Goal: Task Accomplishment & Management: Manage account settings

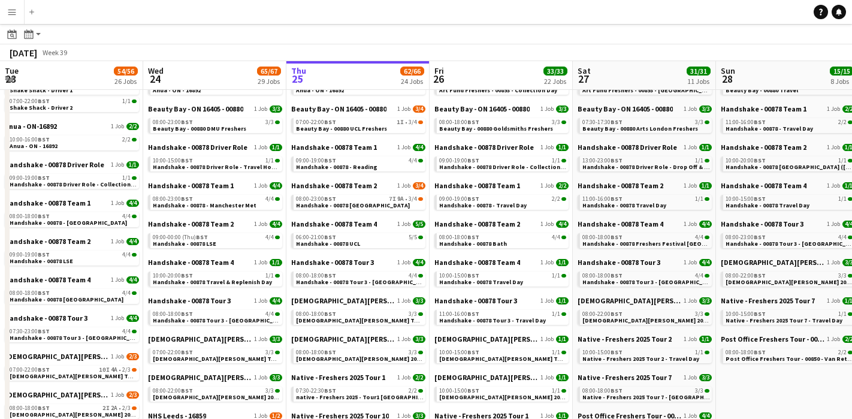
scroll to position [0, 378]
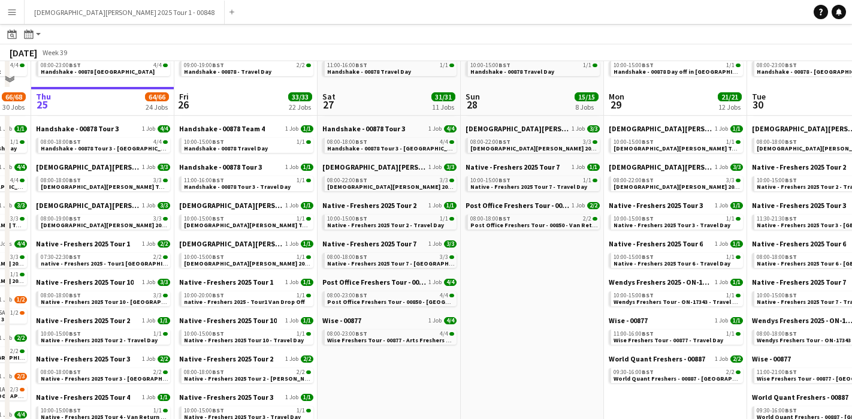
scroll to position [266, 0]
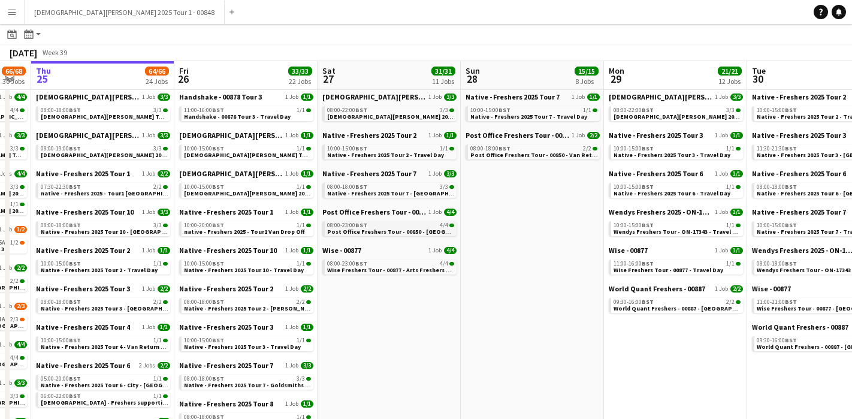
click at [377, 226] on div "08:00-23:00 BST 4/4" at bounding box center [390, 225] width 127 height 6
click at [357, 265] on span "BST" at bounding box center [361, 263] width 12 height 8
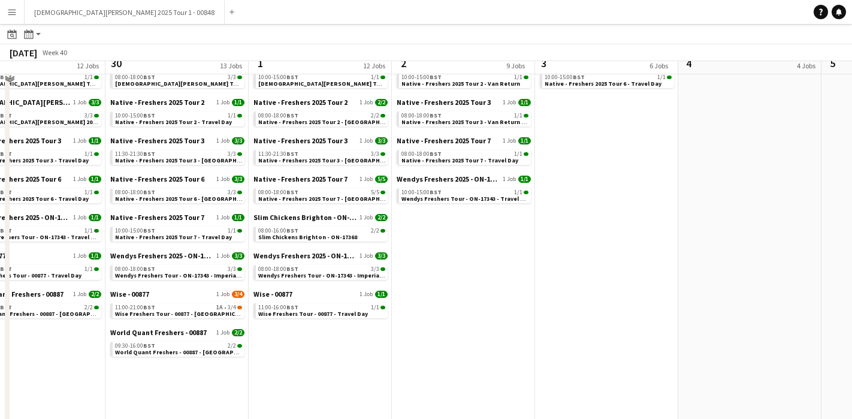
scroll to position [262, 0]
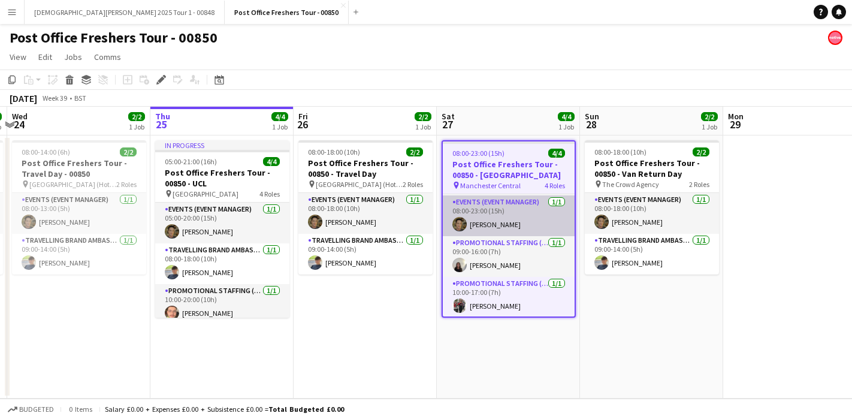
scroll to position [41, 0]
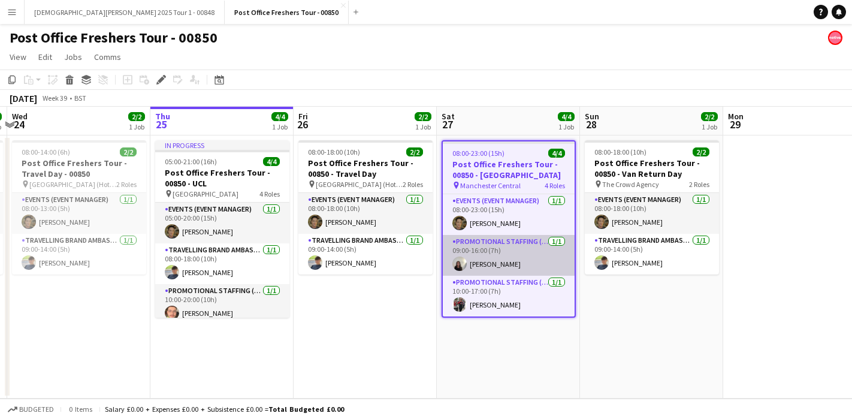
click at [476, 257] on app-card-role "Promotional Staffing (Brand Ambassadors) 1/1 09:00-16:00 (7h) marianna matti" at bounding box center [509, 255] width 132 height 41
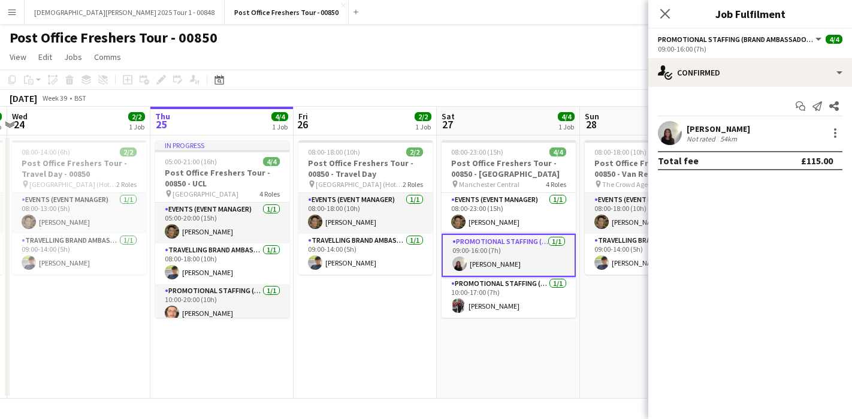
click at [673, 134] on app-user-avatar at bounding box center [670, 133] width 24 height 24
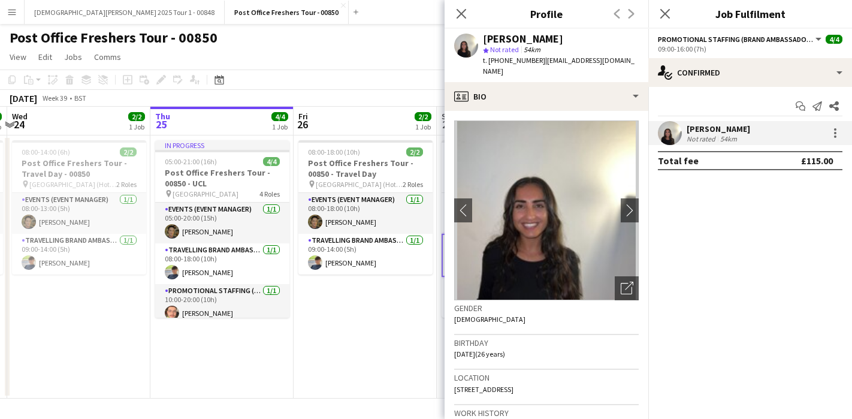
drag, startPoint x: 566, startPoint y: 38, endPoint x: 483, endPoint y: 41, distance: 82.7
click at [483, 41] on div "marianna matti" at bounding box center [561, 39] width 156 height 11
copy div "marianna matti"
drag, startPoint x: 534, startPoint y: 62, endPoint x: 488, endPoint y: 61, distance: 46.1
click at [488, 61] on span "t. +447861758599" at bounding box center [514, 60] width 62 height 9
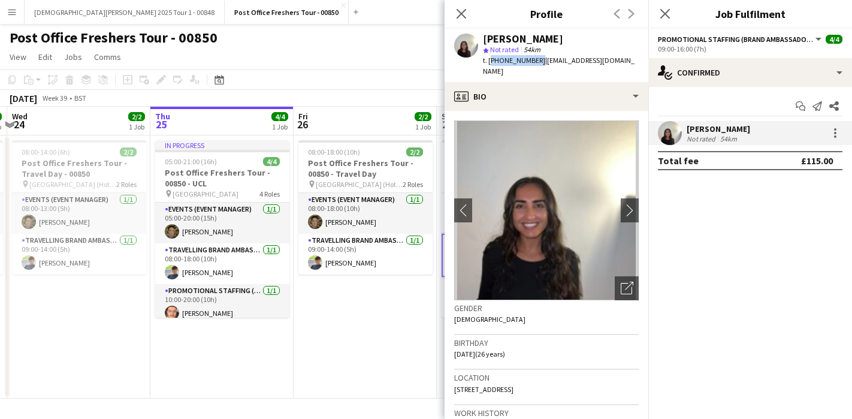
copy span "+447861758599"
drag, startPoint x: 626, startPoint y: 60, endPoint x: 541, endPoint y: 60, distance: 85.0
click at [541, 60] on div "marianna matti star Not rated 54km t. +447861758599 | mariannaanis@gmail.com" at bounding box center [546, 55] width 204 height 53
copy span "mariannaanis@gmail.com"
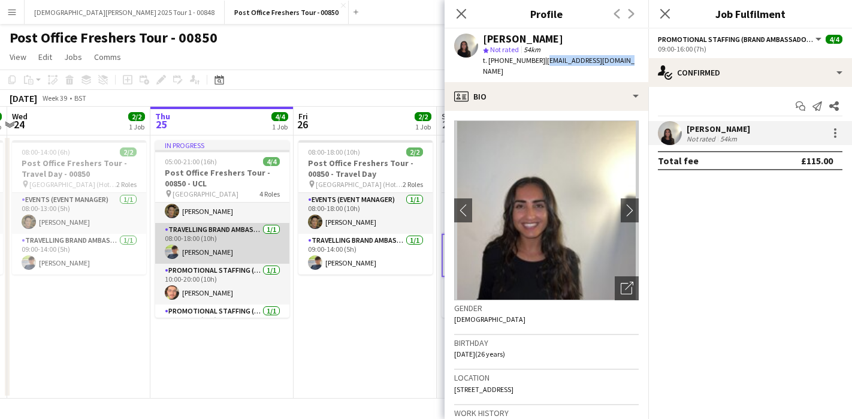
scroll to position [0, 0]
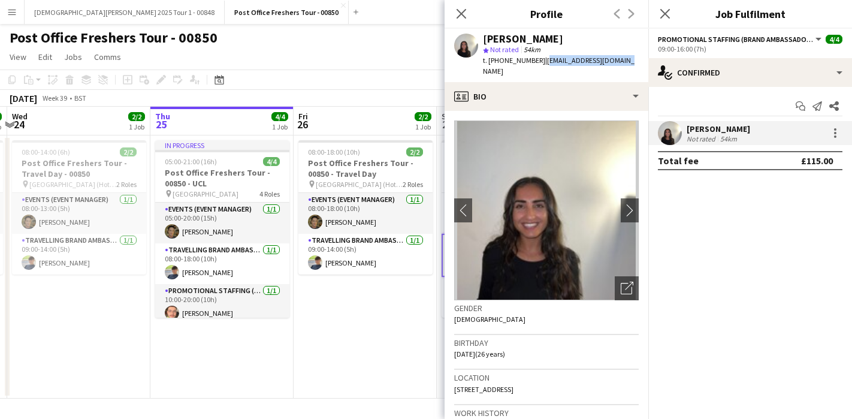
click at [392, 303] on app-date-cell "08:00-18:00 (10h) 2/2 Post Office Freshers Tour - 00850 - Travel Day pin Manche…" at bounding box center [364, 266] width 143 height 263
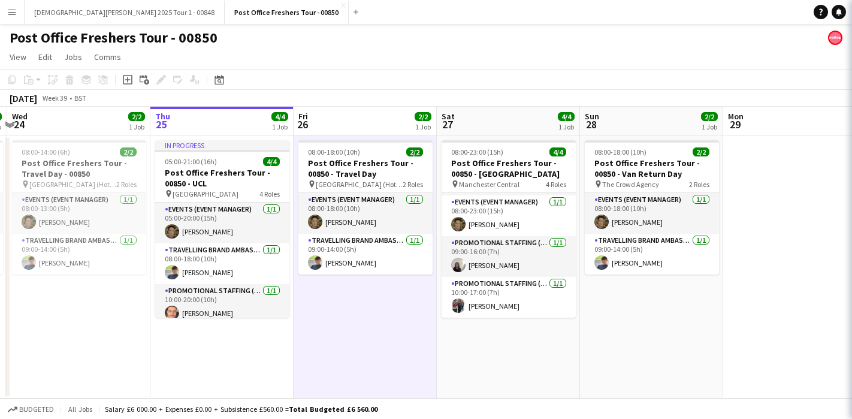
scroll to position [38, 0]
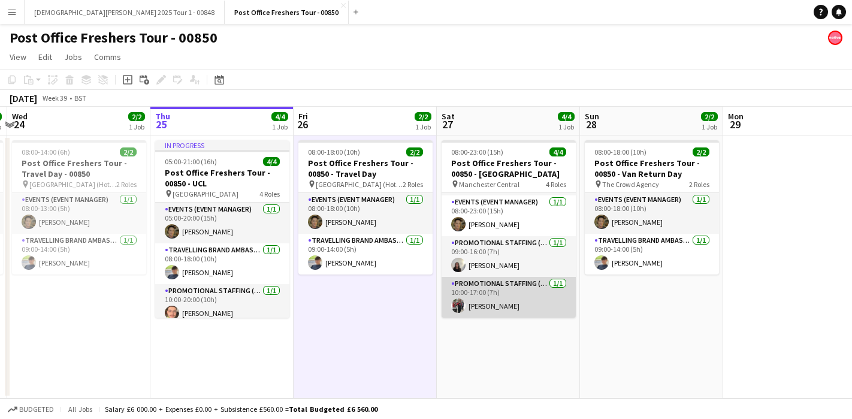
click at [461, 303] on app-user-avatar at bounding box center [458, 305] width 14 height 14
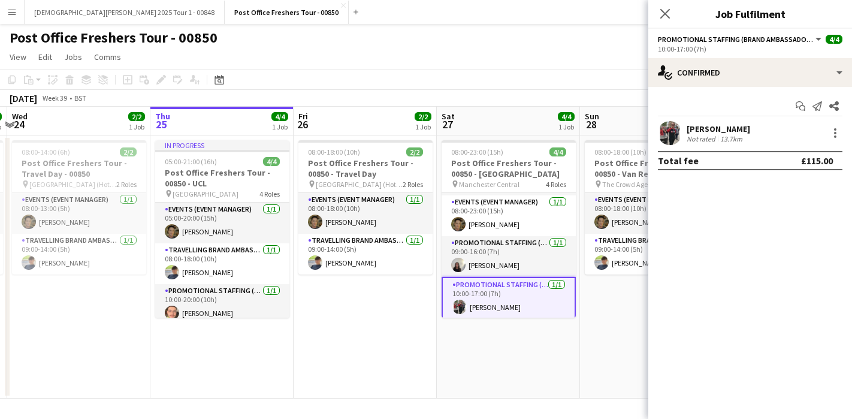
click at [668, 130] on app-user-avatar at bounding box center [670, 133] width 24 height 24
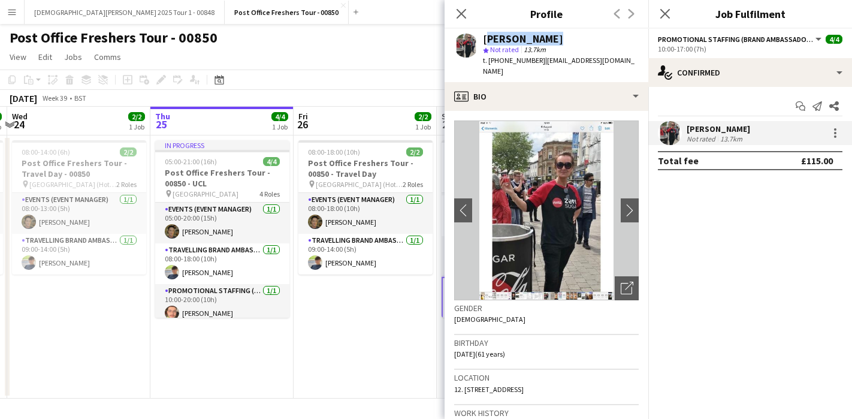
drag, startPoint x: 550, startPoint y: 33, endPoint x: 564, endPoint y: 34, distance: 13.8
click at [564, 34] on div "DONNA INGHAM star Not rated 13.7km t. +447970191877 | donnaingham@hotmail.co.uk" at bounding box center [546, 55] width 204 height 53
copy div "DONNA INGHAM"
drag, startPoint x: 535, startPoint y: 61, endPoint x: 487, endPoint y: 62, distance: 47.3
click at [487, 62] on span "t. +447970191877" at bounding box center [514, 60] width 62 height 9
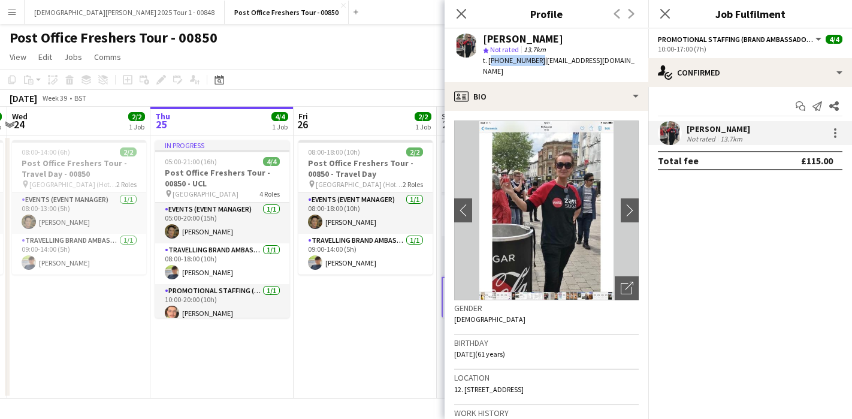
copy span "+447970191877"
drag, startPoint x: 634, startPoint y: 60, endPoint x: 540, endPoint y: 66, distance: 94.8
click at [540, 66] on div "DONNA INGHAM star Not rated 13.7km t. +447970191877 | donnaingham@hotmail.co.uk" at bounding box center [546, 55] width 204 height 53
copy span "donnaingham@hotmail.co.uk"
click at [462, 10] on icon "Close pop-in" at bounding box center [460, 13] width 11 height 11
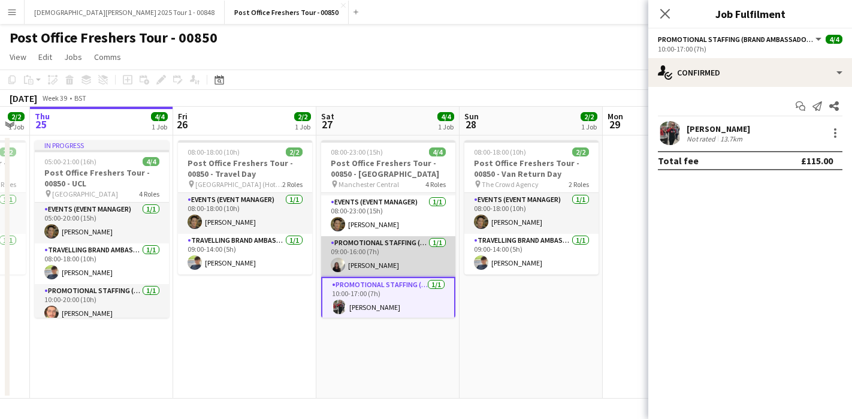
scroll to position [0, 0]
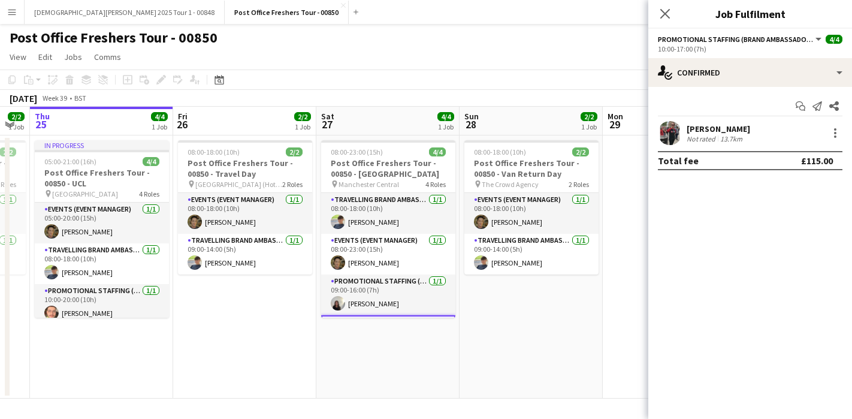
click at [520, 353] on app-date-cell "08:00-18:00 (10h) 2/2 Post Office Freshers Tour - 00850 - Van Return Day pin Th…" at bounding box center [530, 266] width 143 height 263
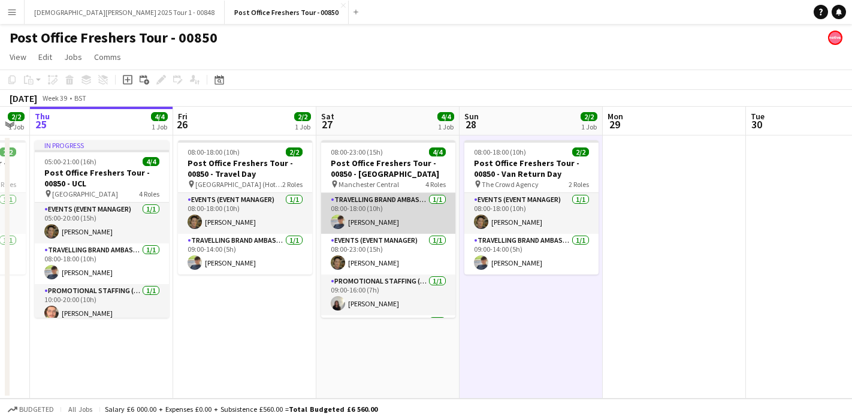
click at [337, 221] on app-user-avatar at bounding box center [338, 221] width 14 height 14
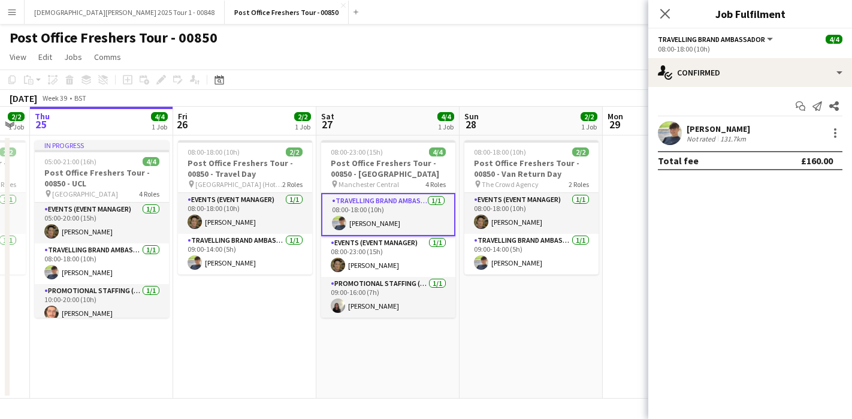
click at [656, 130] on div "Thomas Voss Not rated 131.7km" at bounding box center [750, 133] width 204 height 24
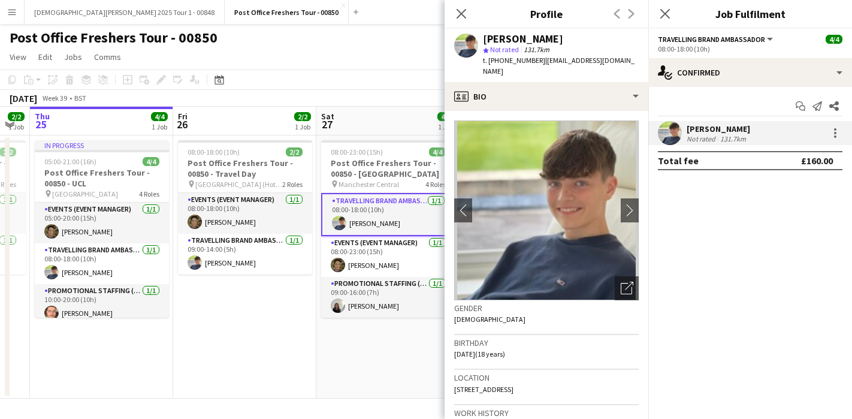
click at [662, 130] on app-user-avatar at bounding box center [670, 133] width 24 height 24
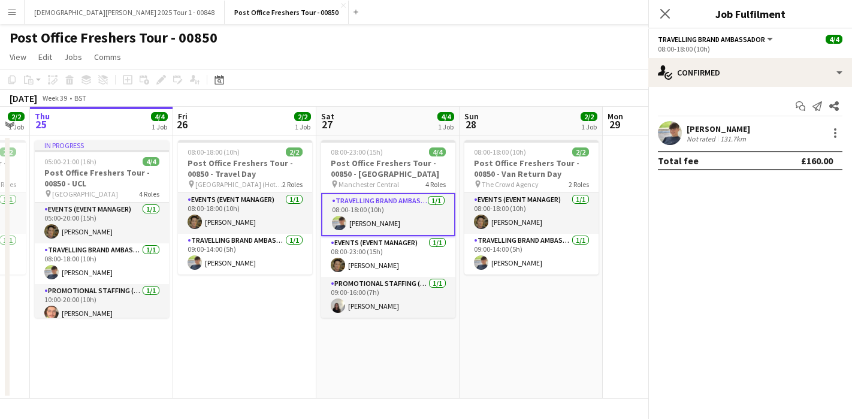
click at [662, 130] on app-user-avatar at bounding box center [670, 133] width 24 height 24
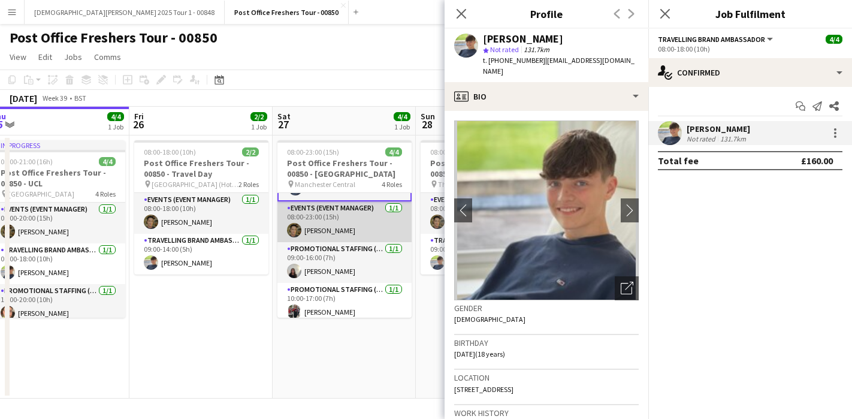
scroll to position [41, 0]
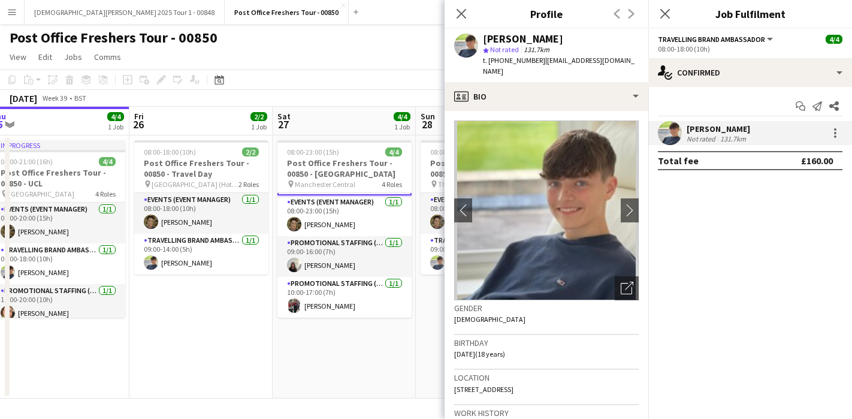
click at [362, 29] on div "Post Office Freshers Tour - 00850" at bounding box center [426, 35] width 852 height 23
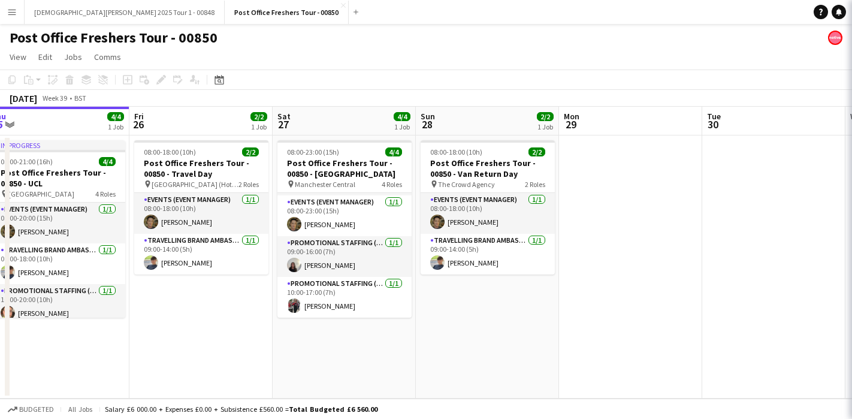
scroll to position [38, 0]
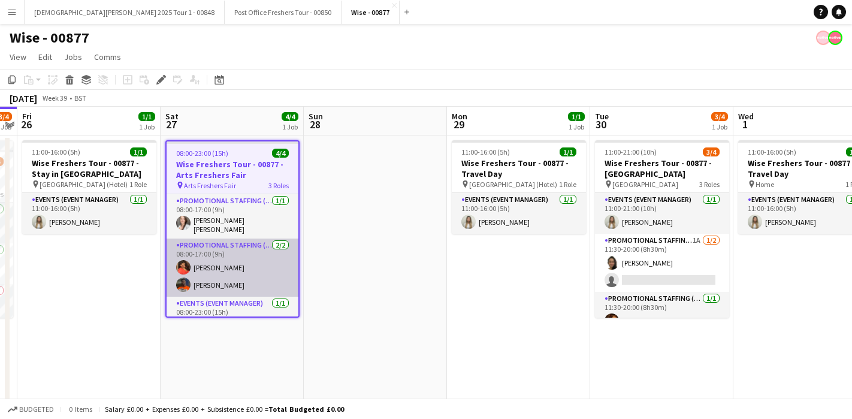
click at [181, 283] on app-user-avatar at bounding box center [183, 284] width 14 height 14
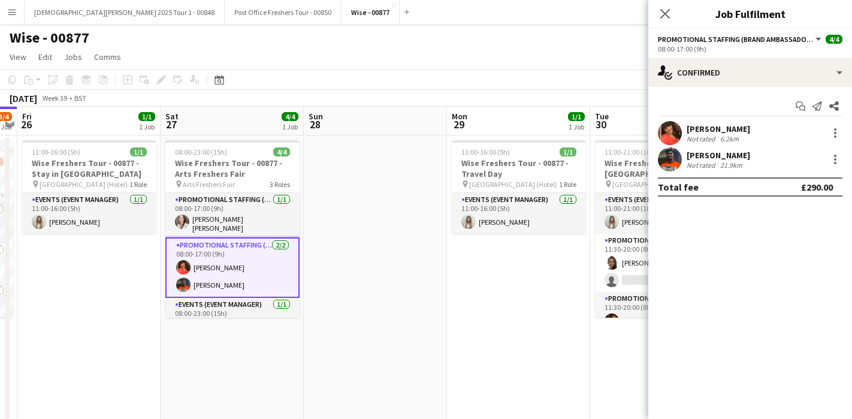
click at [685, 162] on div "Sharvin Seegoolam Not rated 21.9km" at bounding box center [750, 159] width 204 height 24
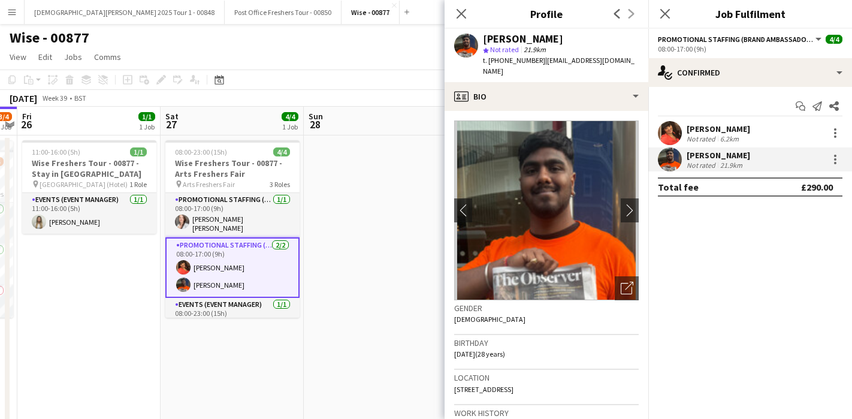
drag, startPoint x: 578, startPoint y: 38, endPoint x: 483, endPoint y: 41, distance: 94.7
click at [483, 41] on div "Sharvin Seegoolam" at bounding box center [561, 39] width 156 height 11
copy div "Sharvin Seegoolam"
drag, startPoint x: 535, startPoint y: 60, endPoint x: 488, endPoint y: 63, distance: 47.4
click at [488, 63] on span "t. +447462044136" at bounding box center [514, 60] width 62 height 9
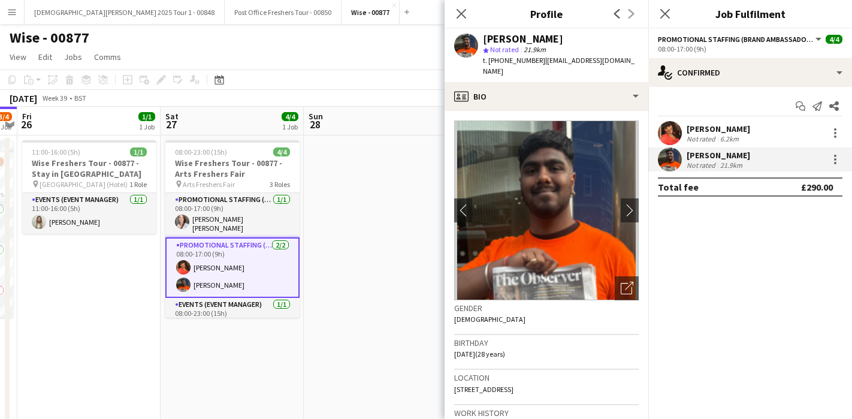
copy span "+447462044136"
copy span "sharvin.seegoolam@gmail.com"
drag, startPoint x: 633, startPoint y: 63, endPoint x: 540, endPoint y: 64, distance: 92.8
click at [540, 64] on div "Sharvin Seegoolam star Not rated 21.9km t. +447462044136 | sharvin.seegoolam@gm…" at bounding box center [546, 55] width 204 height 53
click at [392, 7] on app-icon "Close" at bounding box center [394, 5] width 5 height 5
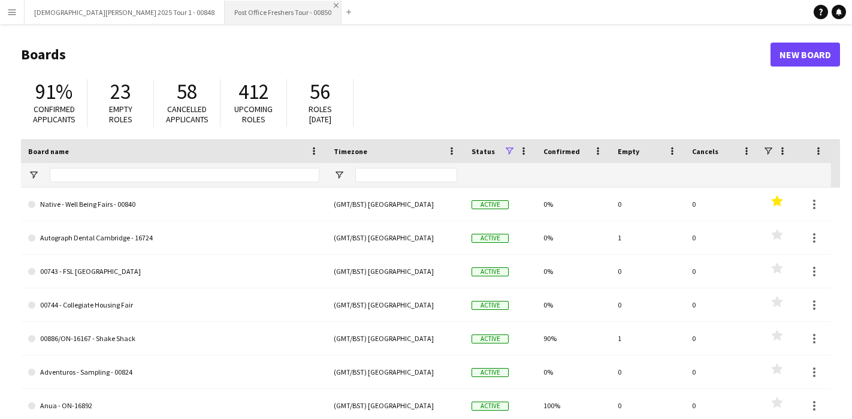
click at [334, 4] on app-icon "Close" at bounding box center [336, 5] width 5 height 5
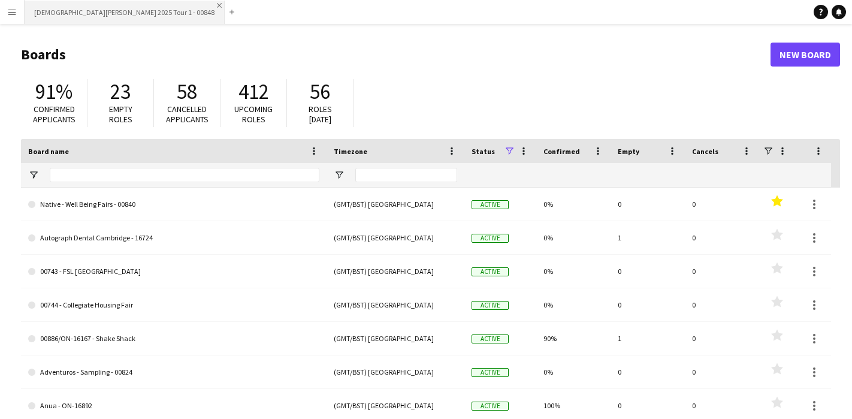
click at [217, 5] on app-icon "Close" at bounding box center [219, 5] width 5 height 5
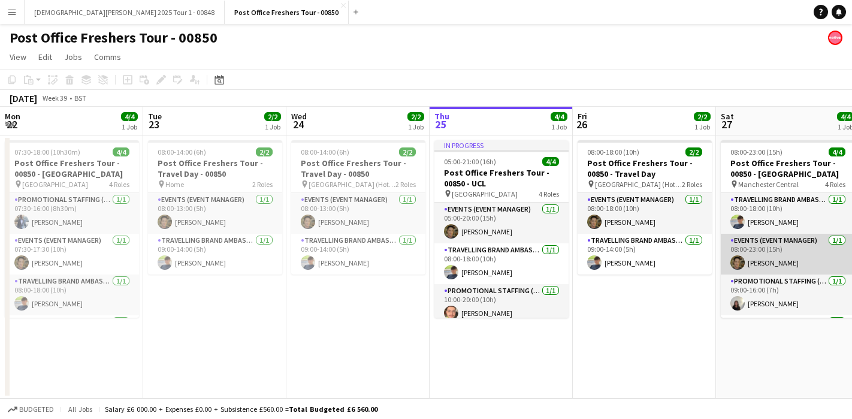
scroll to position [38, 0]
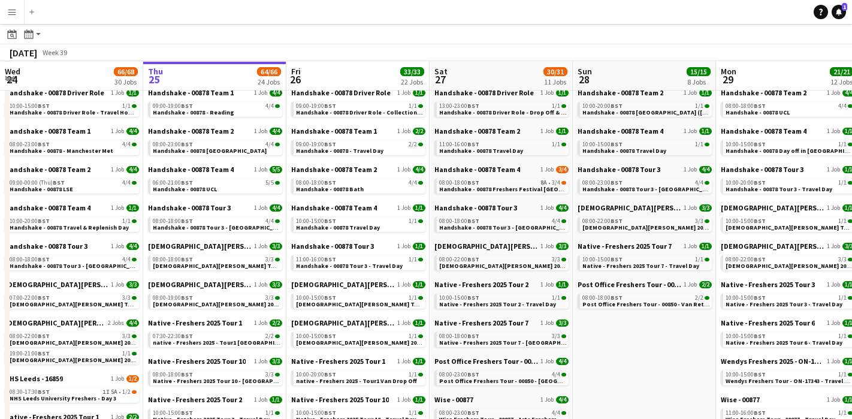
scroll to position [103, 0]
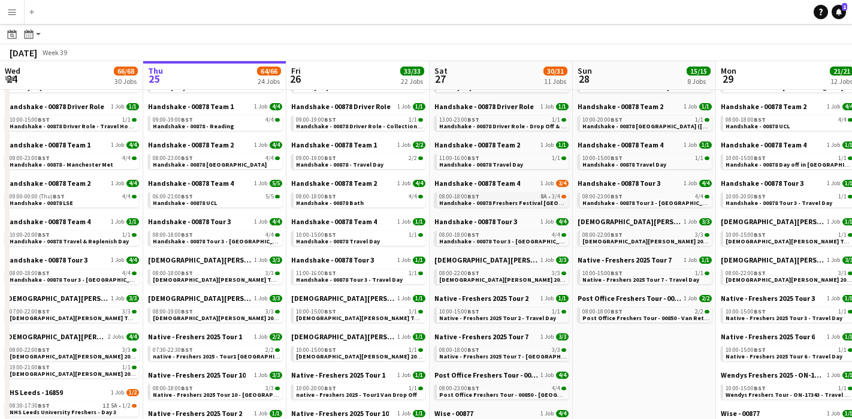
click at [523, 201] on span "Handshake - 00878 Freshers Festival [GEOGRAPHIC_DATA]" at bounding box center [521, 203] width 165 height 8
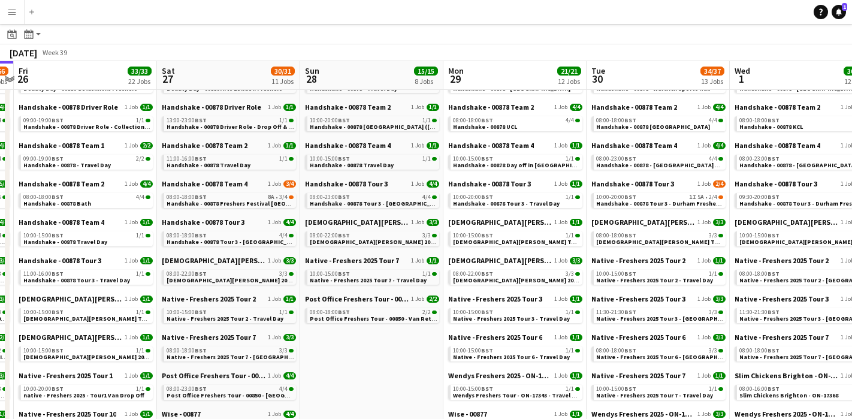
scroll to position [0, 0]
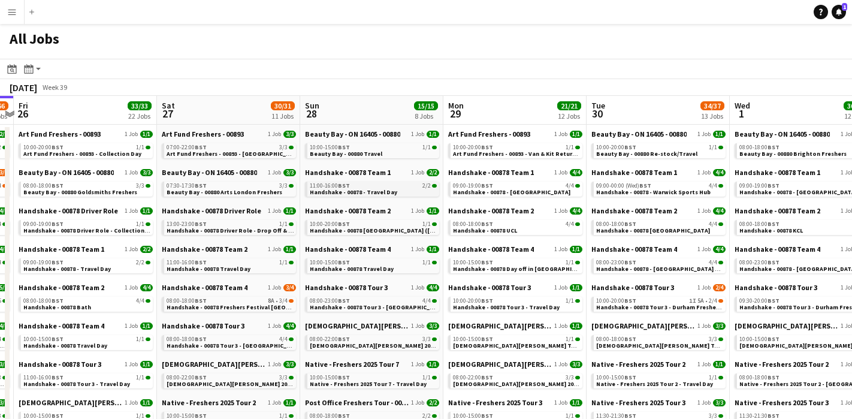
click at [386, 183] on div "11:00-16:00 BST 2/2" at bounding box center [373, 186] width 127 height 6
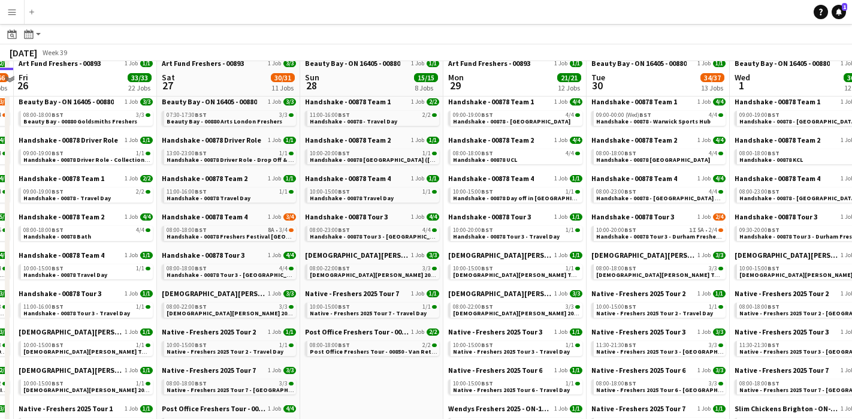
scroll to position [76, 0]
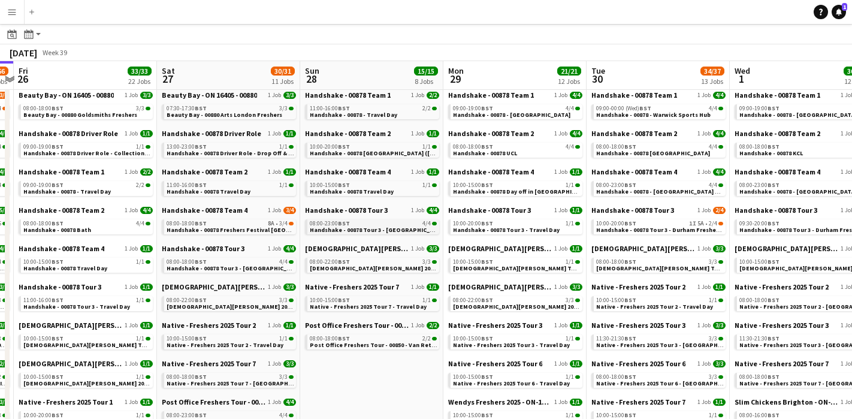
click at [345, 232] on span "Handshake - 00878 Tour 3 - [GEOGRAPHIC_DATA] Freshers Day 2" at bounding box center [399, 230] width 179 height 8
click at [358, 265] on span "[DEMOGRAPHIC_DATA][PERSON_NAME] 2025 Tour 2 - 00848 - [GEOGRAPHIC_DATA]" at bounding box center [425, 268] width 231 height 8
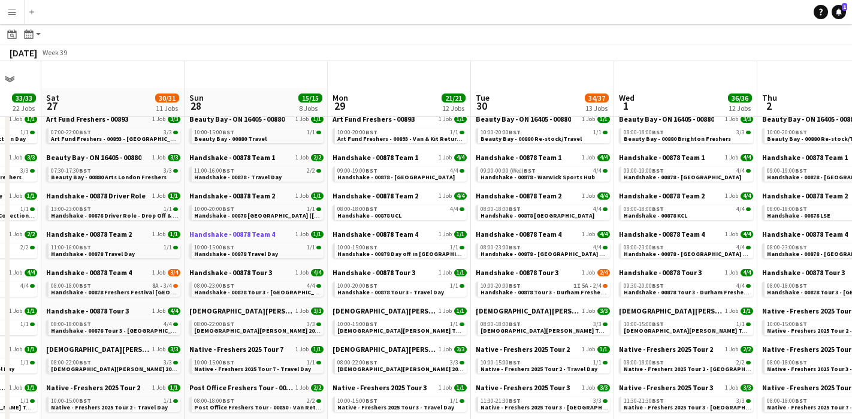
scroll to position [0, 0]
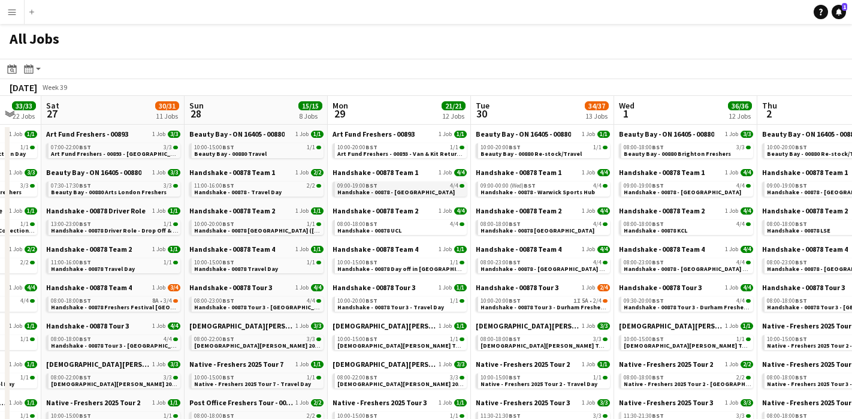
click at [384, 190] on span "Handshake - 00878 - [GEOGRAPHIC_DATA]" at bounding box center [395, 192] width 117 height 8
click at [409, 218] on app-calendar-brief-board "Handshake - 00878 Team 2 1 Job 4/4 08:00-18:00 BST 4/4 Handshake - 00878 UCL" at bounding box center [399, 220] width 134 height 29
click at [413, 231] on link "08:00-18:00 BST 4/4 Handshake - 00878 UCL" at bounding box center [400, 227] width 127 height 14
click at [392, 379] on div "08:00-22:00 BST 3/3" at bounding box center [400, 377] width 127 height 6
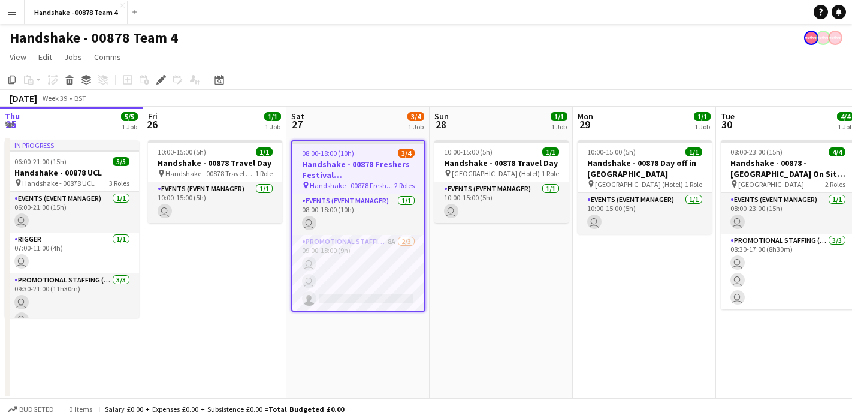
scroll to position [0, 412]
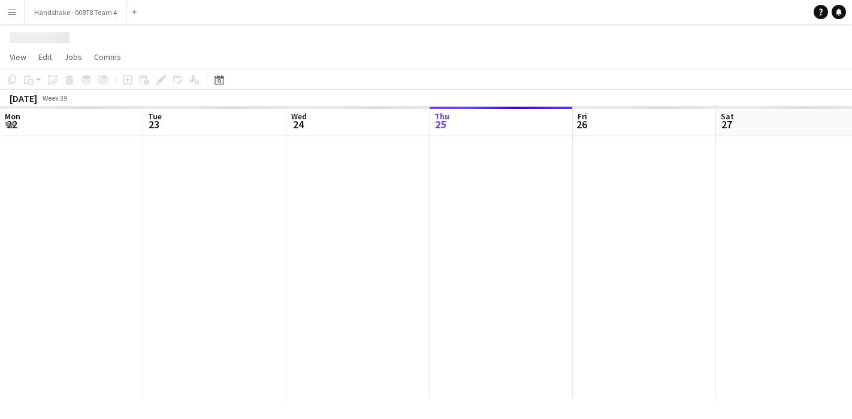
scroll to position [0, 412]
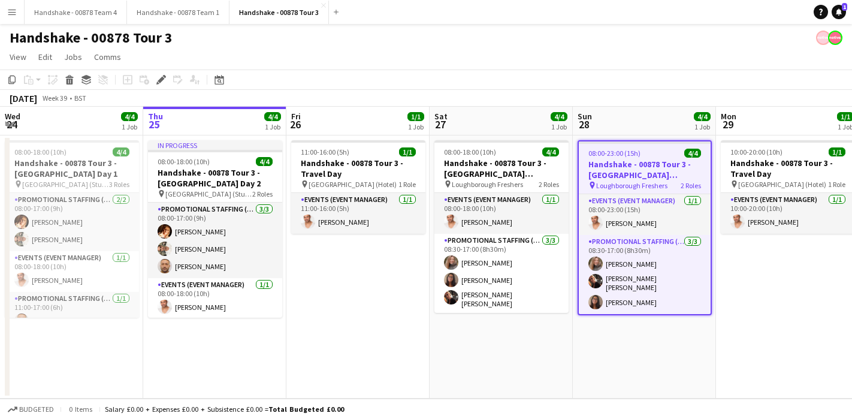
scroll to position [0, 412]
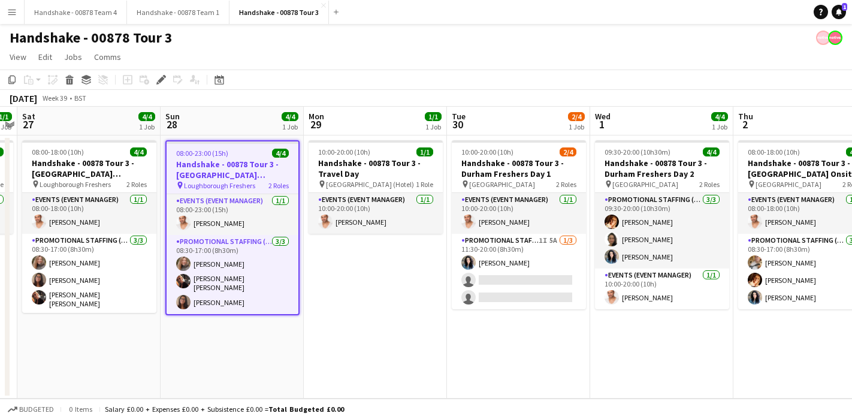
click at [353, 323] on app-date-cell "10:00-20:00 (10h) 1/1 Handshake - 00878 Tour 3 - Travel Day pin Durham (Hotel) …" at bounding box center [375, 266] width 143 height 263
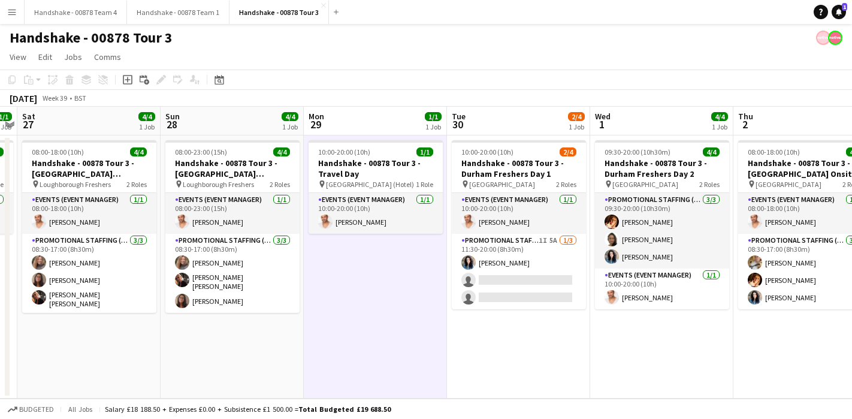
click at [277, 107] on app-board-header-date "Sun 28 4/4 1 Job" at bounding box center [232, 121] width 143 height 29
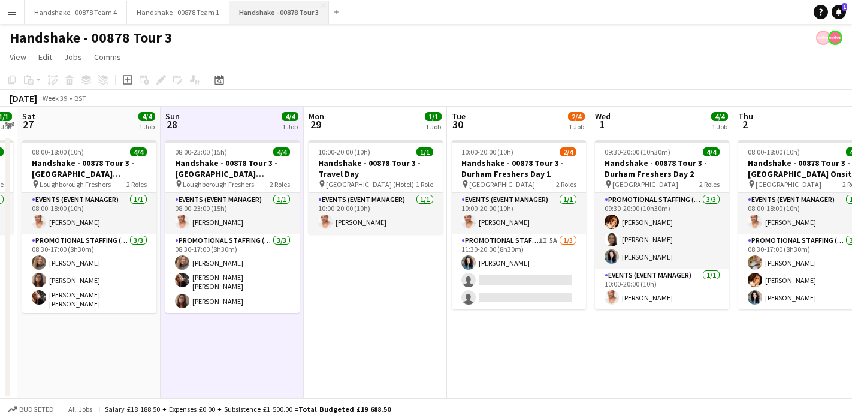
click at [320, 10] on button "Handshake - 00878 Tour 3 Close" at bounding box center [278, 12] width 99 height 23
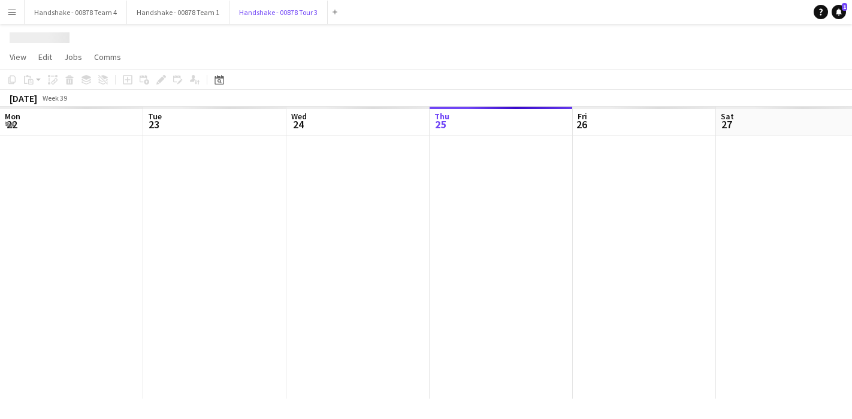
scroll to position [0, 286]
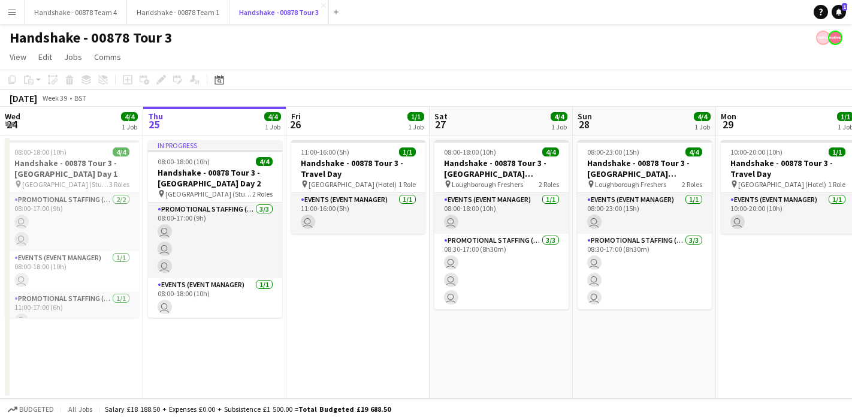
click at [320, 7] on button "Handshake - 00878 Tour 3 Close" at bounding box center [278, 12] width 99 height 23
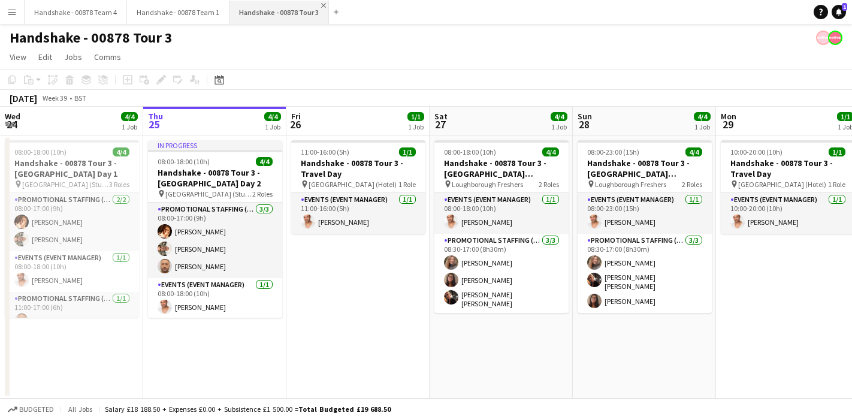
click at [321, 6] on app-icon "Close" at bounding box center [323, 5] width 5 height 5
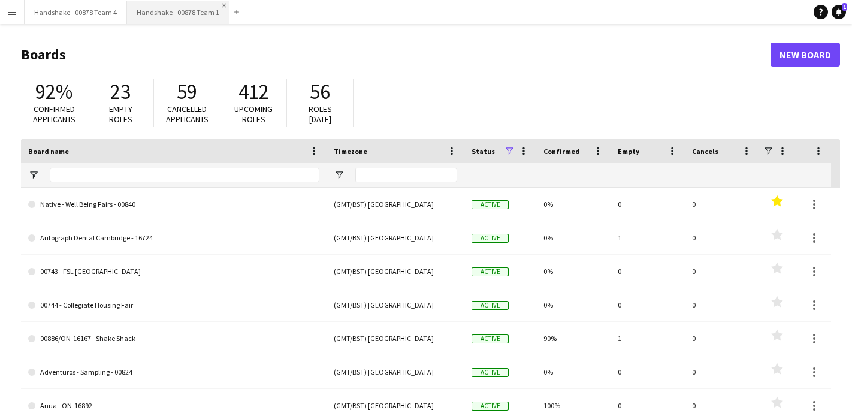
click at [222, 6] on app-icon "Close" at bounding box center [224, 5] width 5 height 5
click at [119, 5] on app-icon "Close" at bounding box center [121, 5] width 5 height 5
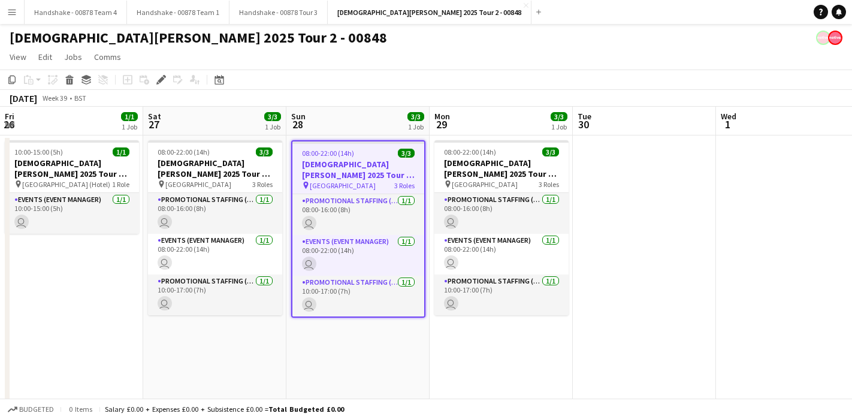
scroll to position [0, 412]
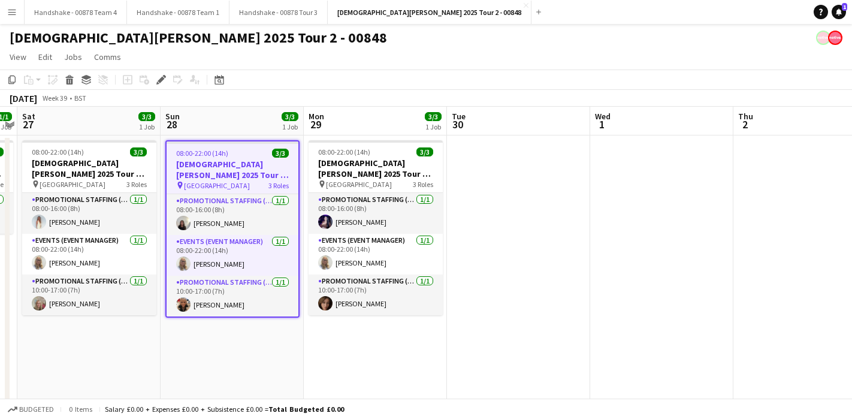
click at [488, 245] on app-date-cell at bounding box center [518, 287] width 143 height 304
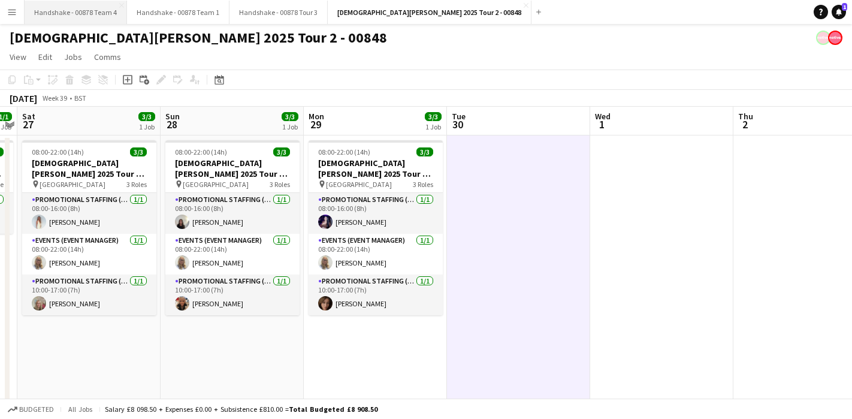
click at [115, 7] on button "Handshake - 00878 Team 4 Close" at bounding box center [76, 12] width 102 height 23
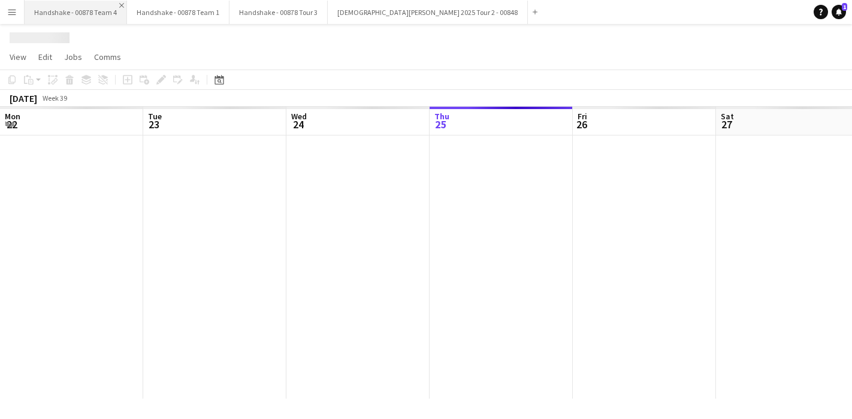
scroll to position [0, 286]
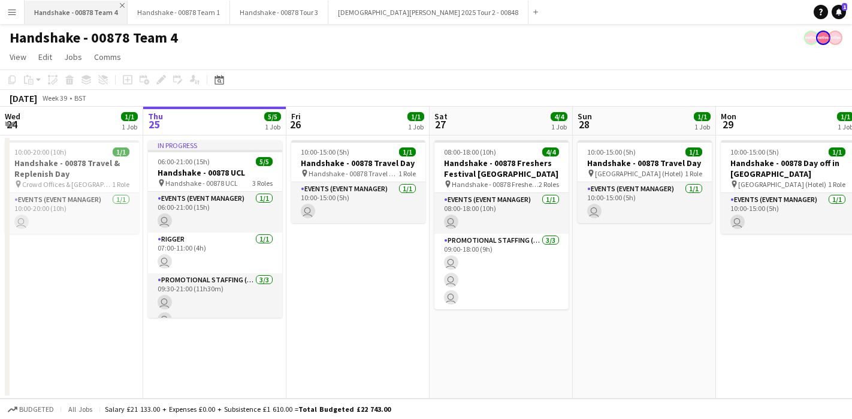
click at [120, 5] on app-icon "Close" at bounding box center [122, 5] width 5 height 5
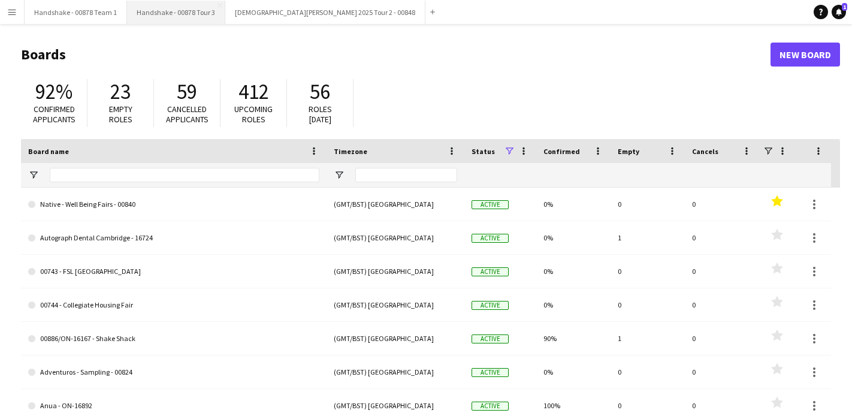
click at [193, 13] on button "Handshake - 00878 Tour 3 Close" at bounding box center [176, 12] width 98 height 23
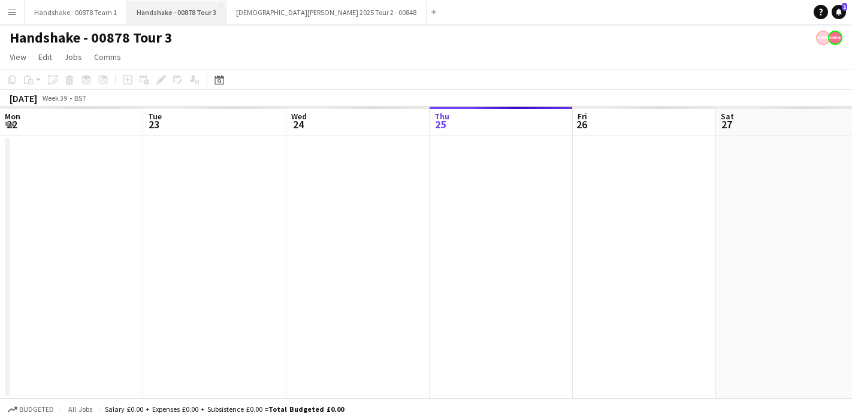
scroll to position [0, 286]
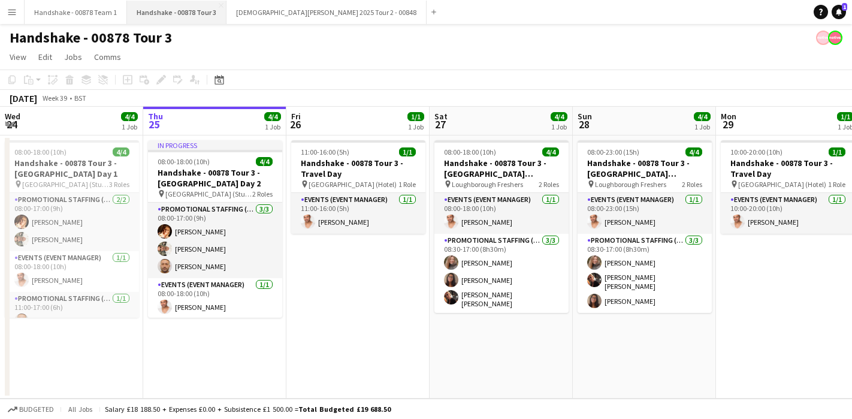
click at [217, 1] on button "Handshake - 00878 Tour 3 Close" at bounding box center [176, 12] width 99 height 23
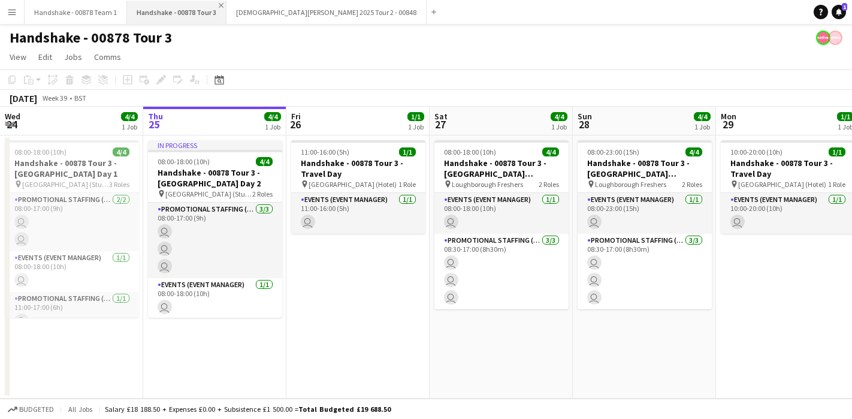
click at [219, 6] on app-icon "Close" at bounding box center [221, 5] width 5 height 5
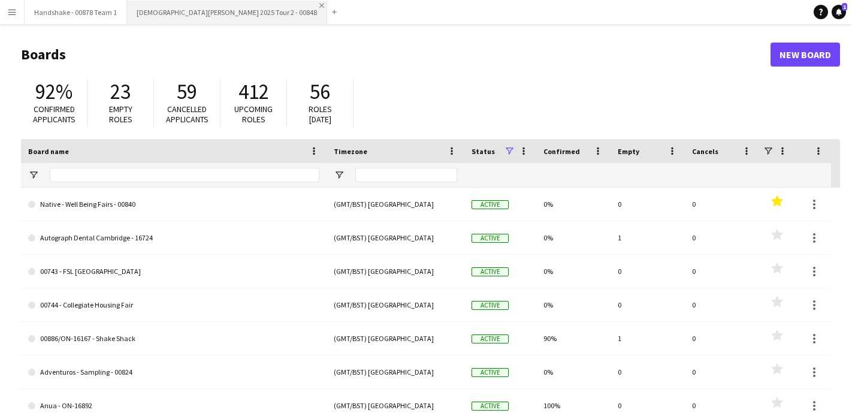
click at [319, 6] on app-icon "Close" at bounding box center [321, 5] width 5 height 5
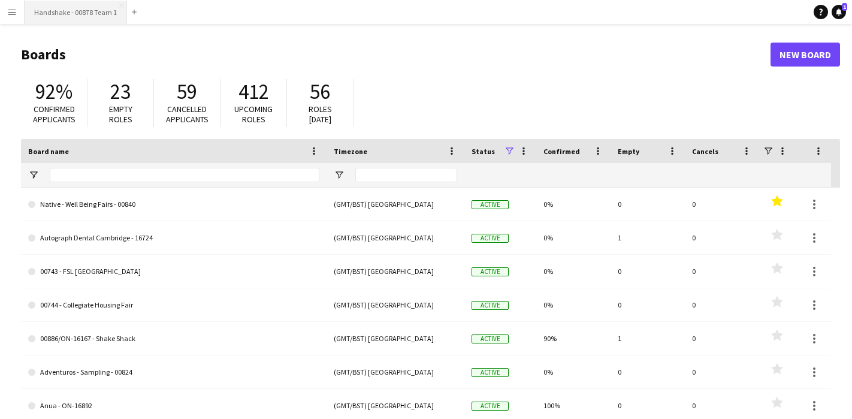
click at [120, 5] on button "Handshake - 00878 Team 1 Close" at bounding box center [76, 12] width 102 height 23
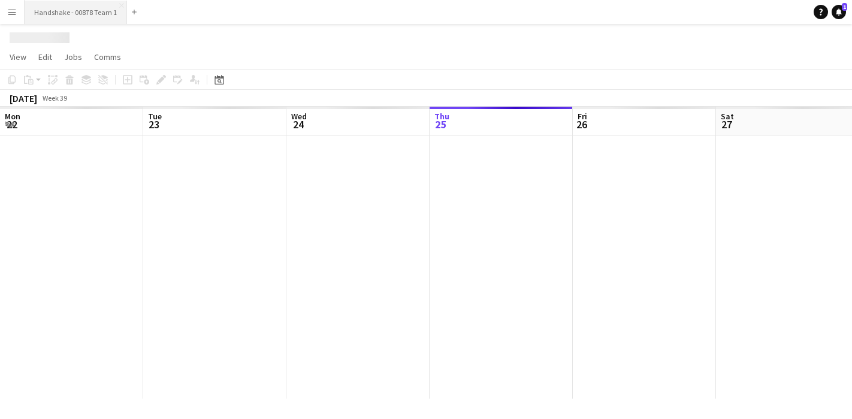
scroll to position [0, 286]
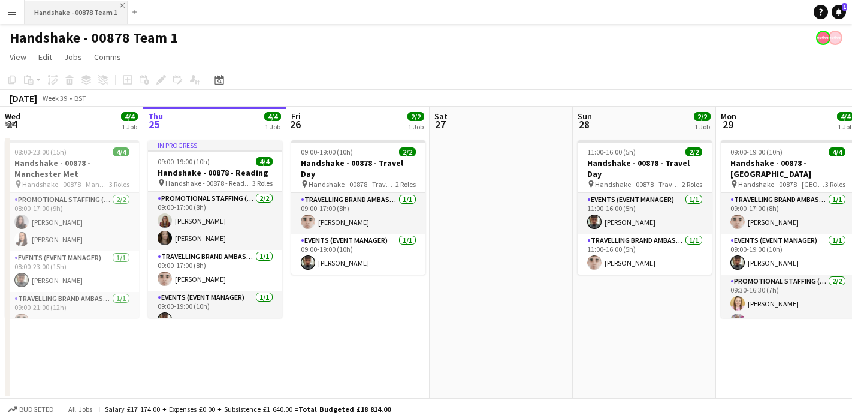
click at [121, 7] on app-icon "Close" at bounding box center [122, 5] width 5 height 5
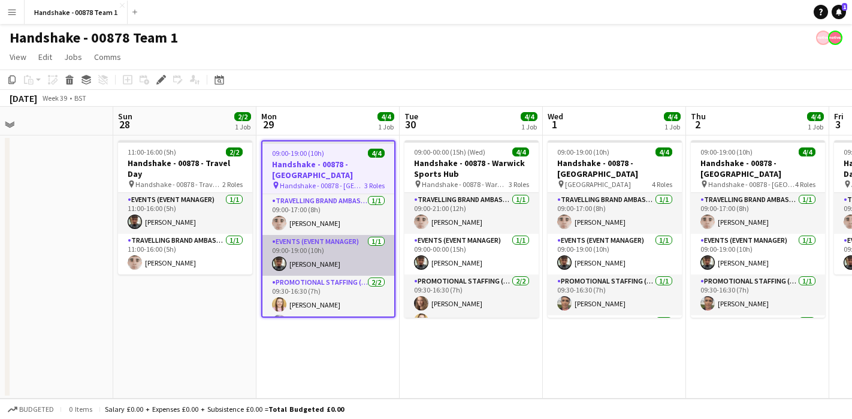
scroll to position [7, 0]
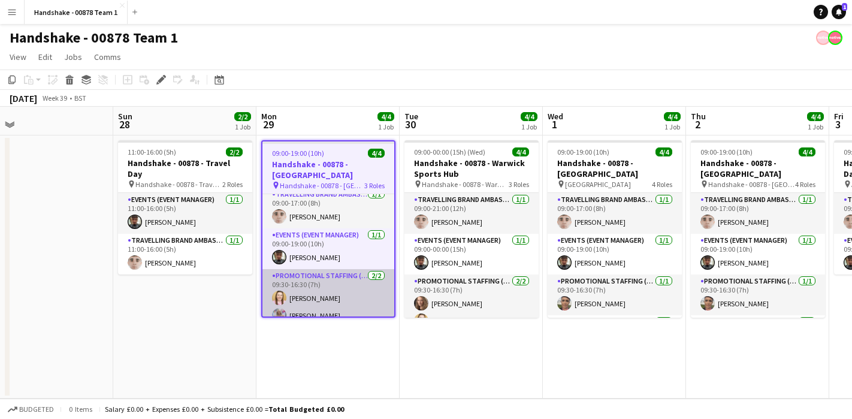
click at [280, 290] on app-user-avatar at bounding box center [279, 297] width 14 height 14
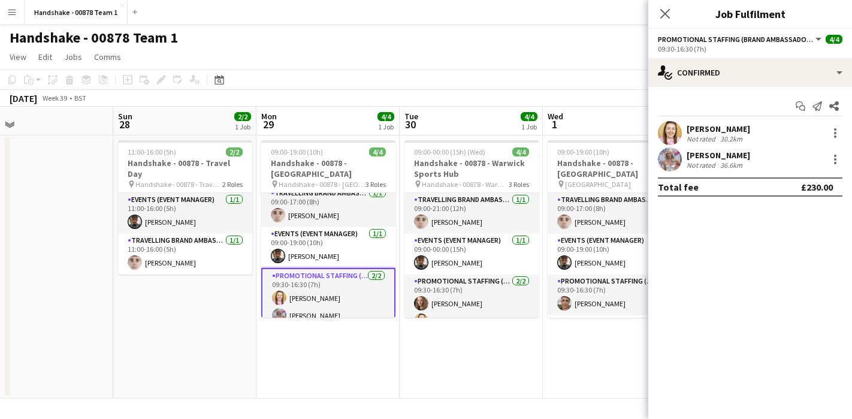
click at [673, 133] on app-user-avatar at bounding box center [670, 133] width 24 height 24
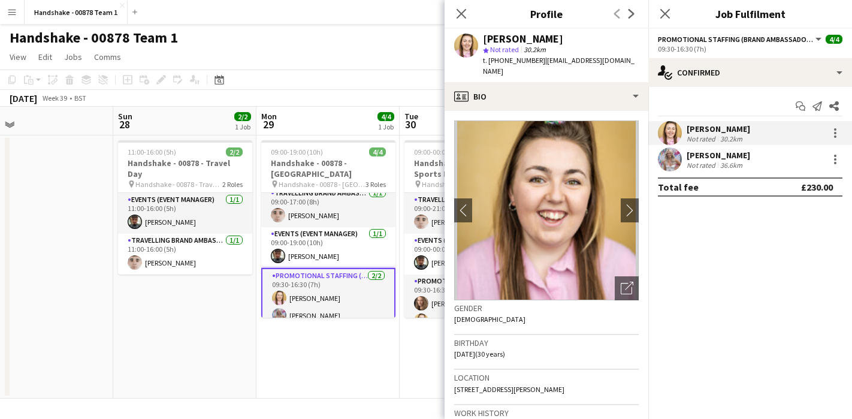
drag, startPoint x: 569, startPoint y: 37, endPoint x: 429, endPoint y: 37, distance: 140.1
click at [429, 37] on body "Menu Boards Boards Boards All jobs Status Workforce Workforce My Workforce Recr…" at bounding box center [426, 209] width 852 height 419
click at [559, 40] on div "Amy Sandford" at bounding box center [561, 39] width 156 height 11
drag, startPoint x: 559, startPoint y: 40, endPoint x: 481, endPoint y: 40, distance: 77.9
click at [481, 40] on div "Amy Sandford star Not rated 30.2km t. +447740942300 | amysandford0@gmail.com" at bounding box center [546, 55] width 204 height 53
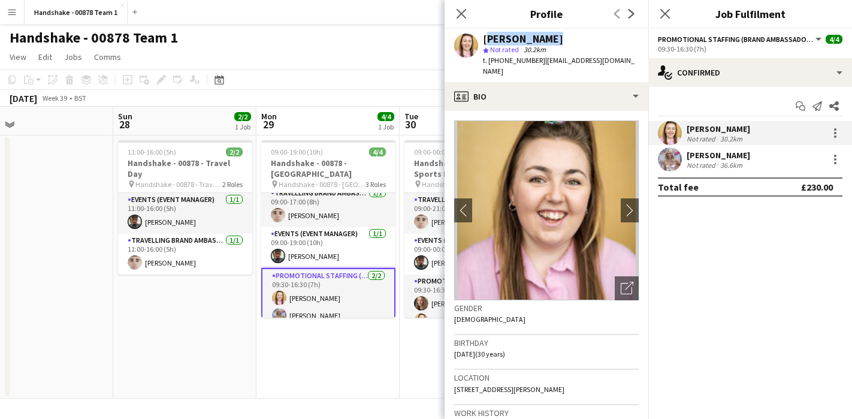
copy div "Amy Sandford"
drag, startPoint x: 536, startPoint y: 60, endPoint x: 489, endPoint y: 60, distance: 46.7
click at [489, 60] on div "t. +447740942300 | amysandford0@gmail.com" at bounding box center [561, 66] width 156 height 22
copy span "+447740942300"
drag, startPoint x: 623, startPoint y: 60, endPoint x: 540, endPoint y: 63, distance: 82.7
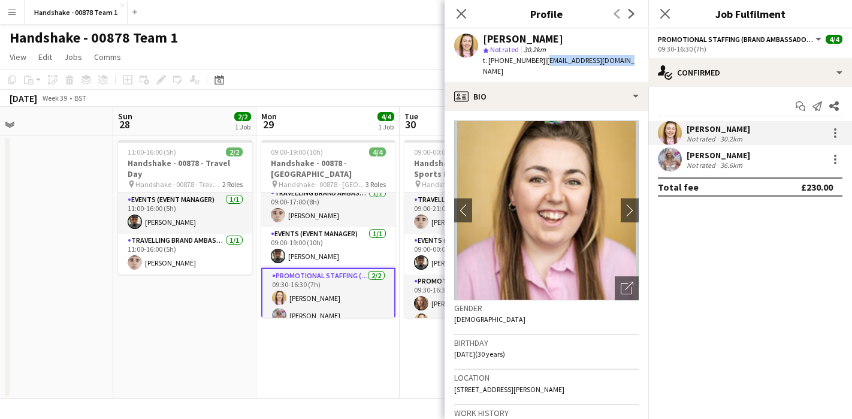
click at [540, 63] on div "Amy Sandford star Not rated 30.2km t. +447740942300 | amysandford0@gmail.com" at bounding box center [546, 55] width 204 height 53
copy span "amysandford0@gmail.com"
click at [676, 158] on app-user-avatar at bounding box center [670, 159] width 24 height 24
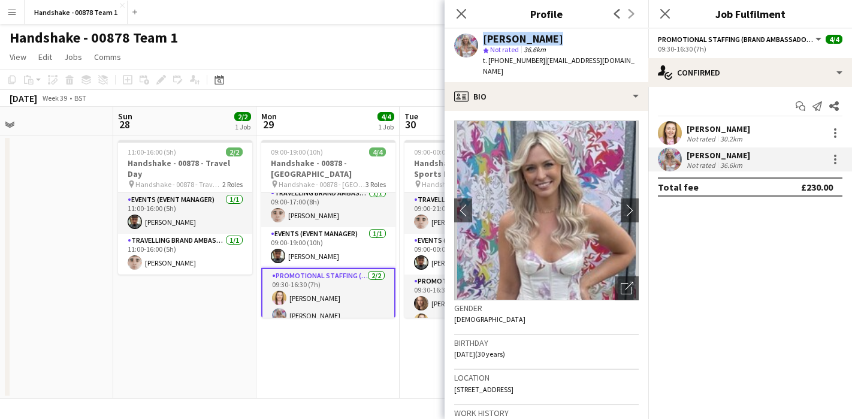
drag, startPoint x: 518, startPoint y: 37, endPoint x: 474, endPoint y: 37, distance: 43.7
click at [474, 37] on div "Lucy Francis star Not rated 36.6km t. +447768462929 | luceyleighfrancis@gmail.c…" at bounding box center [546, 55] width 204 height 53
copy div "Lucy Francis"
click at [552, 35] on div "Lucy Francis" at bounding box center [561, 39] width 156 height 11
drag, startPoint x: 549, startPoint y: 38, endPoint x: 490, endPoint y: 39, distance: 58.7
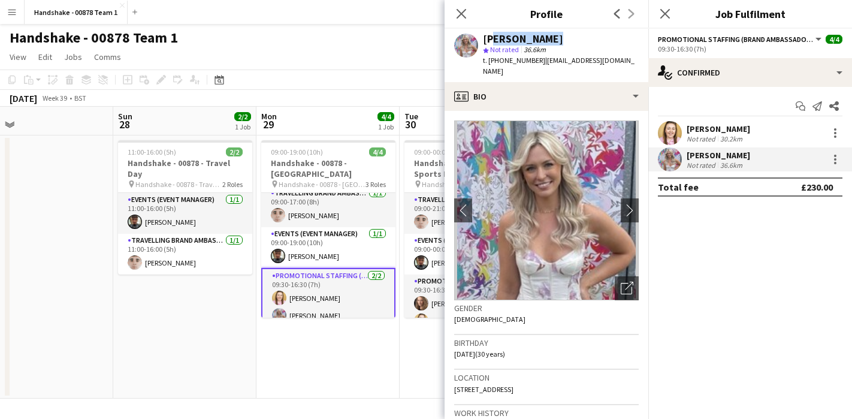
click at [490, 39] on div "Lucy Francis" at bounding box center [561, 39] width 156 height 11
copy div "ucy Francis"
drag, startPoint x: 493, startPoint y: 41, endPoint x: 549, endPoint y: 40, distance: 56.3
click at [549, 40] on div "Lucy Francis" at bounding box center [561, 39] width 156 height 11
click at [551, 40] on div "Lucy Francis" at bounding box center [561, 39] width 156 height 11
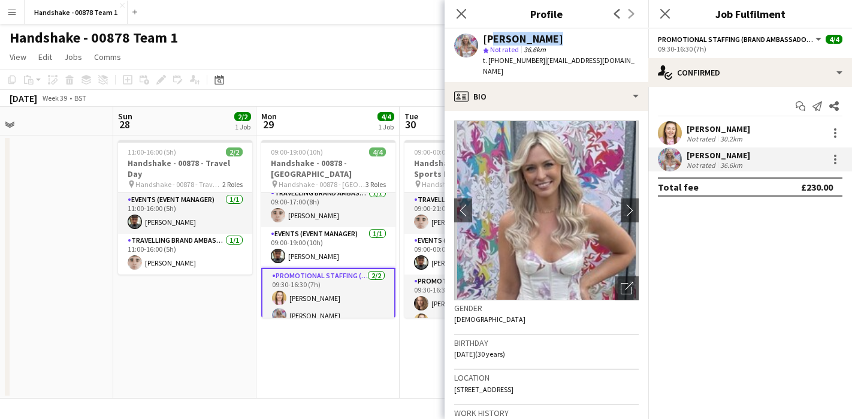
drag, startPoint x: 528, startPoint y: 38, endPoint x: 489, endPoint y: 39, distance: 39.5
click at [489, 39] on div "Lucy Francis" at bounding box center [561, 39] width 156 height 11
click at [489, 39] on div "Lucy Francis" at bounding box center [523, 39] width 80 height 11
drag, startPoint x: 545, startPoint y: 37, endPoint x: 488, endPoint y: 37, distance: 56.9
click at [488, 37] on div "Lucy Francis" at bounding box center [561, 39] width 156 height 11
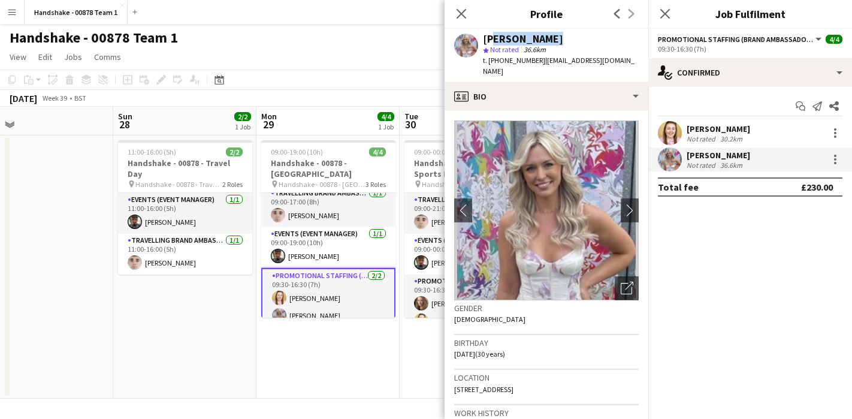
copy div "ucy Francis"
drag, startPoint x: 533, startPoint y: 61, endPoint x: 488, endPoint y: 63, distance: 45.0
click at [488, 63] on span "t. +447768462929" at bounding box center [514, 60] width 62 height 9
copy span "+447768462929"
drag, startPoint x: 629, startPoint y: 58, endPoint x: 539, endPoint y: 61, distance: 89.9
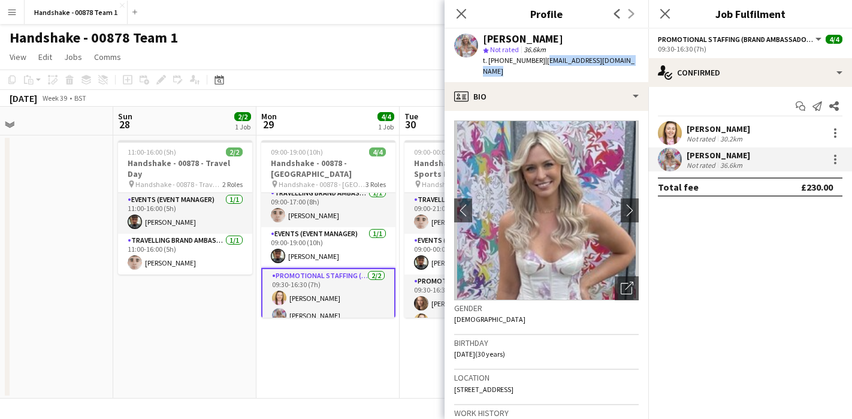
click at [539, 61] on div "Lucy Francis star Not rated 36.6km t. +447768462929 | luceyleighfrancis@gmail.c…" at bounding box center [546, 55] width 204 height 53
copy span "luceyleighfrancis@gmail.com"
click at [366, 80] on app-toolbar "Copy Paste Paste Command V Paste with crew Command Shift V Paste linked Job Del…" at bounding box center [426, 79] width 852 height 20
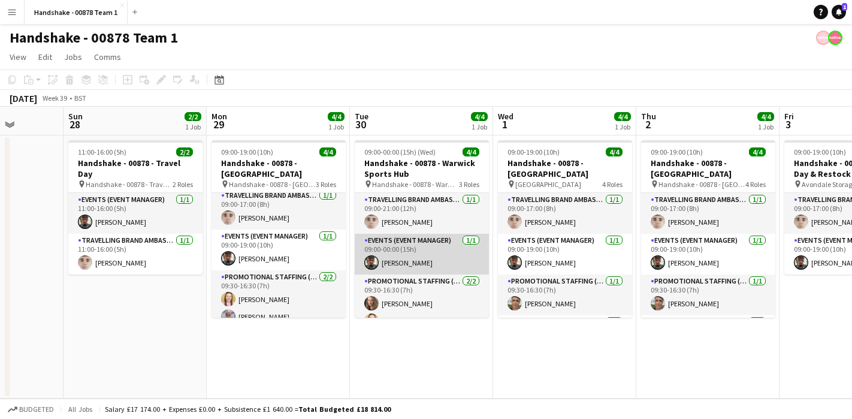
scroll to position [15, 0]
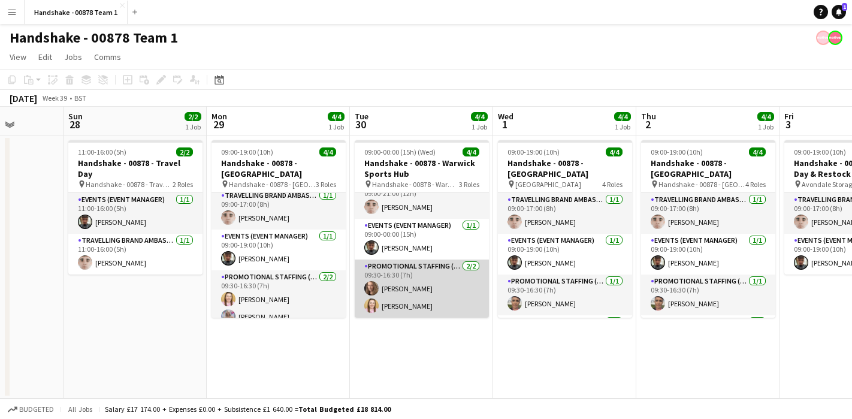
click at [370, 281] on app-user-avatar at bounding box center [371, 288] width 14 height 14
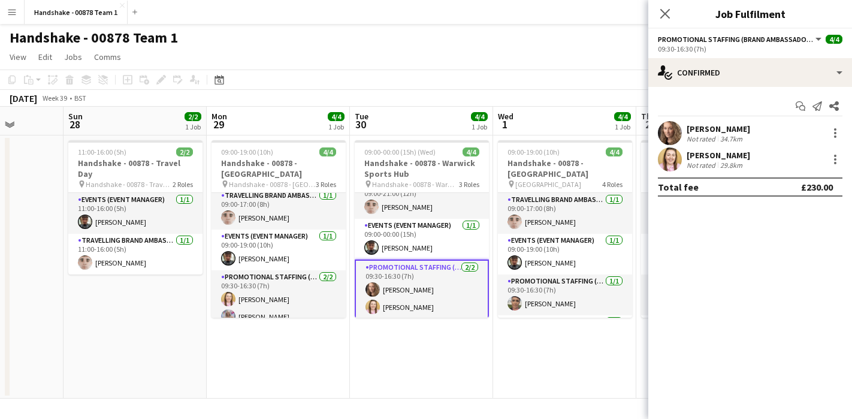
click at [677, 131] on app-user-avatar at bounding box center [670, 133] width 24 height 24
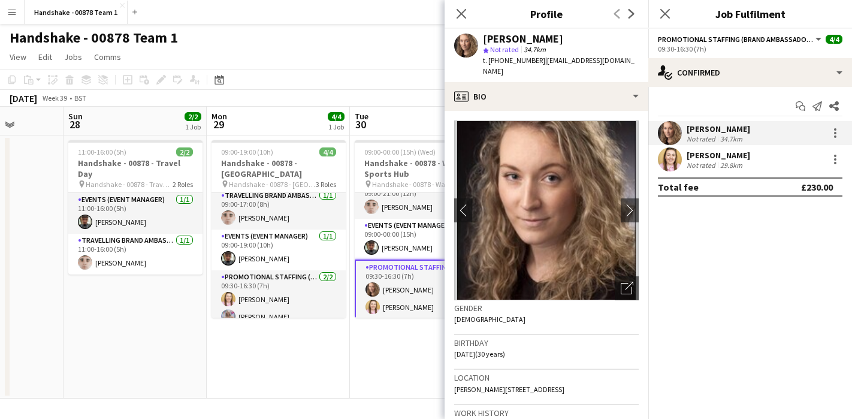
drag, startPoint x: 570, startPoint y: 35, endPoint x: 490, endPoint y: 35, distance: 79.7
click at [490, 35] on div "Crystal Parkes" at bounding box center [561, 39] width 156 height 11
click at [567, 37] on div "Crystal Parkes" at bounding box center [561, 39] width 156 height 11
drag, startPoint x: 575, startPoint y: 38, endPoint x: 473, endPoint y: 37, distance: 101.8
click at [473, 37] on div "Crystal Parkes star Not rated 34.7km t. +447701342865 | crystal_h.parkes@hotmai…" at bounding box center [546, 55] width 204 height 53
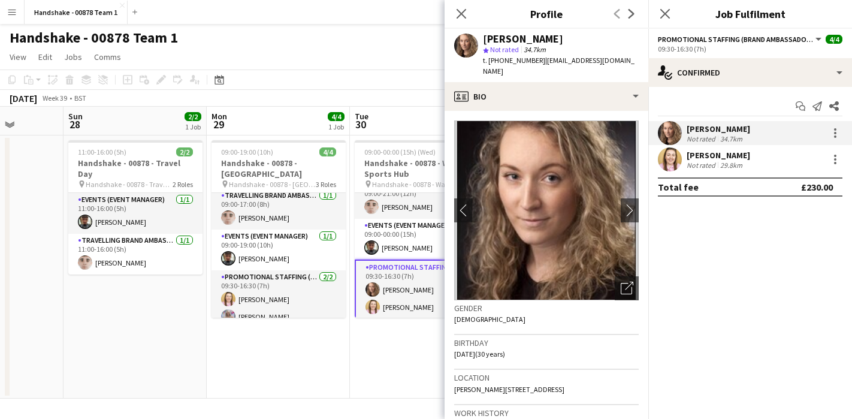
copy div "Crystal Parkes"
drag, startPoint x: 533, startPoint y: 62, endPoint x: 489, endPoint y: 62, distance: 44.3
click at [489, 62] on span "t. +447701342865" at bounding box center [514, 60] width 62 height 9
copy span "+447701342865"
drag, startPoint x: 638, startPoint y: 62, endPoint x: 540, endPoint y: 63, distance: 98.2
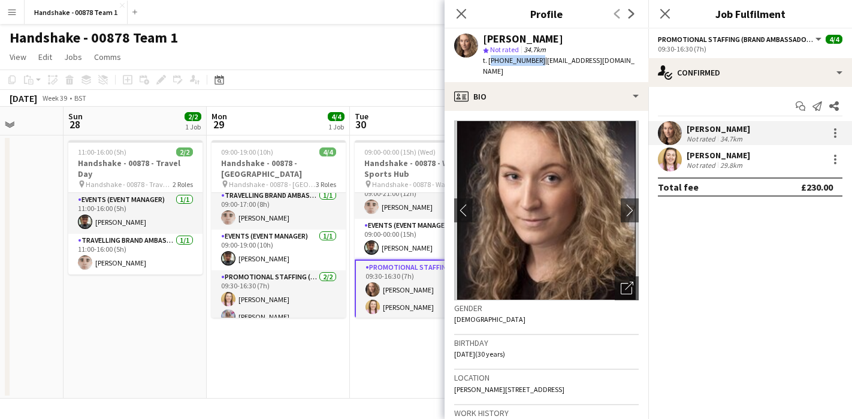
click at [540, 63] on div "Crystal Parkes star Not rated 34.7km t. +447701342865 | crystal_h.parkes@hotmai…" at bounding box center [546, 55] width 204 height 53
drag, startPoint x: 637, startPoint y: 60, endPoint x: 540, endPoint y: 62, distance: 97.0
click at [540, 62] on div "Crystal Parkes star Not rated 34.7km t. +447701342865 | crystal_h.parkes@hotmai…" at bounding box center [546, 55] width 204 height 53
click at [317, 355] on app-date-cell "09:00-19:00 (10h) 4/4 Handshake - 00878 - Warwick pin Handshake - 00878 - Warwi…" at bounding box center [278, 266] width 143 height 263
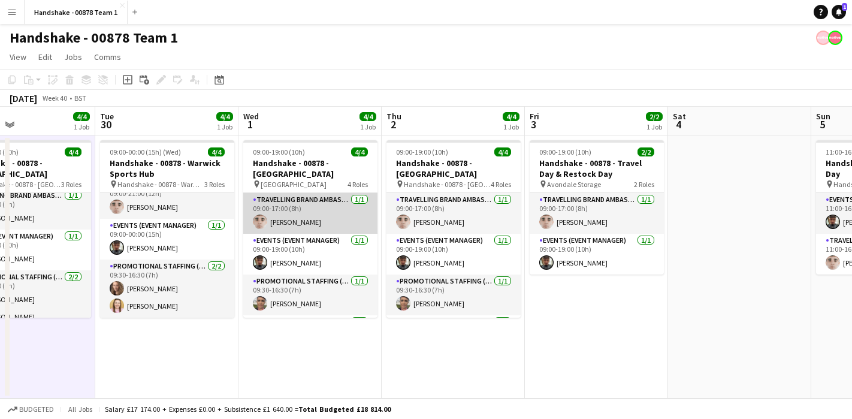
scroll to position [38, 0]
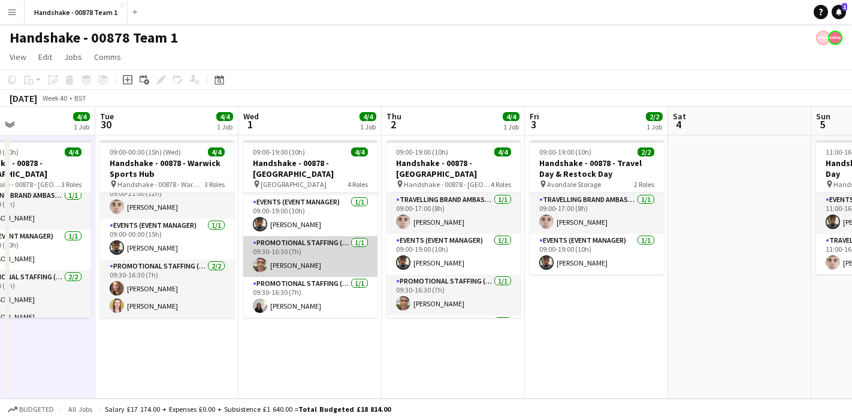
click at [264, 265] on app-user-avatar at bounding box center [260, 265] width 14 height 14
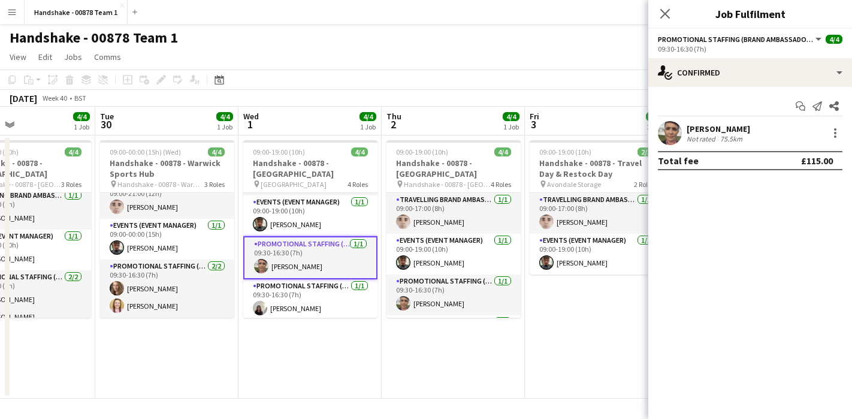
click at [668, 137] on app-user-avatar at bounding box center [670, 133] width 24 height 24
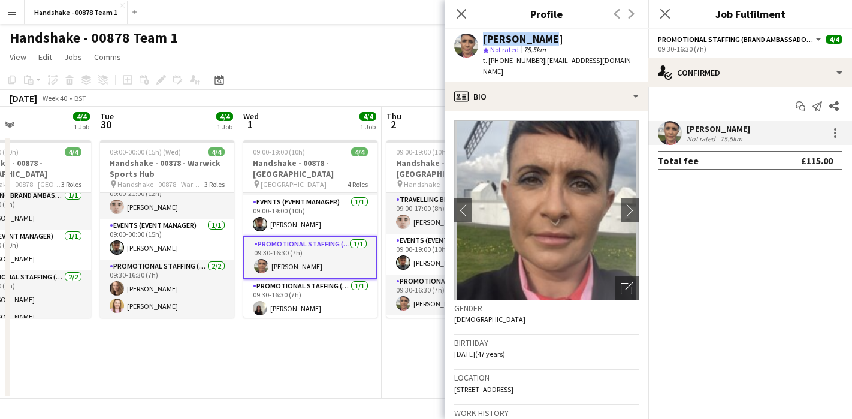
drag, startPoint x: 502, startPoint y: 40, endPoint x: 476, endPoint y: 40, distance: 26.4
click at [476, 40] on div "Emma Eckton star Not rated 75.5km t. +4407399403425 | emma.eckton78@outlook.com" at bounding box center [546, 55] width 204 height 53
click at [485, 40] on div "Emma Eckton" at bounding box center [523, 39] width 80 height 11
drag, startPoint x: 542, startPoint y: 39, endPoint x: 476, endPoint y: 39, distance: 65.9
click at [473, 39] on div "Emma Eckton star Not rated 75.5km t. +4407399403425 | emma.eckton78@outlook.com" at bounding box center [546, 55] width 204 height 53
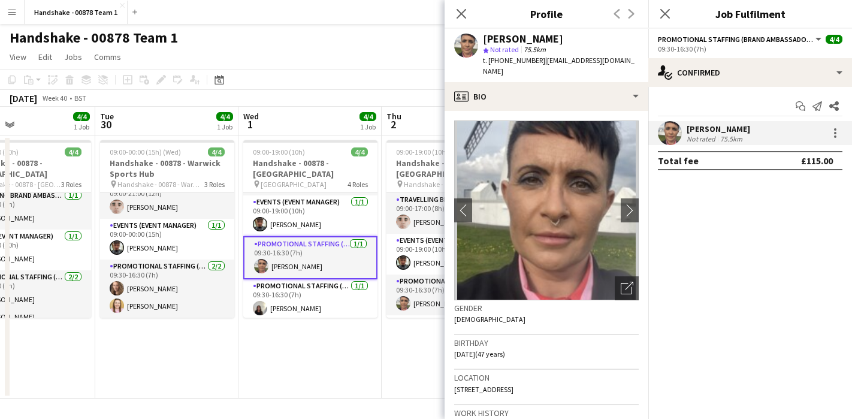
click at [552, 38] on div "Emma Eckton" at bounding box center [561, 39] width 156 height 11
drag, startPoint x: 556, startPoint y: 40, endPoint x: 470, endPoint y: 40, distance: 85.6
click at [470, 40] on div "Emma Eckton star Not rated 75.5km t. +4407399403425 | emma.eckton78@outlook.com" at bounding box center [546, 55] width 204 height 53
drag, startPoint x: 540, startPoint y: 60, endPoint x: 488, endPoint y: 63, distance: 51.6
click at [488, 63] on div "t. +4407399403425 | emma.eckton78@outlook.com" at bounding box center [561, 66] width 156 height 22
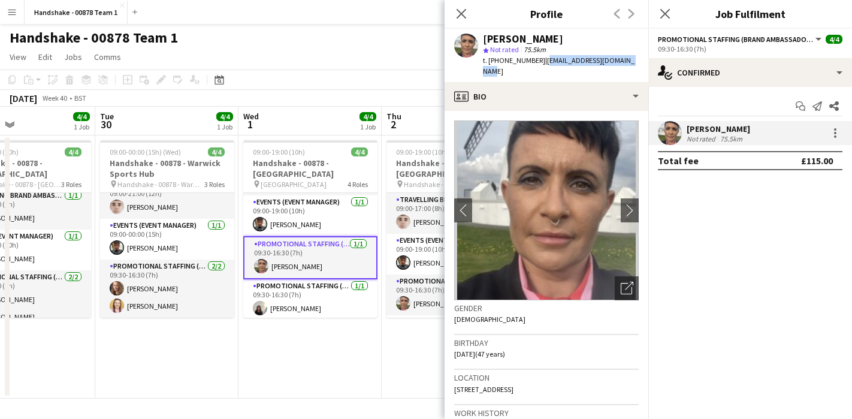
drag, startPoint x: 638, startPoint y: 61, endPoint x: 544, endPoint y: 63, distance: 94.1
click at [544, 63] on div "Emma Eckton star Not rated 75.5km t. +4407399403425 | emma.eckton78@outlook.com" at bounding box center [546, 55] width 204 height 53
click at [349, 334] on app-date-cell "09:00-19:00 (10h) 4/4 Handshake - 00878 - University of Leeds pin University of…" at bounding box center [309, 266] width 143 height 263
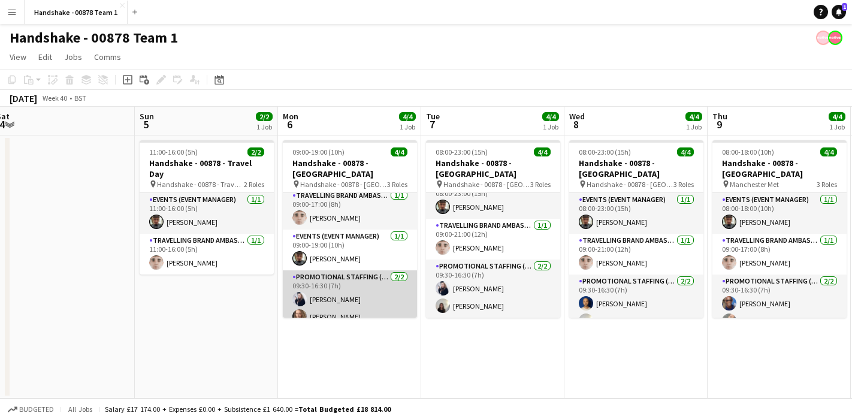
scroll to position [0, 286]
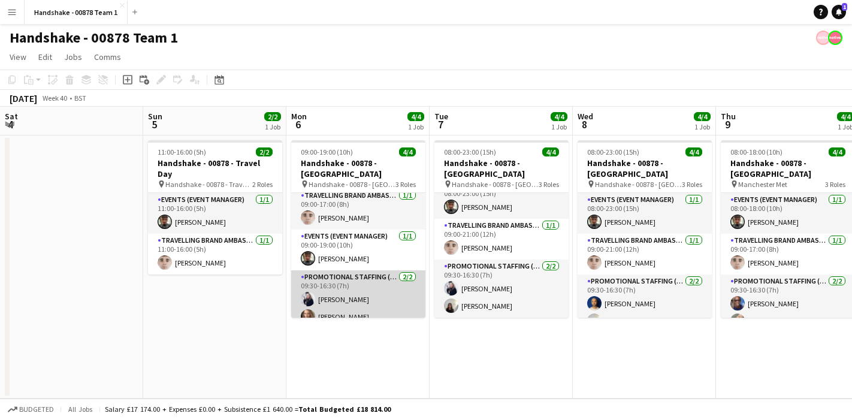
click at [306, 278] on app-card-role "Promotional Staffing (Brand Ambassadors) 2/2 09:30-16:30 (7h) LAURA HUNTER Crys…" at bounding box center [358, 299] width 134 height 58
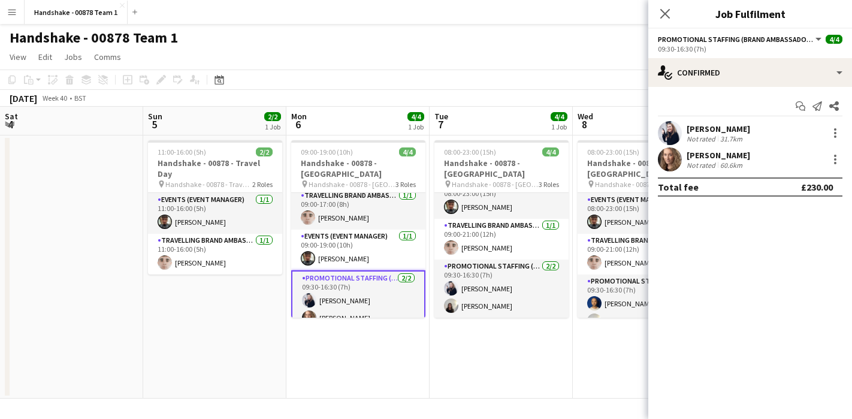
click at [670, 133] on app-user-avatar at bounding box center [670, 133] width 24 height 24
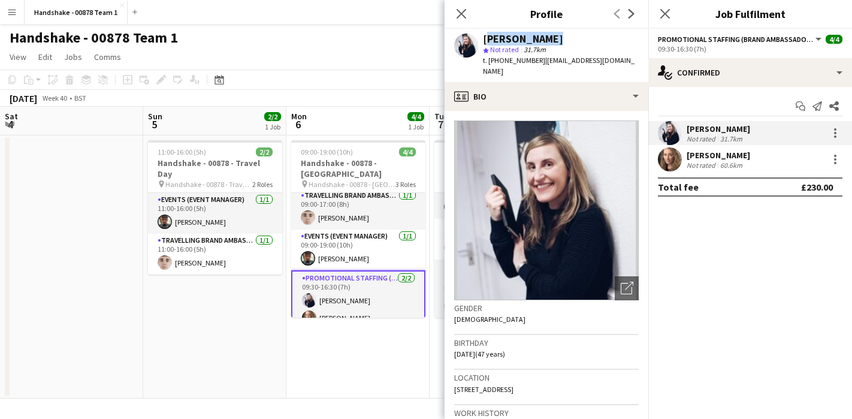
drag, startPoint x: 563, startPoint y: 34, endPoint x: 482, endPoint y: 41, distance: 81.7
click at [482, 41] on div "LAURA HUNTER star Not rated 31.7km t. +4407870578367 | laurahunter81@yahoo.co.uk" at bounding box center [546, 55] width 204 height 53
drag, startPoint x: 538, startPoint y: 60, endPoint x: 490, endPoint y: 62, distance: 48.5
click at [490, 62] on span "t. +4407870578367" at bounding box center [514, 60] width 62 height 9
drag, startPoint x: 555, startPoint y: 40, endPoint x: 477, endPoint y: 39, distance: 77.9
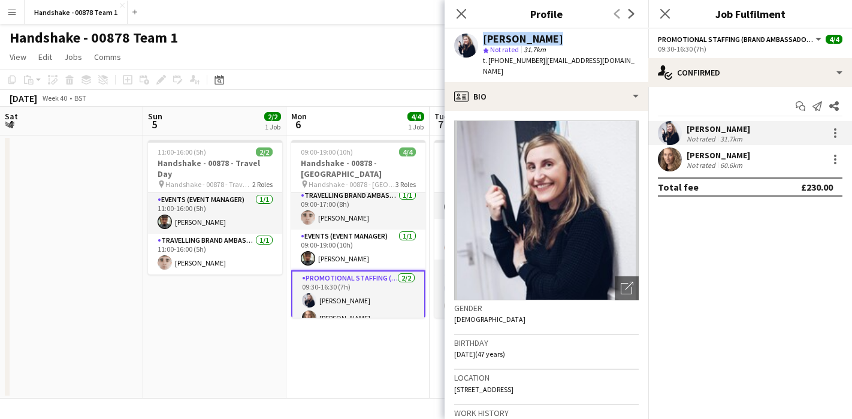
click at [477, 39] on div "LAURA HUNTER star Not rated 31.7km t. +4407870578367 | laurahunter81@yahoo.co.uk" at bounding box center [546, 55] width 204 height 53
drag, startPoint x: 539, startPoint y: 61, endPoint x: 487, endPoint y: 62, distance: 51.5
click at [487, 62] on span "t. +4407870578367" at bounding box center [514, 60] width 62 height 9
drag, startPoint x: 629, startPoint y: 55, endPoint x: 549, endPoint y: 59, distance: 79.8
click at [549, 59] on div "LAURA HUNTER star Not rated 31.7km t. +4407870578367 | laurahunter81@yahoo.co.uk" at bounding box center [546, 55] width 204 height 53
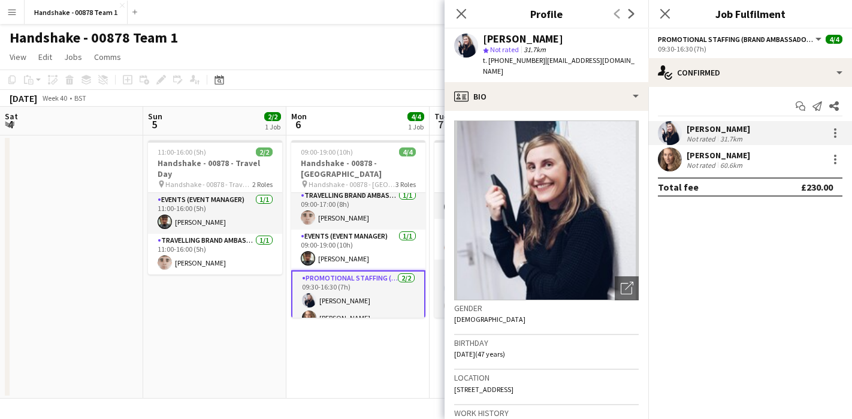
click at [643, 61] on app-profile-header "LAURA HUNTER star Not rated 31.7km t. +4407870578367 | laurahunter81@yahoo.co.uk" at bounding box center [546, 55] width 204 height 53
drag, startPoint x: 643, startPoint y: 61, endPoint x: 635, endPoint y: 61, distance: 7.8
click at [643, 61] on app-profile-header "LAURA HUNTER star Not rated 31.7km t. +4407870578367 | laurahunter81@yahoo.co.uk" at bounding box center [546, 55] width 204 height 53
drag, startPoint x: 631, startPoint y: 61, endPoint x: 547, endPoint y: 63, distance: 83.9
click at [547, 63] on div "LAURA HUNTER star Not rated 31.7km t. +4407870578367 | laurahunter81@yahoo.co.uk" at bounding box center [546, 55] width 204 height 53
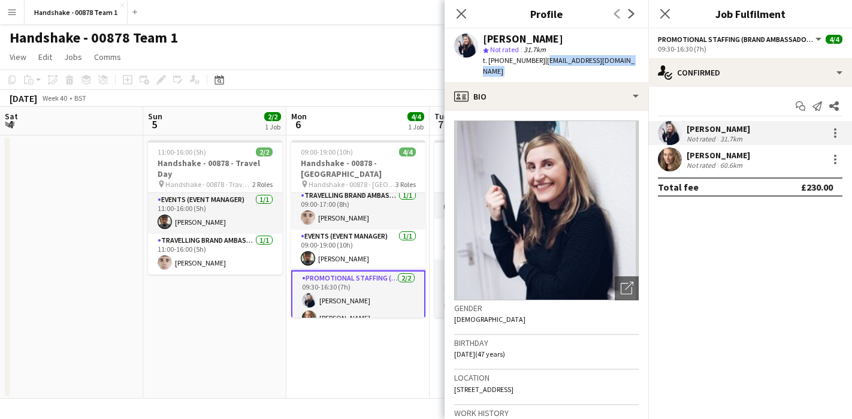
click at [271, 331] on app-date-cell "11:00-16:00 (5h) 2/2 Handshake - 00878 - Travel Day pin Handshake - 00878 - Tra…" at bounding box center [214, 266] width 143 height 263
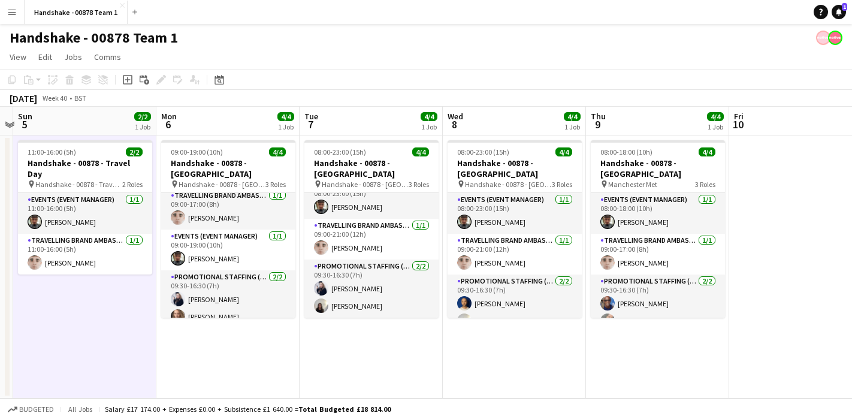
scroll to position [0, 373]
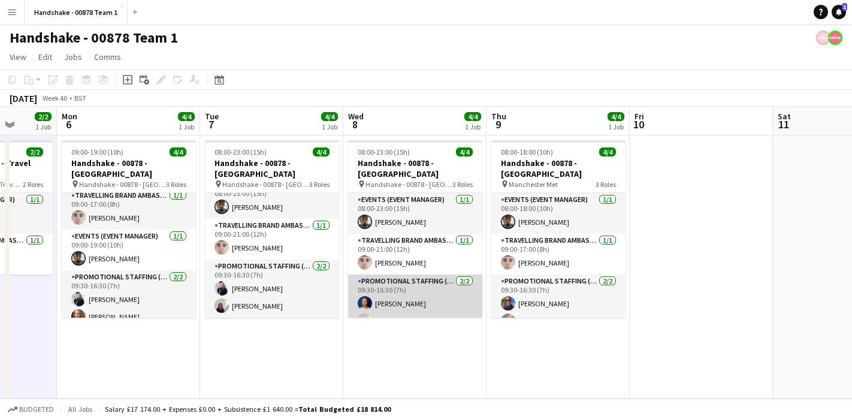
click at [365, 296] on app-user-avatar at bounding box center [365, 303] width 14 height 14
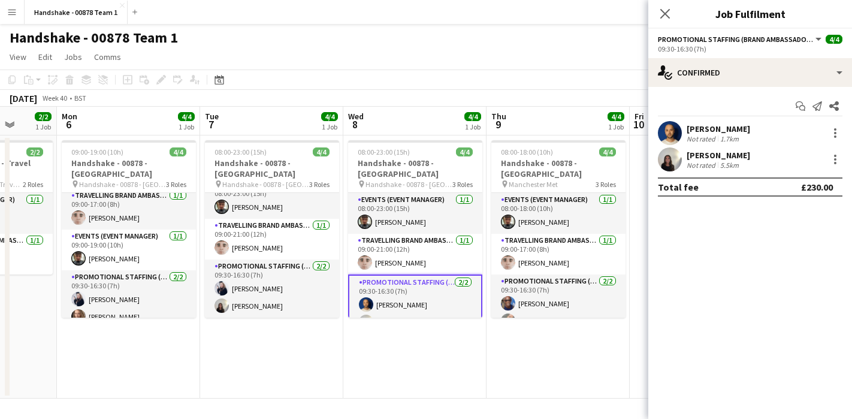
click at [672, 130] on app-user-avatar at bounding box center [670, 133] width 24 height 24
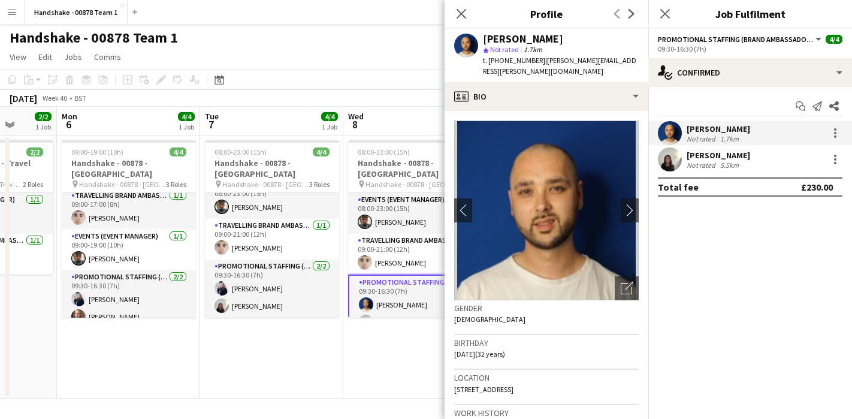
drag, startPoint x: 561, startPoint y: 38, endPoint x: 479, endPoint y: 38, distance: 82.0
click at [479, 38] on div "Shaan Mottram star Not rated 1.7km t. +447971738688 | shaan.mottram@gmail.com" at bounding box center [546, 55] width 204 height 53
drag, startPoint x: 535, startPoint y: 62, endPoint x: 487, endPoint y: 65, distance: 47.4
click at [487, 65] on div "t. +447971738688 | shaan.mottram@gmail.com" at bounding box center [561, 66] width 156 height 22
drag, startPoint x: 624, startPoint y: 59, endPoint x: 540, endPoint y: 64, distance: 84.6
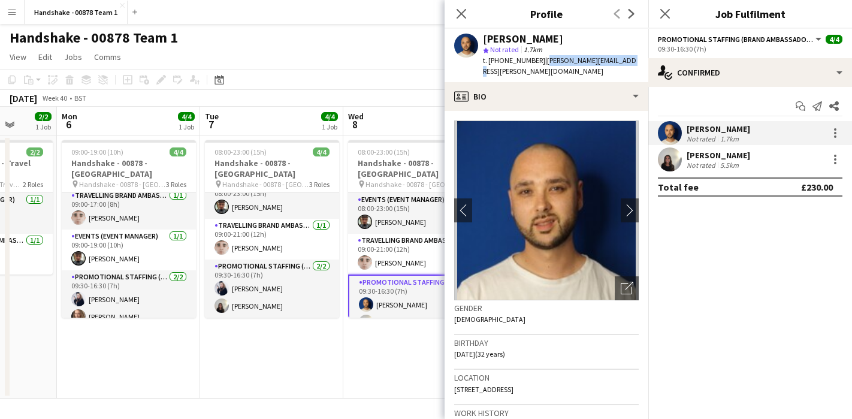
click at [540, 64] on div "Shaan Mottram star Not rated 1.7km t. +447971738688 | shaan.mottram@gmail.com" at bounding box center [546, 55] width 204 height 53
click at [381, 329] on app-date-cell "08:00-23:00 (15h) 4/4 Handshake - 00878 - Sheffield pin Handshake - 00878 - She…" at bounding box center [414, 266] width 143 height 263
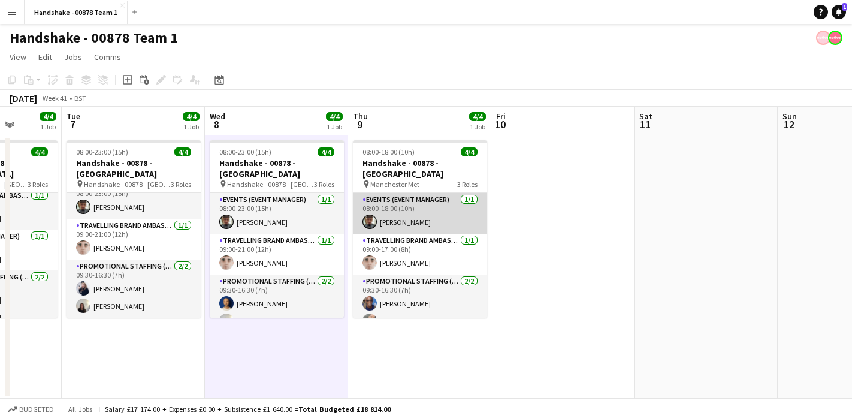
scroll to position [15, 0]
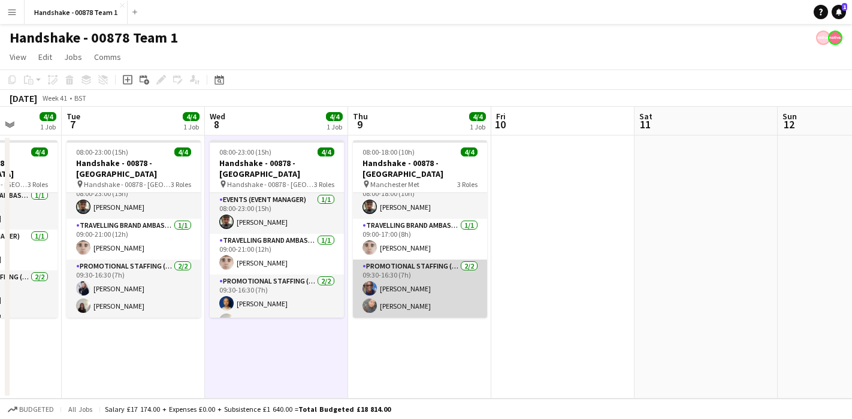
click at [374, 288] on app-user-avatar at bounding box center [369, 288] width 14 height 14
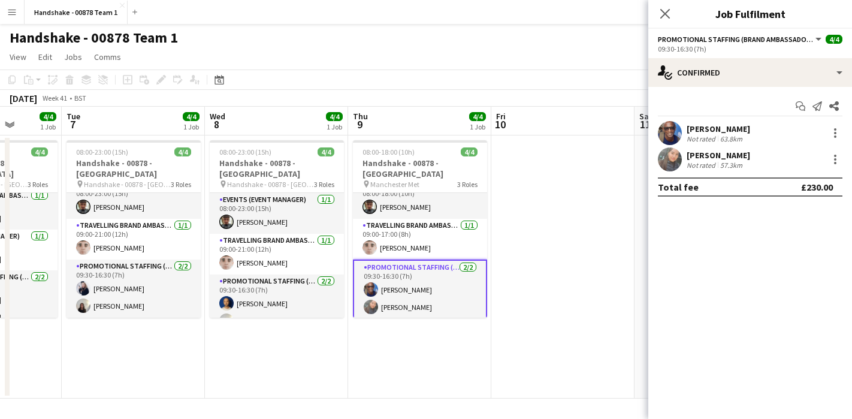
click at [669, 130] on app-user-avatar at bounding box center [670, 133] width 24 height 24
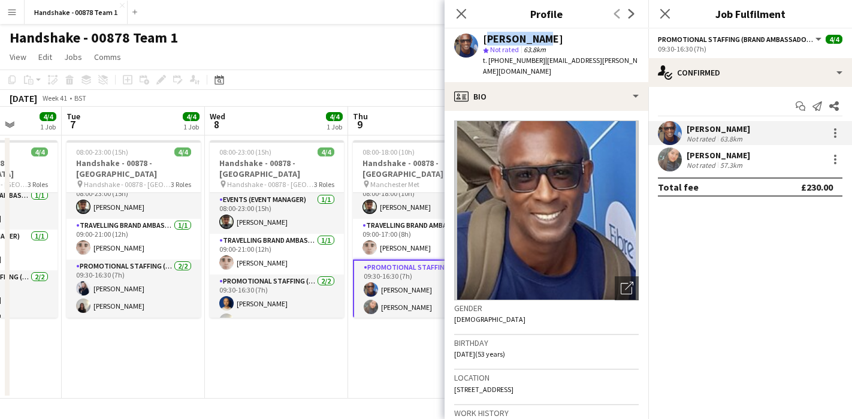
drag, startPoint x: 540, startPoint y: 41, endPoint x: 483, endPoint y: 41, distance: 56.9
click at [483, 41] on div "Eyan Mckoy" at bounding box center [561, 39] width 156 height 11
drag, startPoint x: 536, startPoint y: 63, endPoint x: 489, endPoint y: 64, distance: 46.7
click at [489, 64] on div "t. +447720385466 | eyan.mckoy@yahoo.com" at bounding box center [561, 66] width 156 height 22
drag, startPoint x: 623, startPoint y: 60, endPoint x: 540, endPoint y: 65, distance: 83.4
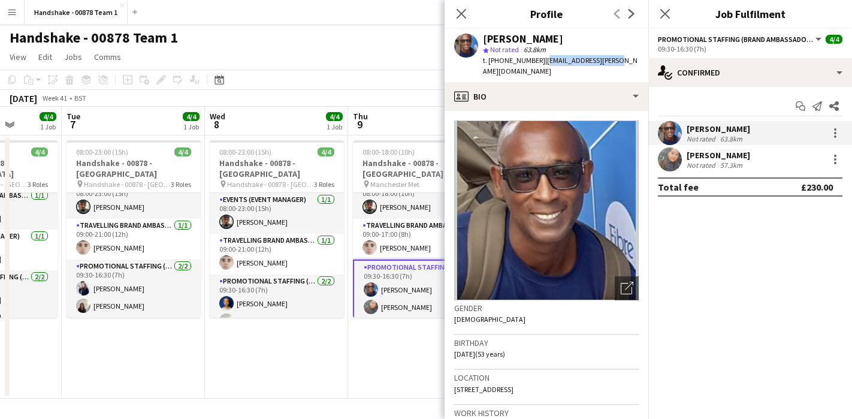
click at [540, 65] on div "Eyan Mckoy star Not rated 63.8km t. +447720385466 | eyan.mckoy@yahoo.com" at bounding box center [546, 55] width 204 height 53
click at [679, 158] on app-user-avatar at bounding box center [670, 159] width 24 height 24
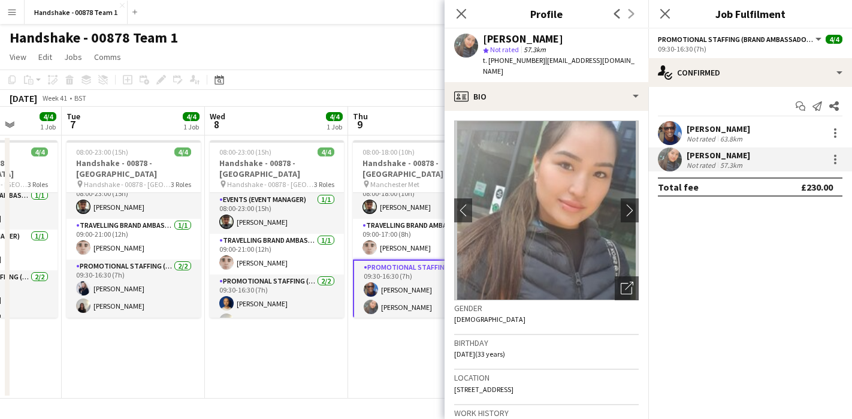
drag, startPoint x: 570, startPoint y: 43, endPoint x: 480, endPoint y: 34, distance: 90.3
click at [480, 34] on div "Li-Quan Hoang star Not rated 57.3km t. +447450273001 | misshoang92@outlook.com" at bounding box center [546, 55] width 204 height 53
drag, startPoint x: 534, startPoint y: 59, endPoint x: 489, endPoint y: 62, distance: 45.6
click at [489, 62] on span "t. +447450273001" at bounding box center [514, 60] width 62 height 9
drag, startPoint x: 622, startPoint y: 60, endPoint x: 540, endPoint y: 65, distance: 82.8
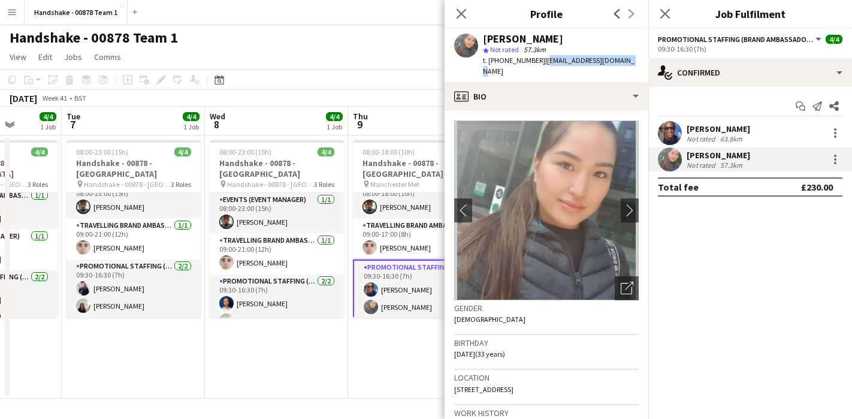
click at [540, 65] on div "Li-Quan Hoang star Not rated 57.3km t. +447450273001 | misshoang92@outlook.com" at bounding box center [546, 55] width 204 height 53
click at [396, 347] on app-date-cell "08:00-18:00 (10h) 4/4 Handshake - 00878 - Manchester Metropolitan University pi…" at bounding box center [419, 266] width 143 height 263
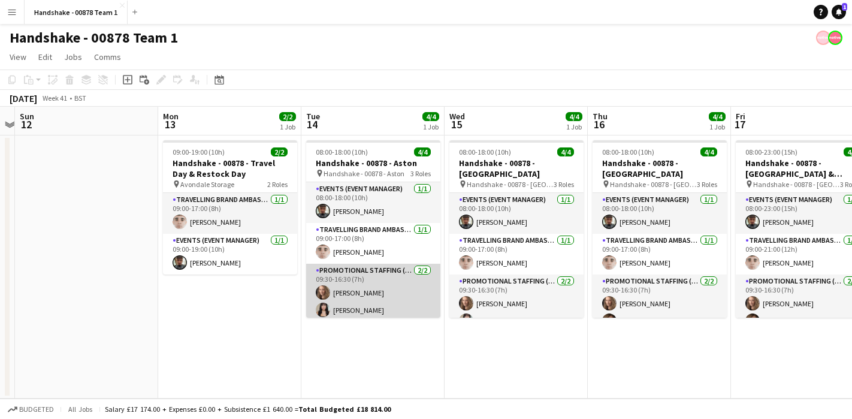
scroll to position [4, 0]
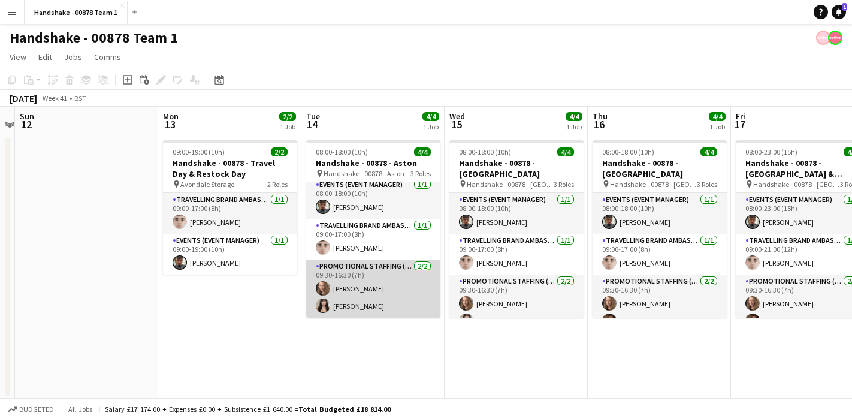
click at [323, 305] on app-user-avatar at bounding box center [323, 305] width 14 height 14
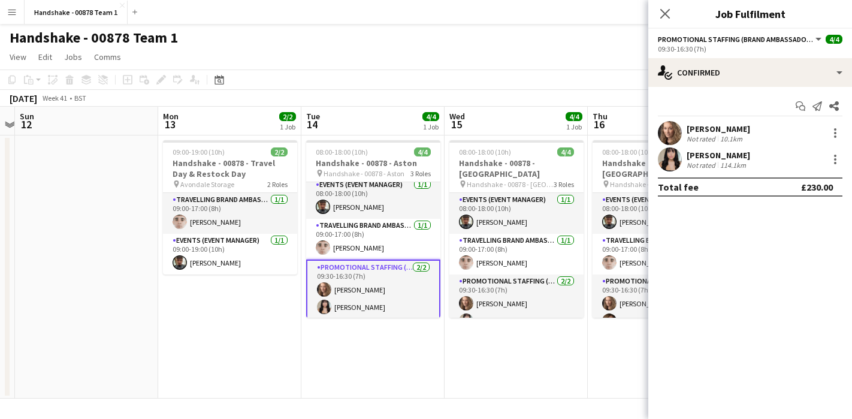
click at [676, 156] on app-user-avatar at bounding box center [670, 159] width 24 height 24
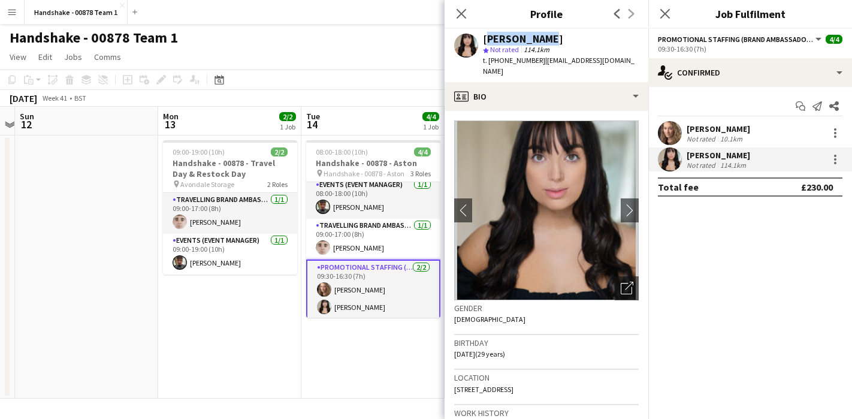
drag, startPoint x: 557, startPoint y: 40, endPoint x: 482, endPoint y: 39, distance: 74.9
click at [483, 39] on div "Autumn Knox" at bounding box center [561, 39] width 156 height 11
drag, startPoint x: 534, startPoint y: 63, endPoint x: 488, endPoint y: 65, distance: 45.6
click at [488, 65] on span "t. +447941822736" at bounding box center [514, 60] width 62 height 9
drag, startPoint x: 633, startPoint y: 61, endPoint x: 541, endPoint y: 63, distance: 92.3
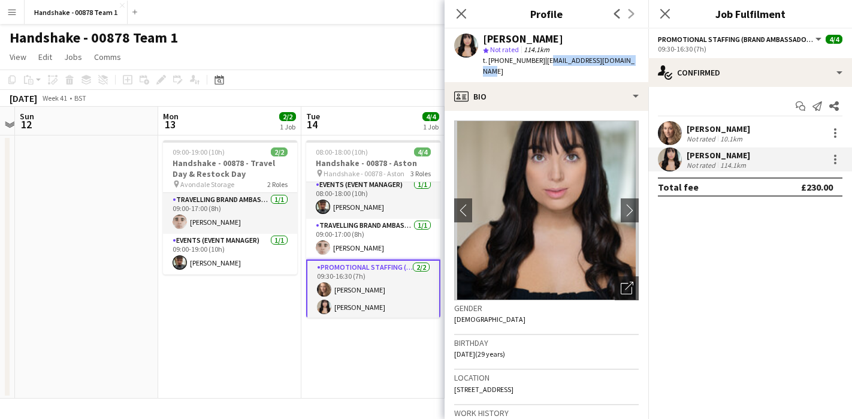
click at [541, 63] on div "Autumn Knox star Not rated 114.1km t. +447941822736 | autumn_knox24@yahoo.co.uk" at bounding box center [546, 55] width 204 height 53
click at [644, 60] on app-profile-header "Autumn Knox star Not rated 114.1km t. +447941822736 | autumn_knox24@yahoo.co.uk" at bounding box center [546, 55] width 204 height 53
drag, startPoint x: 638, startPoint y: 59, endPoint x: 539, endPoint y: 64, distance: 99.0
click at [539, 64] on div "Autumn Knox star Not rated 114.1km t. +447941822736 | autumn_knox24@yahoo.co.uk" at bounding box center [546, 55] width 204 height 53
click at [359, 332] on app-date-cell "08:00-18:00 (10h) 4/4 Handshake - 00878 - Aston pin Handshake - 00878 - Aston 3…" at bounding box center [372, 266] width 143 height 263
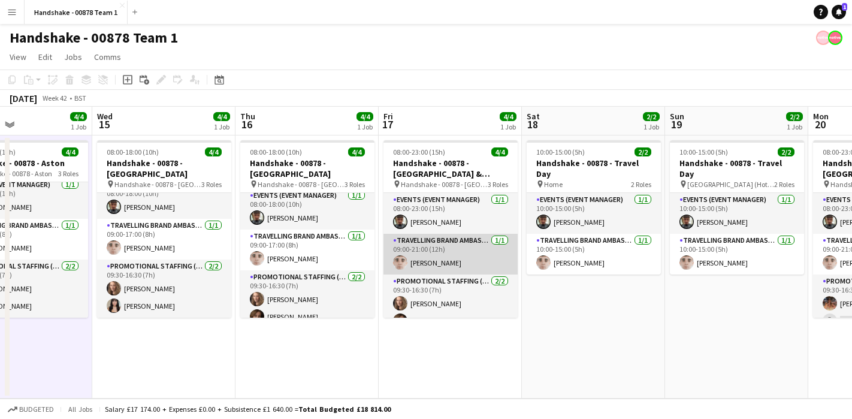
scroll to position [15, 0]
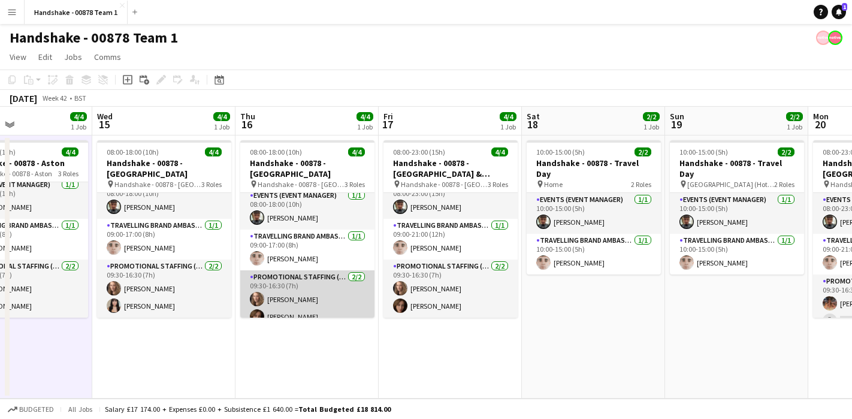
click at [259, 309] on app-user-avatar at bounding box center [257, 316] width 14 height 14
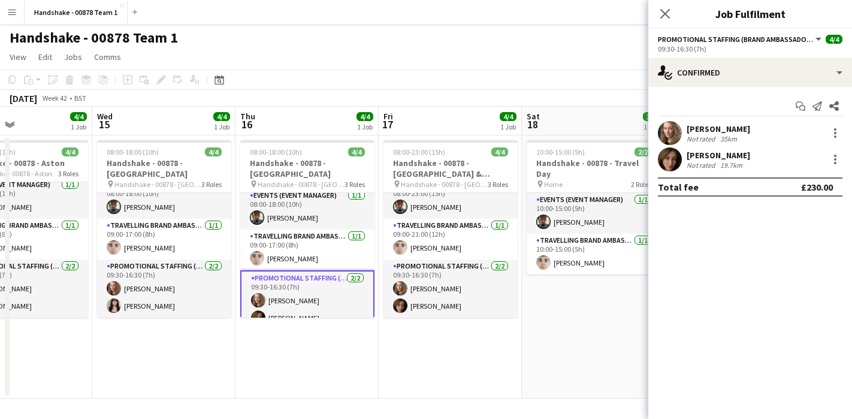
click at [673, 158] on app-user-avatar at bounding box center [670, 159] width 24 height 24
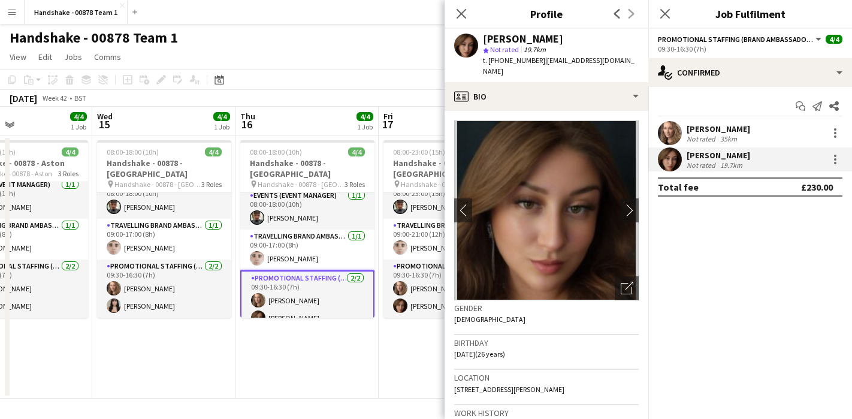
drag, startPoint x: 564, startPoint y: 37, endPoint x: 484, endPoint y: 38, distance: 80.3
click at [484, 38] on div "[PERSON_NAME]" at bounding box center [561, 39] width 156 height 11
drag, startPoint x: 536, startPoint y: 60, endPoint x: 487, endPoint y: 62, distance: 48.5
click at [487, 62] on div "t. +447766683686 | athenaroughton98@hotmail.com" at bounding box center [561, 66] width 156 height 22
drag, startPoint x: 556, startPoint y: 75, endPoint x: 540, endPoint y: 62, distance: 20.4
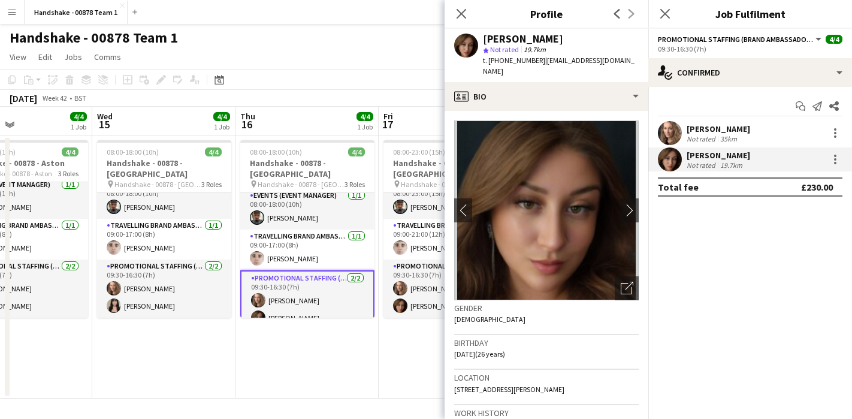
click at [540, 62] on div "t. +447766683686 | athenaroughton98@hotmail.com" at bounding box center [561, 66] width 156 height 22
click at [371, 378] on app-date-cell "08:00-18:00 (10h) 4/4 Handshake - 00878 - Warwick pin Handshake - 00878 - Warwi…" at bounding box center [306, 266] width 143 height 263
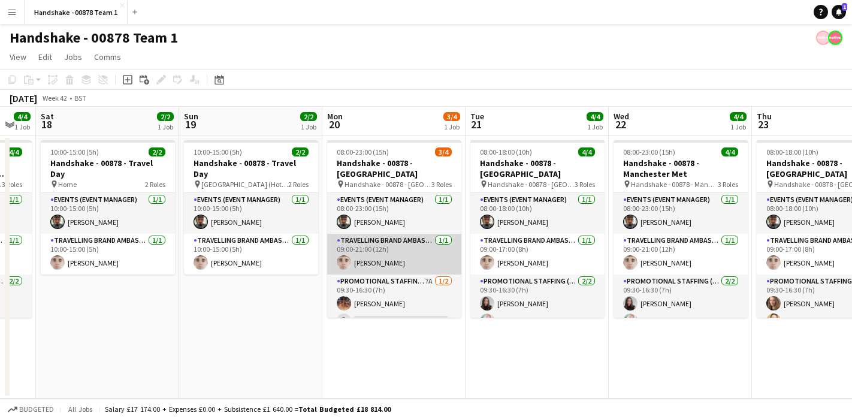
scroll to position [4, 0]
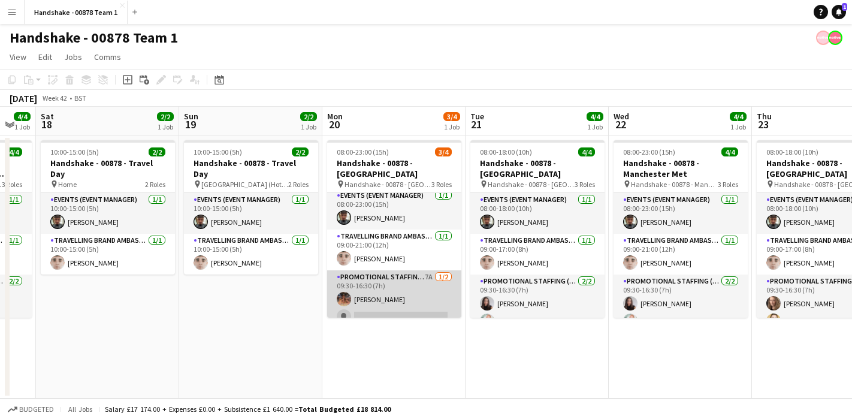
click at [346, 292] on app-user-avatar at bounding box center [344, 299] width 14 height 14
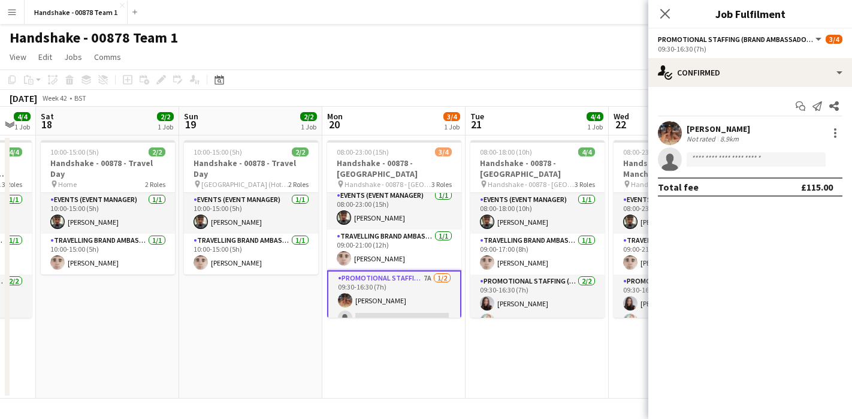
click at [680, 133] on app-user-avatar at bounding box center [670, 133] width 24 height 24
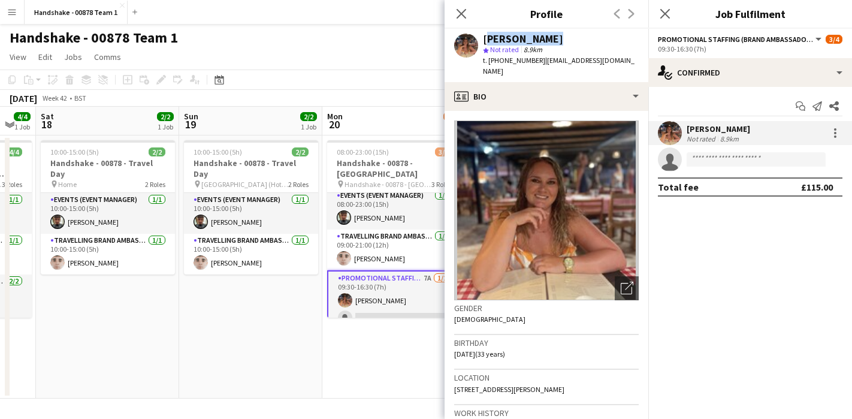
drag, startPoint x: 567, startPoint y: 37, endPoint x: 482, endPoint y: 38, distance: 85.1
click at [482, 38] on div "Emma Mcangus star Not rated 8.9km t. +447823577807 | emmaloumc92@icloud.com" at bounding box center [546, 55] width 204 height 53
drag, startPoint x: 535, startPoint y: 61, endPoint x: 487, endPoint y: 61, distance: 47.3
click at [487, 61] on span "t. +447823577807" at bounding box center [514, 60] width 62 height 9
drag, startPoint x: 626, startPoint y: 61, endPoint x: 541, endPoint y: 65, distance: 85.7
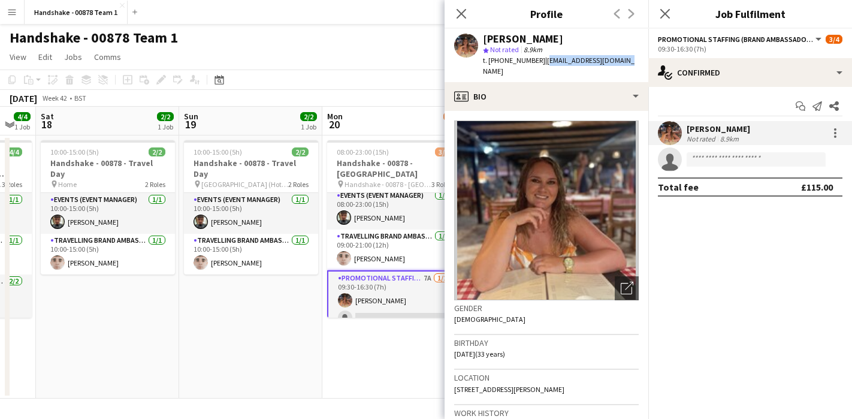
click at [541, 65] on div "Emma Mcangus star Not rated 8.9km t. +447823577807 | emmaloumc92@icloud.com" at bounding box center [546, 55] width 204 height 53
click at [544, 63] on span "| emmaloumc92@icloud.com" at bounding box center [559, 66] width 152 height 20
drag, startPoint x: 544, startPoint y: 60, endPoint x: 632, endPoint y: 59, distance: 88.0
click at [632, 59] on div "Emma Mcangus star Not rated 8.9km t. +447823577807 | emmaloumc92@icloud.com" at bounding box center [546, 55] width 204 height 53
click at [289, 319] on app-date-cell "10:00-15:00 (5h) 2/2 Handshake - 00878 - Travel Day pin Durham (Hotel) 2 Roles …" at bounding box center [250, 266] width 143 height 263
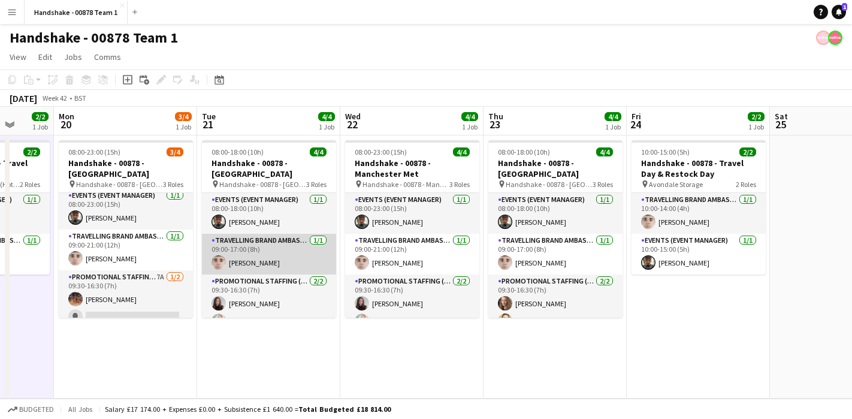
scroll to position [15, 0]
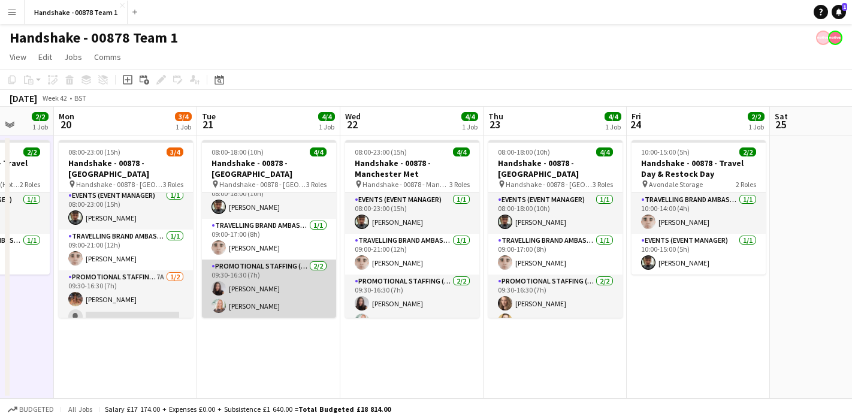
click at [217, 283] on app-user-avatar at bounding box center [218, 288] width 14 height 14
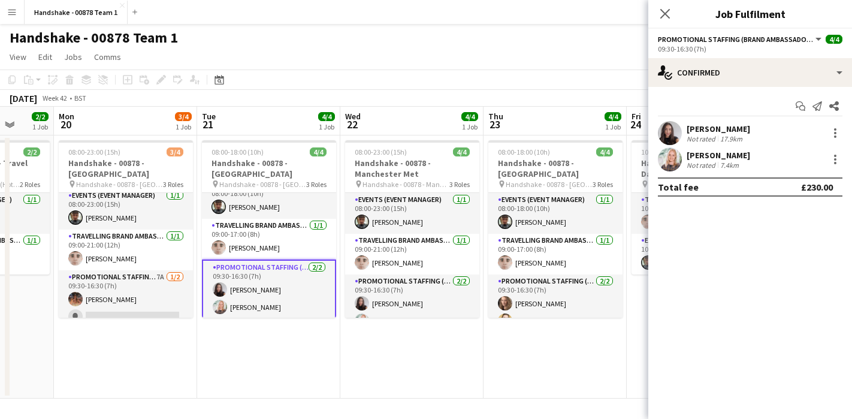
click at [677, 135] on app-user-avatar at bounding box center [670, 133] width 24 height 24
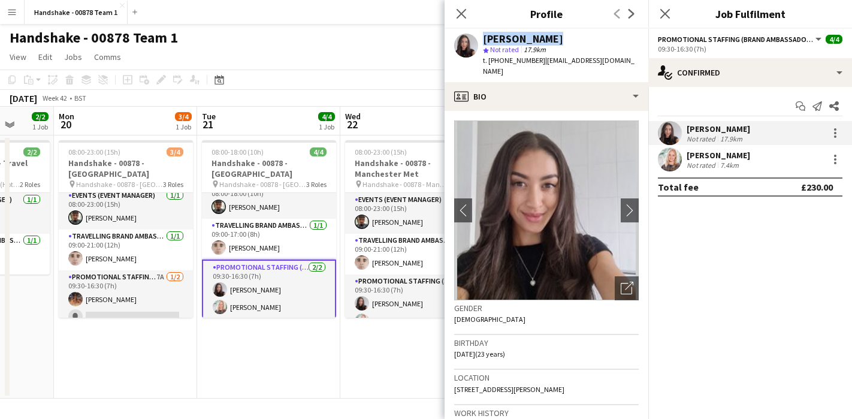
drag, startPoint x: 580, startPoint y: 35, endPoint x: 474, endPoint y: 35, distance: 106.0
click at [474, 35] on div "Hannah Cross star Not rated 17.9km t. +4407443527201 | hannahhhcross@gmail.com" at bounding box center [546, 55] width 204 height 53
drag, startPoint x: 538, startPoint y: 63, endPoint x: 487, endPoint y: 63, distance: 50.9
click at [487, 63] on span "t. +4407443527201" at bounding box center [514, 60] width 62 height 9
drag, startPoint x: 631, startPoint y: 60, endPoint x: 543, endPoint y: 64, distance: 88.1
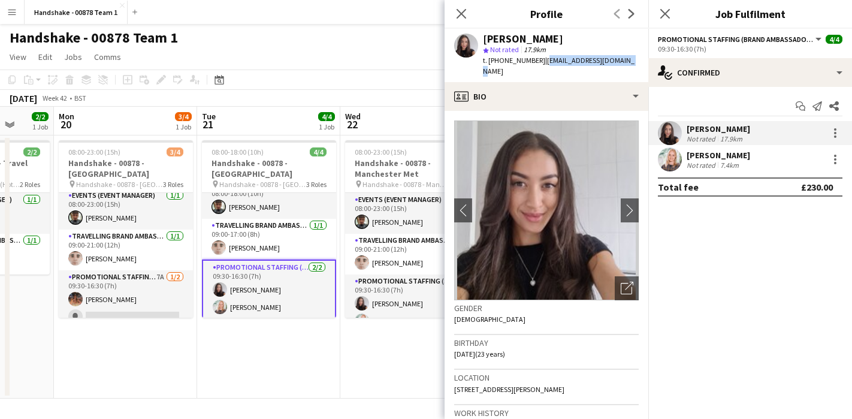
click at [543, 64] on div "Hannah Cross star Not rated 17.9km t. +4407443527201 | hannahhhcross@gmail.com" at bounding box center [546, 55] width 204 height 53
click at [661, 149] on div at bounding box center [670, 159] width 24 height 24
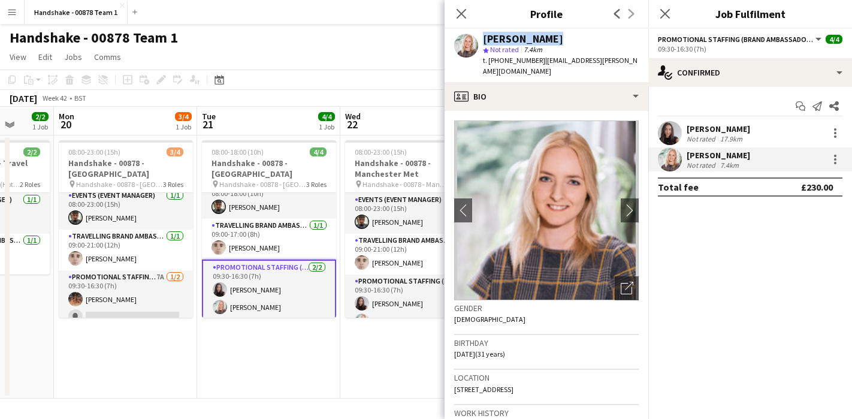
drag, startPoint x: 522, startPoint y: 37, endPoint x: 452, endPoint y: 37, distance: 69.5
click at [452, 37] on div "April Barton star Not rated 7.4km t. +447552233950 | april.barton@hotmail.co.uk" at bounding box center [546, 55] width 204 height 53
drag, startPoint x: 534, startPoint y: 62, endPoint x: 489, endPoint y: 63, distance: 44.9
click at [489, 63] on span "t. +447552233950" at bounding box center [514, 60] width 62 height 9
drag, startPoint x: 608, startPoint y: 58, endPoint x: 539, endPoint y: 63, distance: 69.0
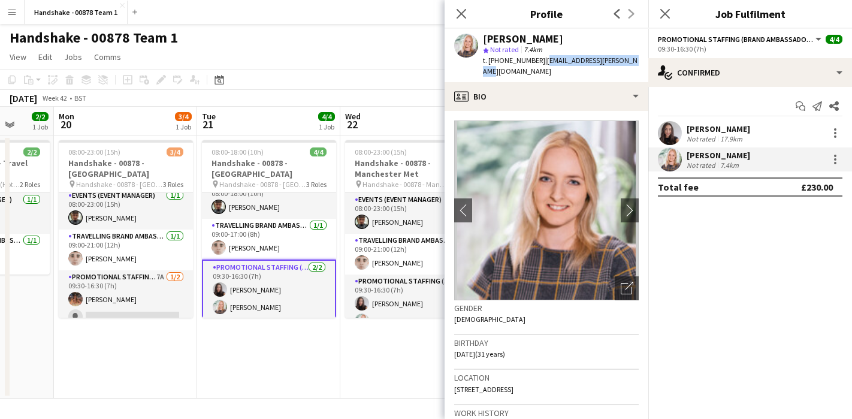
click at [539, 63] on div "April Barton star Not rated 7.4km t. +447552233950 | april.barton@hotmail.co.uk" at bounding box center [546, 55] width 204 height 53
click at [388, 356] on app-date-cell "08:00-23:00 (15h) 4/4 Handshake - 00878 - Manchester Met pin Handshake - 00878 …" at bounding box center [411, 266] width 143 height 263
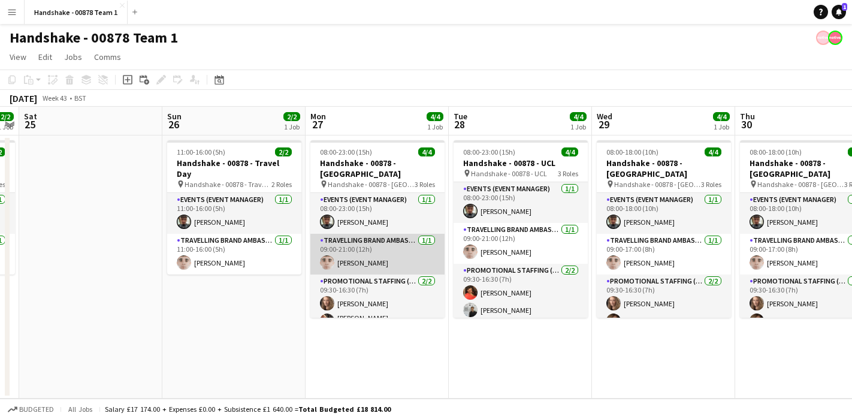
scroll to position [4, 0]
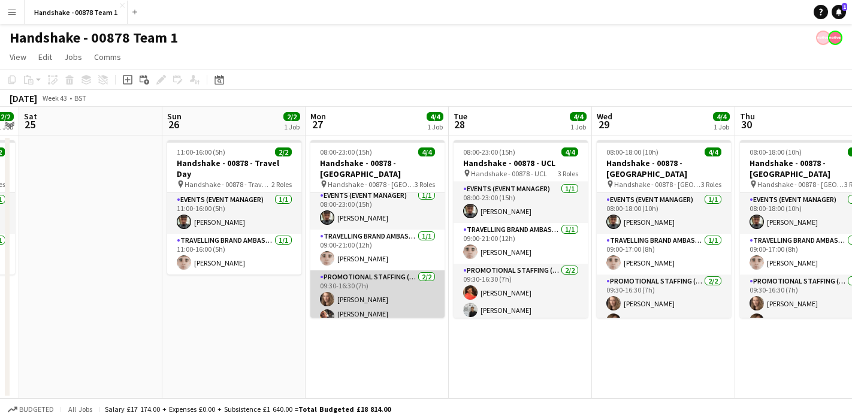
click at [328, 309] on app-user-avatar at bounding box center [327, 316] width 14 height 14
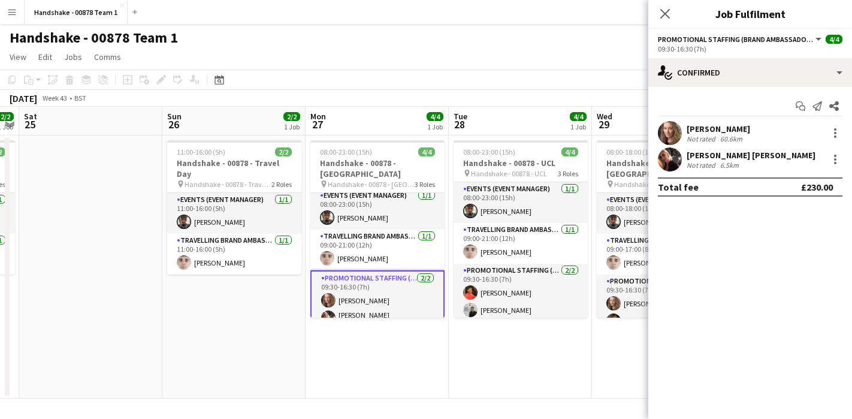
click at [670, 167] on app-user-avatar at bounding box center [670, 159] width 24 height 24
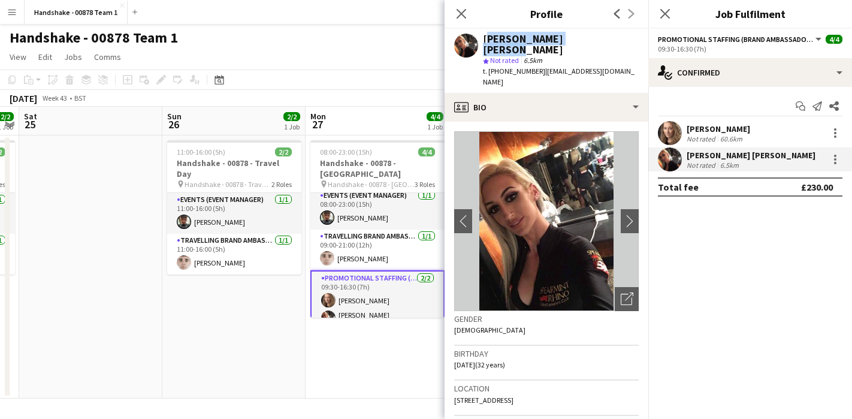
drag, startPoint x: 577, startPoint y: 37, endPoint x: 484, endPoint y: 37, distance: 92.8
click at [484, 37] on div "Evangeline Elizabeth" at bounding box center [561, 45] width 156 height 22
drag, startPoint x: 533, startPoint y: 63, endPoint x: 489, endPoint y: 63, distance: 43.7
click at [489, 66] on div "t. +07977720404 | eviewalker0103@hotmail.co.uk" at bounding box center [561, 77] width 156 height 22
drag, startPoint x: 630, startPoint y: 62, endPoint x: 535, endPoint y: 63, distance: 95.2
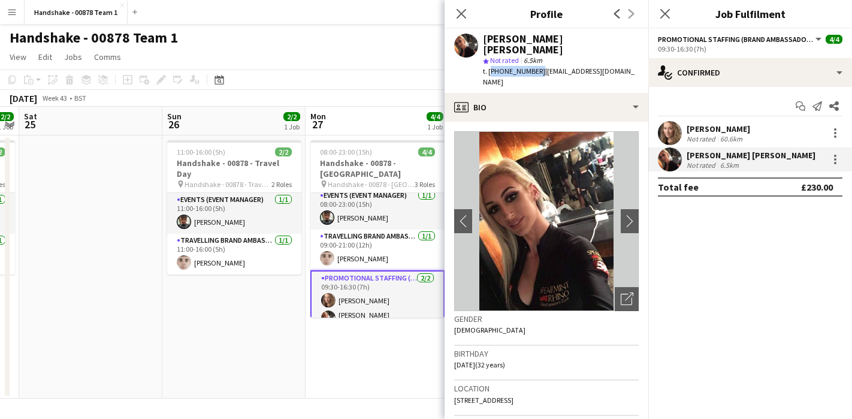
click at [535, 63] on div "Evangeline Elizabeth star Not rated 6.5km t. +07977720404 | eviewalker0103@hotm…" at bounding box center [546, 61] width 204 height 64
click at [460, 13] on icon at bounding box center [460, 13] width 11 height 11
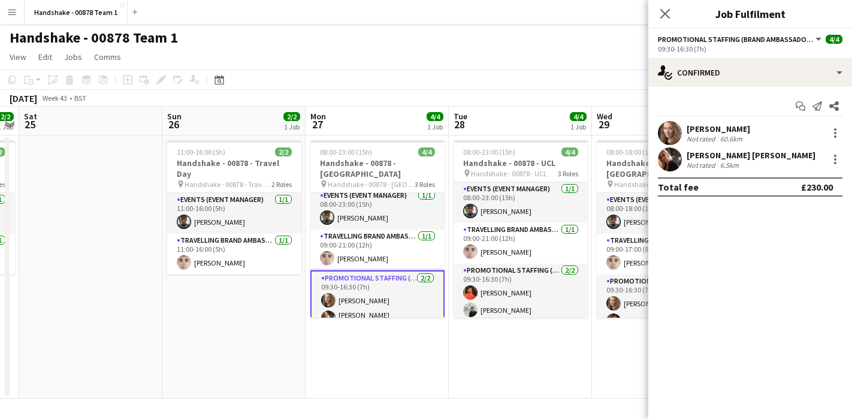
click at [517, 106] on div "October 2025 Week 43 • BST" at bounding box center [426, 98] width 852 height 17
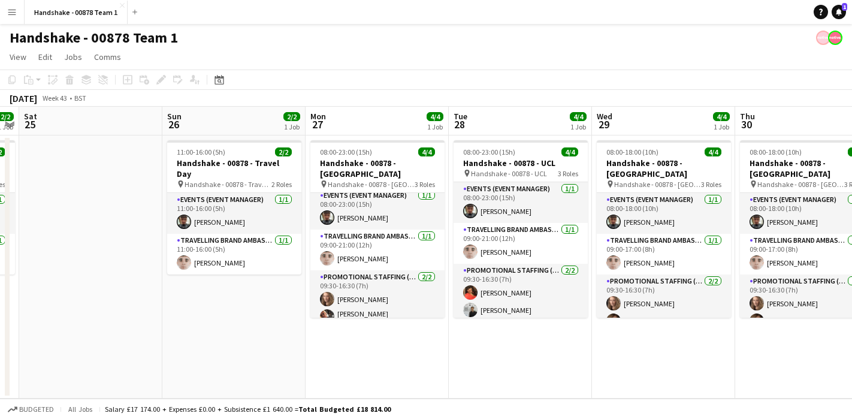
click at [516, 122] on app-board-header-date "Tue 28 4/4 1 Job" at bounding box center [520, 121] width 143 height 29
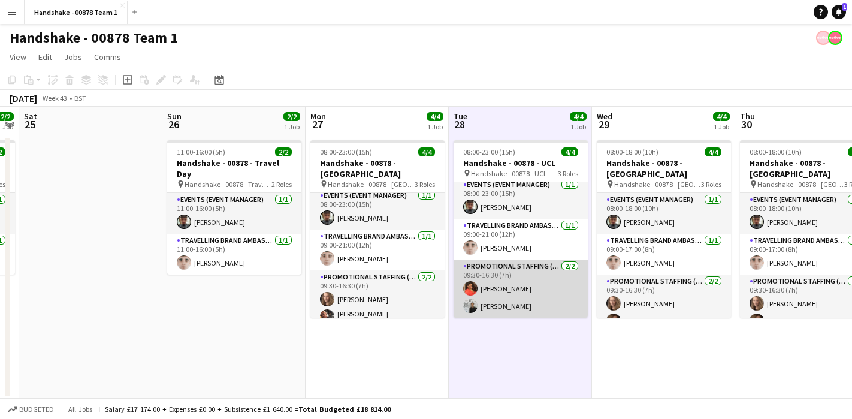
click at [470, 286] on app-user-avatar at bounding box center [470, 288] width 14 height 14
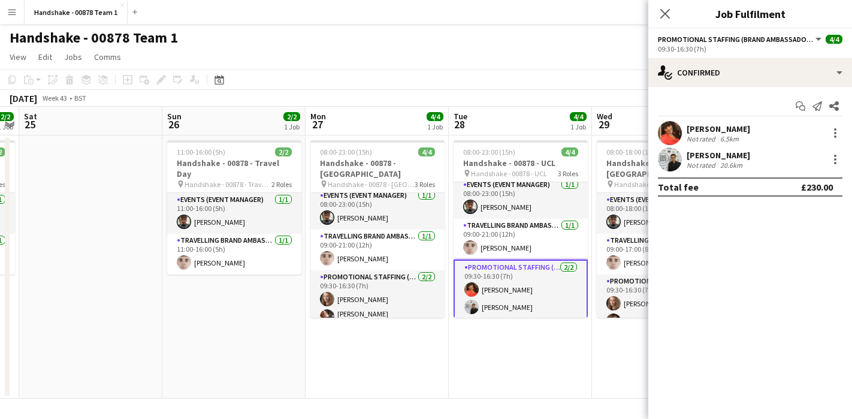
click at [673, 132] on app-user-avatar at bounding box center [670, 133] width 24 height 24
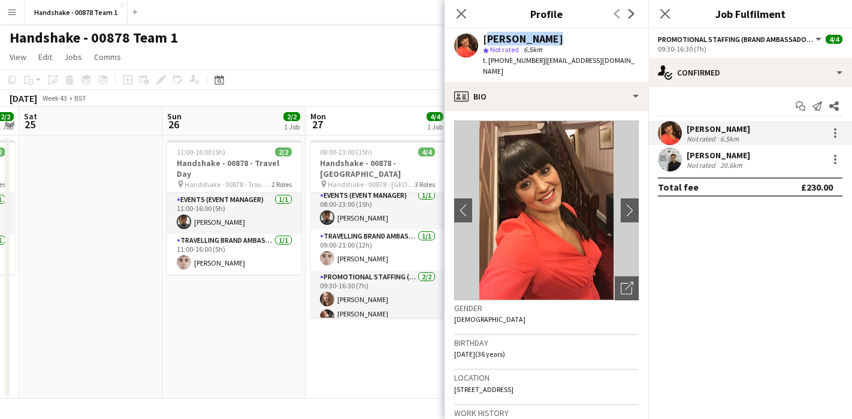
drag, startPoint x: 539, startPoint y: 43, endPoint x: 483, endPoint y: 38, distance: 56.5
click at [483, 38] on div "Sarah Cahill" at bounding box center [561, 39] width 156 height 11
drag, startPoint x: 534, startPoint y: 61, endPoint x: 490, endPoint y: 62, distance: 43.7
click at [490, 62] on span "t. +447900831736" at bounding box center [514, 60] width 62 height 9
drag, startPoint x: 621, startPoint y: 59, endPoint x: 540, endPoint y: 62, distance: 81.5
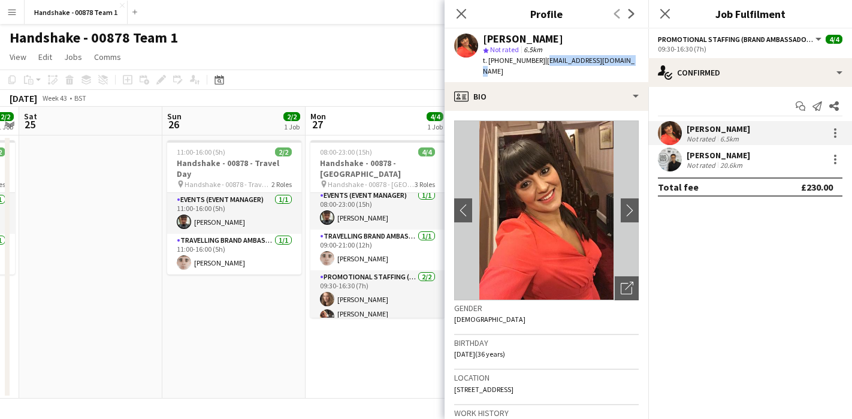
click at [540, 62] on div "Sarah Cahill star Not rated 6.5km t. +447900831736 | sarahcahill89@gmail.com" at bounding box center [546, 55] width 204 height 53
click at [386, 358] on app-date-cell "08:00-23:00 (15h) 4/4 Handshake - 00878 - Leicester pin Handshake - 00878 - Lei…" at bounding box center [376, 266] width 143 height 263
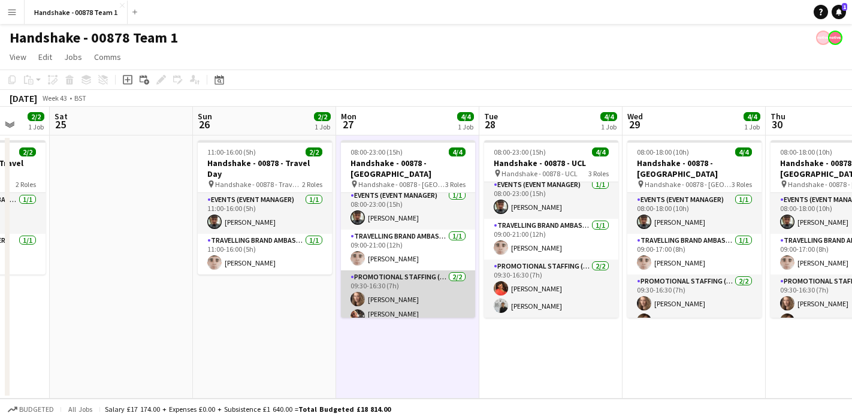
scroll to position [0, 426]
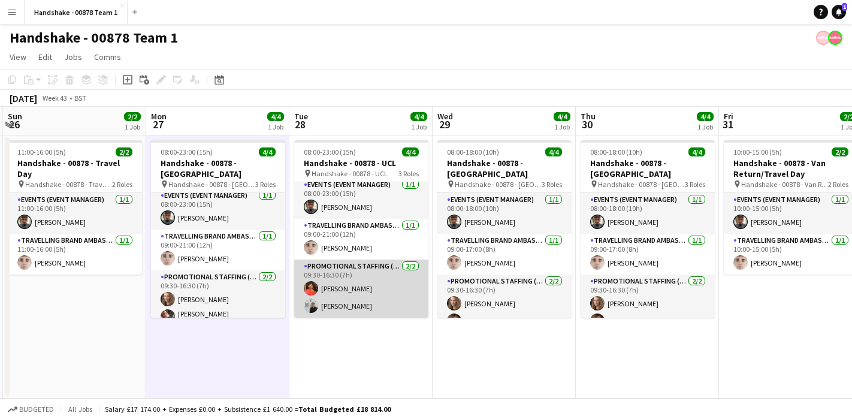
click at [311, 304] on app-user-avatar at bounding box center [311, 305] width 14 height 14
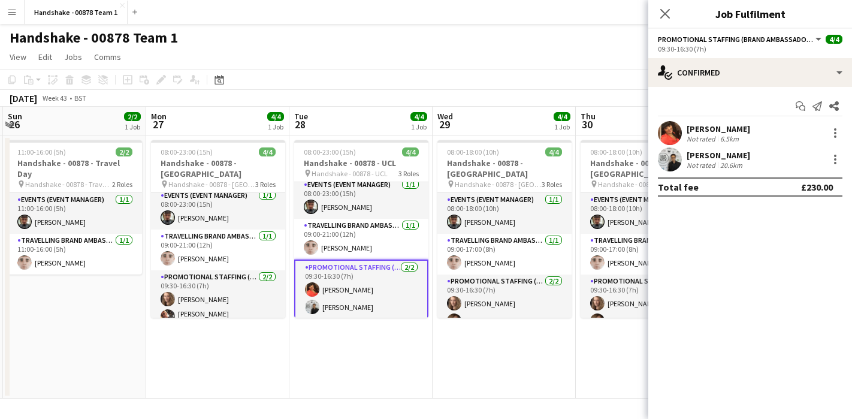
click at [672, 147] on app-user-avatar at bounding box center [670, 159] width 24 height 24
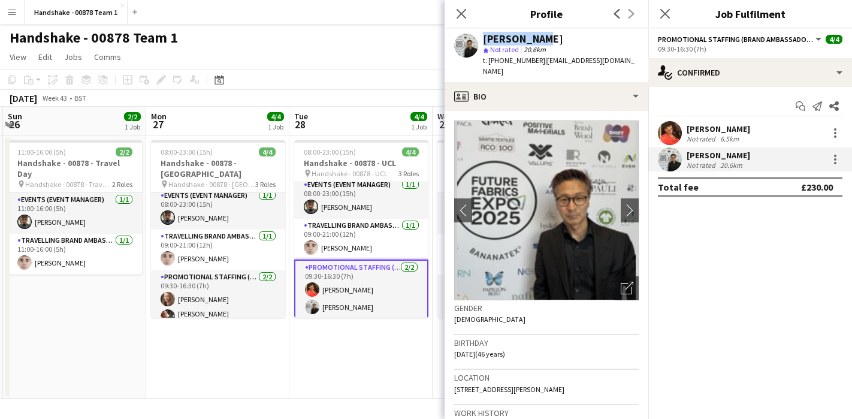
drag, startPoint x: 542, startPoint y: 37, endPoint x: 477, endPoint y: 37, distance: 65.3
click at [477, 37] on div "Sunsik Cha star Not rated 20.6km t. +4407733361636 | kierancha@hotmail.co.uk" at bounding box center [546, 55] width 204 height 53
drag, startPoint x: 538, startPoint y: 61, endPoint x: 489, endPoint y: 61, distance: 48.5
click at [489, 61] on span "t. +4407733361636" at bounding box center [514, 60] width 62 height 9
drag, startPoint x: 625, startPoint y: 65, endPoint x: 616, endPoint y: 60, distance: 10.5
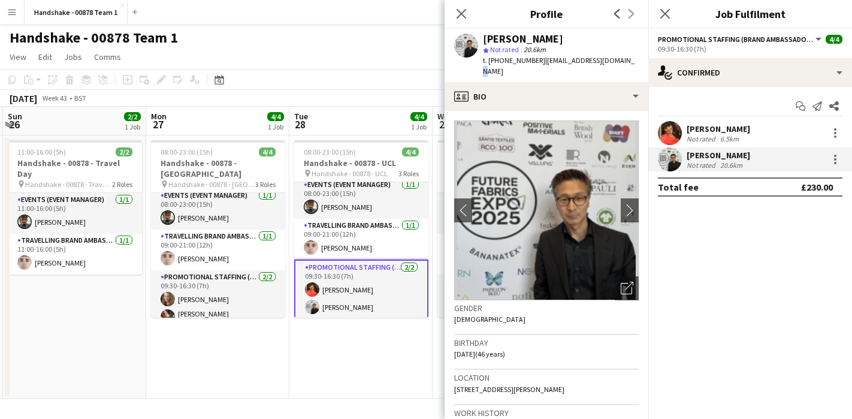
click at [616, 60] on div "Sunsik Cha star Not rated 20.6km t. +4407733361636 | kierancha@hotmail.co.uk" at bounding box center [546, 55] width 204 height 53
drag, startPoint x: 620, startPoint y: 60, endPoint x: 543, endPoint y: 61, distance: 77.9
click at [543, 61] on div "Sunsik Cha star Not rated 20.6km t. +4407733361636 | kierancha@hotmail.co.uk" at bounding box center [546, 55] width 204 height 53
click at [351, 317] on app-card-role "Promotional Staffing (Brand Ambassadors) 2/2 09:30-16:30 (7h) Sarah Cahill Suns…" at bounding box center [361, 289] width 134 height 60
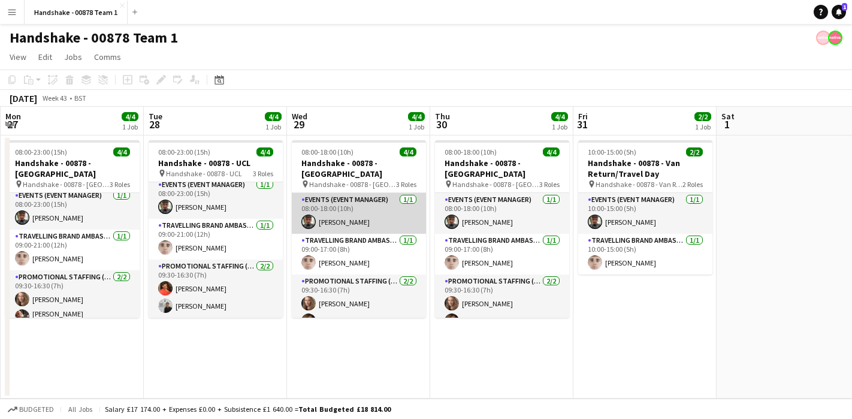
scroll to position [15, 0]
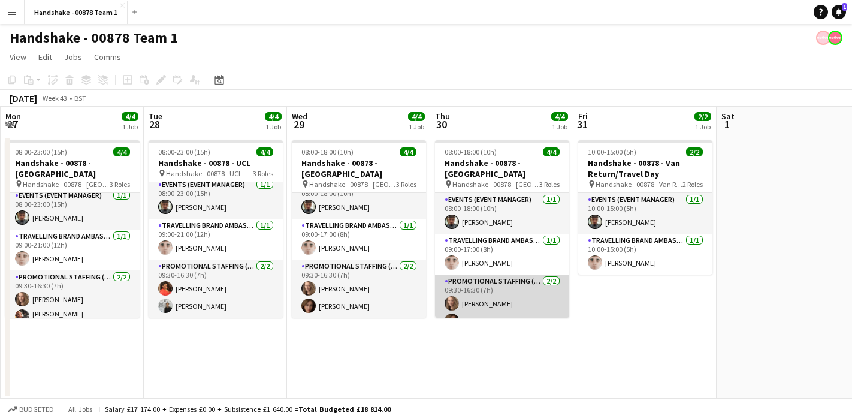
click at [450, 313] on app-user-avatar at bounding box center [451, 320] width 14 height 14
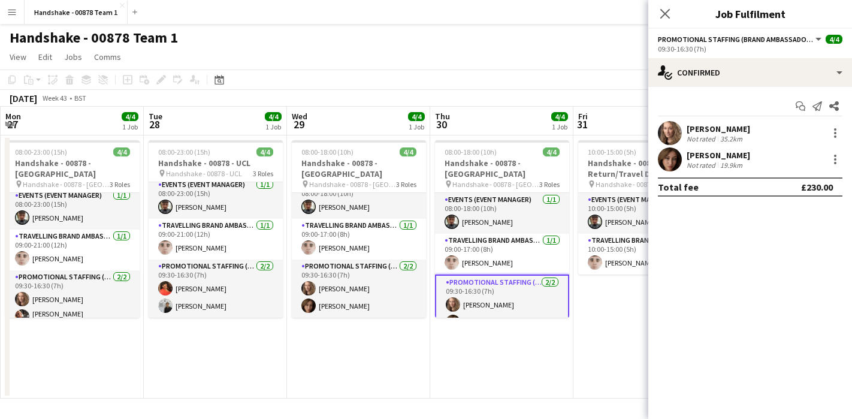
click at [467, 350] on app-date-cell "08:00-18:00 (10h) 4/4 Handshake - 00878 - Warwick pin Handshake - 00878 - Warwi…" at bounding box center [501, 266] width 143 height 263
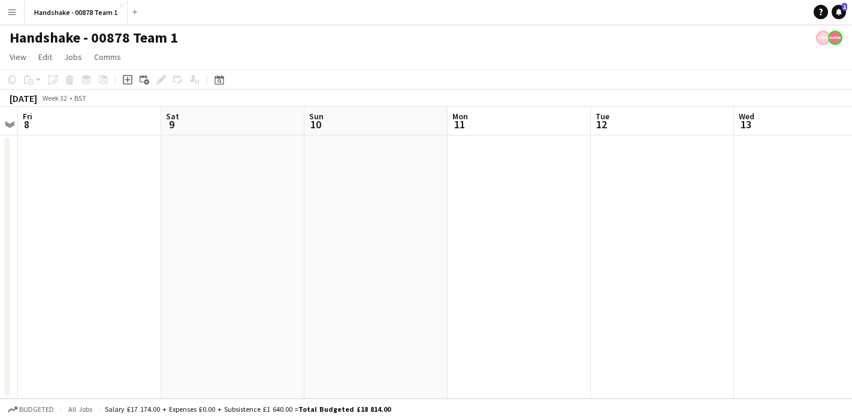
scroll to position [0, 316]
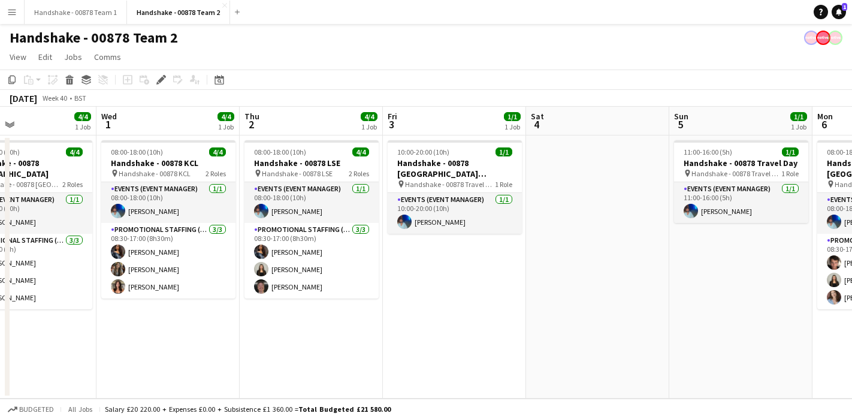
scroll to position [0, 340]
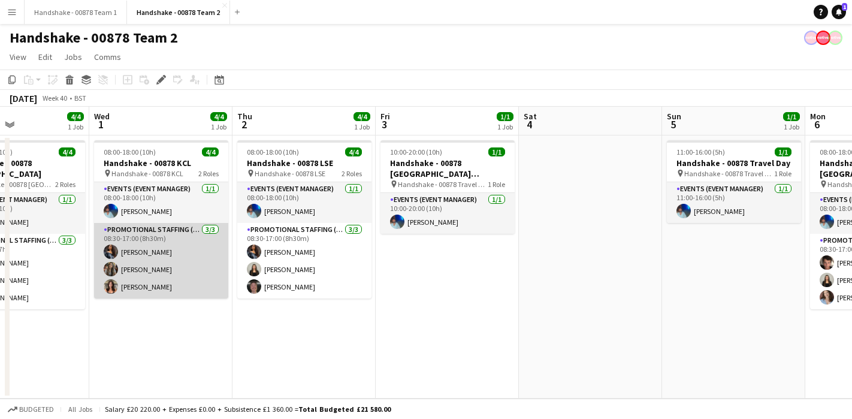
click at [111, 248] on app-user-avatar at bounding box center [111, 251] width 14 height 14
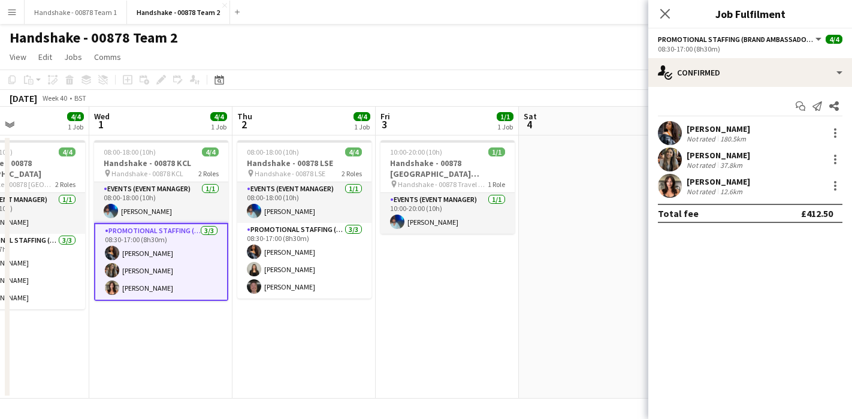
click at [677, 132] on app-user-avatar at bounding box center [670, 133] width 24 height 24
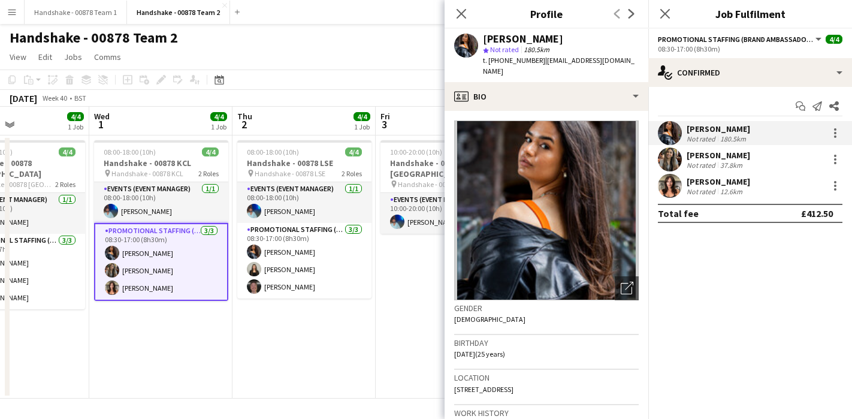
click at [676, 179] on app-user-avatar at bounding box center [670, 186] width 24 height 24
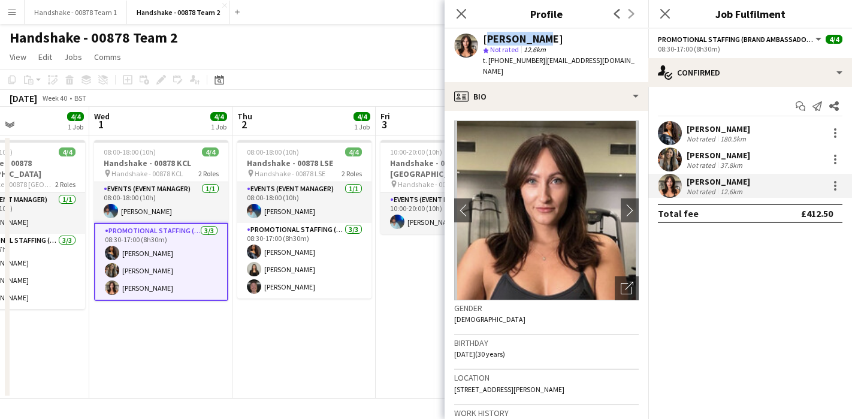
click at [535, 37] on div "[PERSON_NAME] star Not rated 12.6km t. [PHONE_NUMBER] | [EMAIL_ADDRESS][DOMAIN_…" at bounding box center [546, 55] width 204 height 53
copy div "[PERSON_NAME]"
copy span "447889447815"
drag, startPoint x: 534, startPoint y: 62, endPoint x: 490, endPoint y: 63, distance: 44.3
click at [490, 63] on span "t. [PHONE_NUMBER]" at bounding box center [514, 60] width 62 height 9
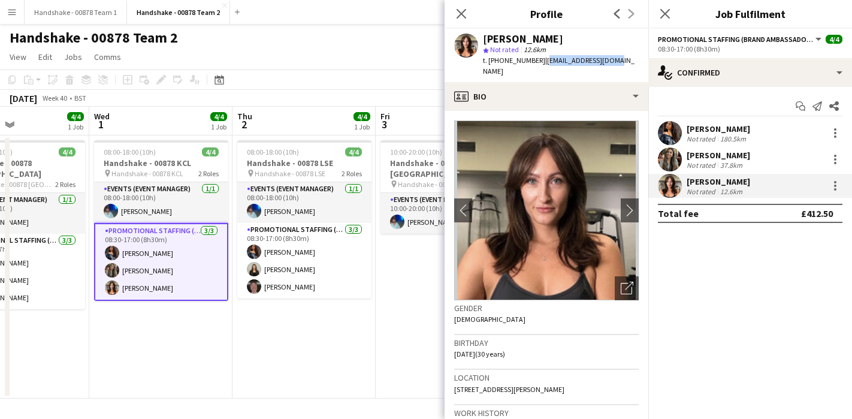
copy span "[EMAIL_ADDRESS][DOMAIN_NAME]"
drag, startPoint x: 608, startPoint y: 62, endPoint x: 538, endPoint y: 64, distance: 69.5
click at [538, 64] on div "[PERSON_NAME] star Not rated 12.6km t. [PHONE_NUMBER] | [EMAIL_ADDRESS][DOMAIN_…" at bounding box center [546, 55] width 204 height 53
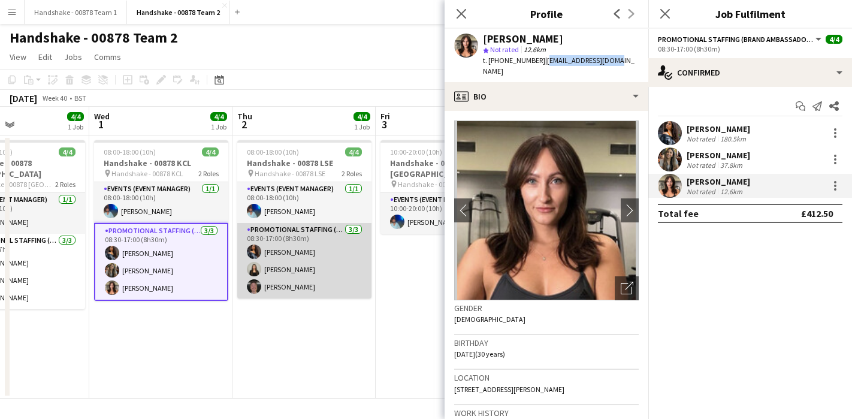
click at [255, 286] on app-user-avatar at bounding box center [254, 286] width 14 height 14
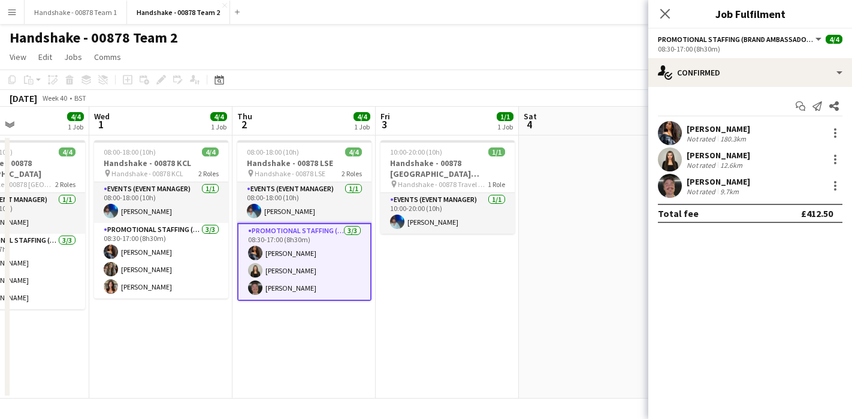
click at [658, 193] on div at bounding box center [670, 186] width 24 height 24
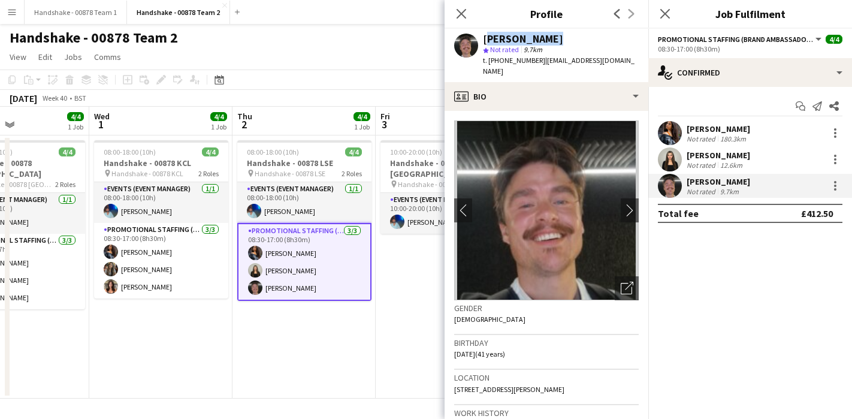
drag, startPoint x: 563, startPoint y: 31, endPoint x: 553, endPoint y: 38, distance: 11.6
click at [544, 33] on div "Charlie Hunter star Not rated 9.7km t. +447916431179 | ayecharliehunter@gmail.c…" at bounding box center [546, 55] width 204 height 53
drag, startPoint x: 554, startPoint y: 38, endPoint x: 480, endPoint y: 38, distance: 74.3
click at [480, 38] on div "Charlie Hunter star Not rated 9.7km t. +447916431179 | ayecharliehunter@gmail.c…" at bounding box center [546, 55] width 204 height 53
click at [720, 292] on mat-expansion-panel "check Confirmed Start chat Send notification Share Alyssa Palmer Not rated 180.…" at bounding box center [750, 253] width 204 height 332
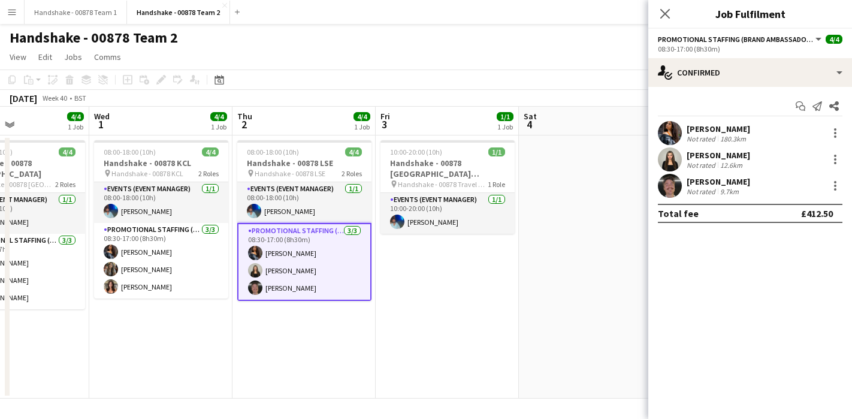
click at [664, 190] on app-user-avatar at bounding box center [670, 186] width 24 height 24
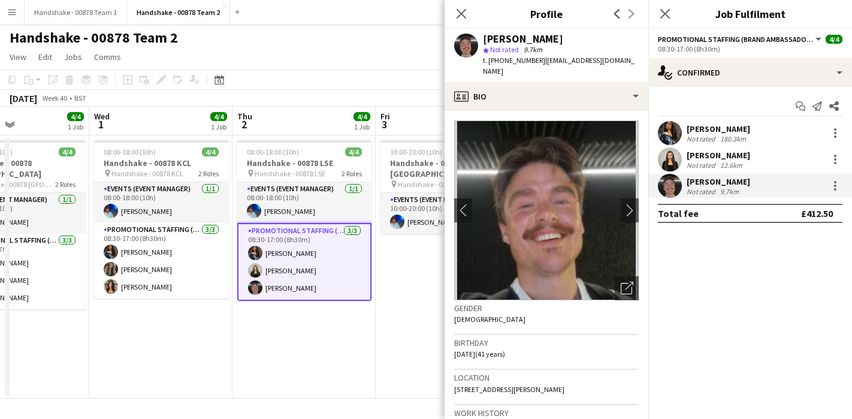
copy div "Charlie Hunter"
drag, startPoint x: 524, startPoint y: 38, endPoint x: 469, endPoint y: 38, distance: 55.1
click at [469, 38] on div "Charlie Hunter star Not rated 9.7km t. +447916431179 | ayecharliehunter@gmail.c…" at bounding box center [546, 55] width 204 height 53
copy span "+447916431179"
drag, startPoint x: 535, startPoint y: 60, endPoint x: 489, endPoint y: 63, distance: 46.8
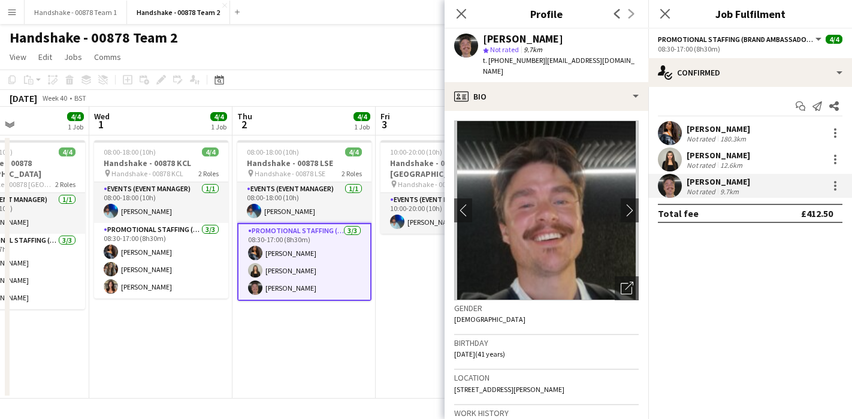
click at [489, 63] on span "t. +447916431179" at bounding box center [514, 60] width 62 height 9
copy span "ayecharliehunter@gmail.com"
drag, startPoint x: 632, startPoint y: 62, endPoint x: 541, endPoint y: 63, distance: 91.6
click at [541, 63] on div "Charlie Hunter star Not rated 9.7km t. +447916431179 | ayecharliehunter@gmail.c…" at bounding box center [546, 55] width 204 height 53
click at [367, 283] on app-card-role "Promotional Staffing (Brand Ambassadors) 3/3 08:30-17:00 (8h30m) Alyssa Palmer …" at bounding box center [304, 262] width 134 height 78
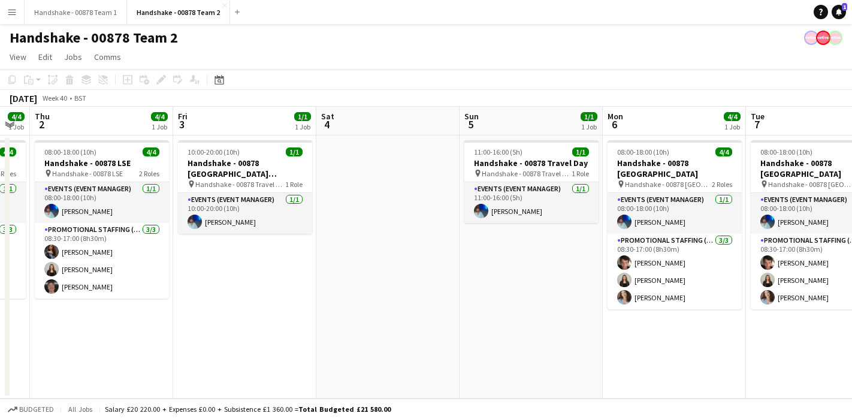
scroll to position [0, 356]
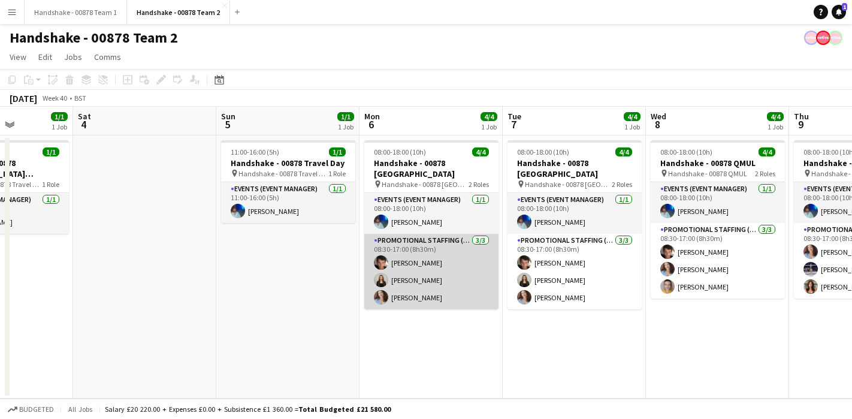
click at [384, 262] on app-user-avatar at bounding box center [381, 262] width 14 height 14
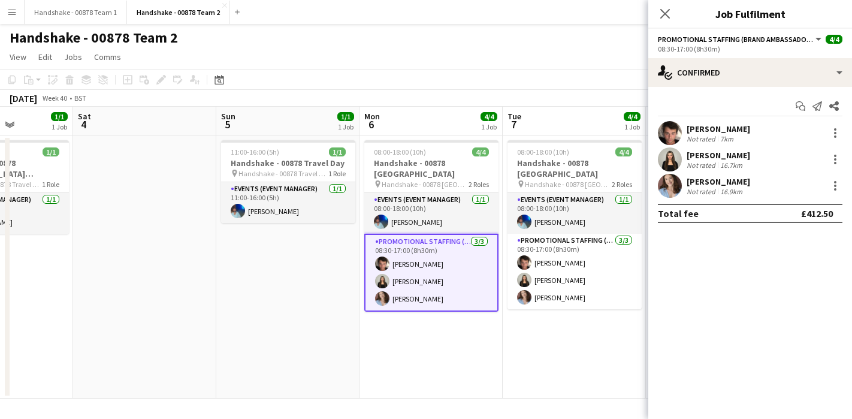
click at [676, 135] on app-user-avatar at bounding box center [670, 133] width 24 height 24
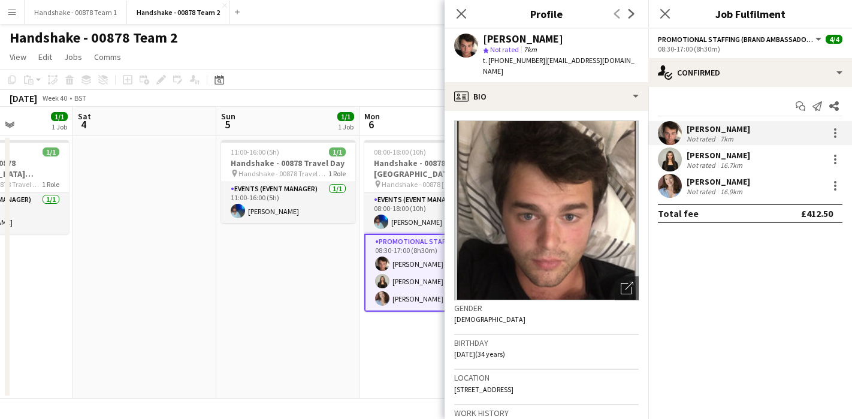
drag, startPoint x: 562, startPoint y: 40, endPoint x: 469, endPoint y: 34, distance: 93.6
click at [469, 34] on div "Sebastian Hill star Not rated 7km t. +447890064163 | sebastian_hill@hotmail.co.…" at bounding box center [546, 55] width 204 height 53
copy div "Sebastian Hill"
copy span "+447890064163"
drag, startPoint x: 535, startPoint y: 61, endPoint x: 488, endPoint y: 62, distance: 46.7
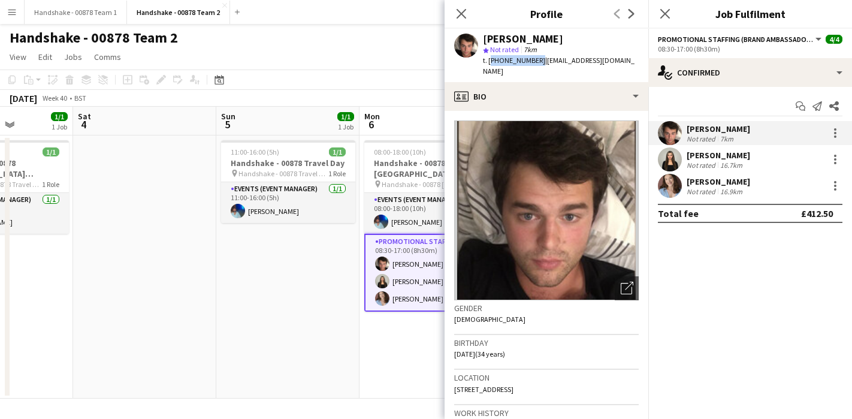
click at [488, 62] on span "t. +447890064163" at bounding box center [514, 60] width 62 height 9
copy span "sebastian_hill@hotmail.co.uk"
drag, startPoint x: 630, startPoint y: 62, endPoint x: 538, endPoint y: 63, distance: 91.6
click at [538, 63] on div "Sebastian Hill star Not rated 7km t. +447890064163 | sebastian_hill@hotmail.co.…" at bounding box center [546, 55] width 204 height 53
click at [675, 186] on app-user-avatar at bounding box center [670, 186] width 24 height 24
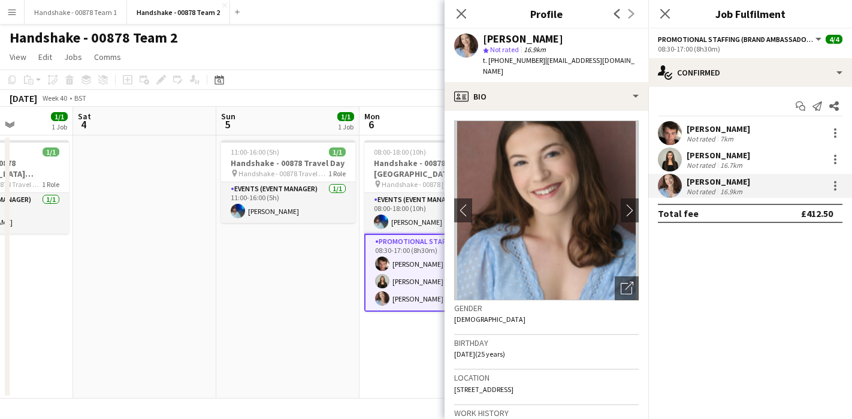
copy div "Jordan Miller"
drag, startPoint x: 570, startPoint y: 37, endPoint x: 479, endPoint y: 37, distance: 91.6
click at [479, 37] on div "Jordan Miller star Not rated 16.9km t. +4407789285774 | jmillerdance@gmail.com" at bounding box center [546, 55] width 204 height 53
drag, startPoint x: 540, startPoint y: 59, endPoint x: 487, endPoint y: 63, distance: 52.9
click at [487, 63] on div "t. +4407789285774 | jmillerdance@gmail.com" at bounding box center [561, 66] width 156 height 22
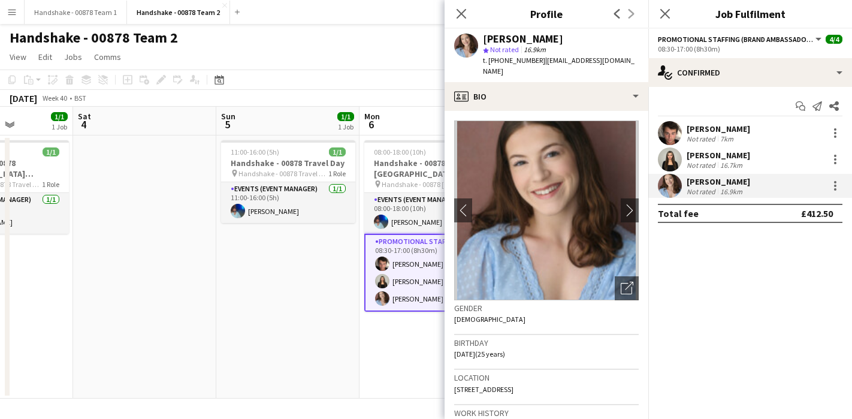
drag, startPoint x: 626, startPoint y: 63, endPoint x: 541, endPoint y: 64, distance: 85.1
click at [541, 64] on div "Jordan Miller star Not rated 16.9km t. +4407789285774 | jmillerdance@gmail.com" at bounding box center [546, 55] width 204 height 53
click at [360, 319] on app-date-cell "08:00-18:00 (10h) 4/4 Handshake - 00878 Imperial College pin Handshake - 00878 …" at bounding box center [430, 266] width 143 height 263
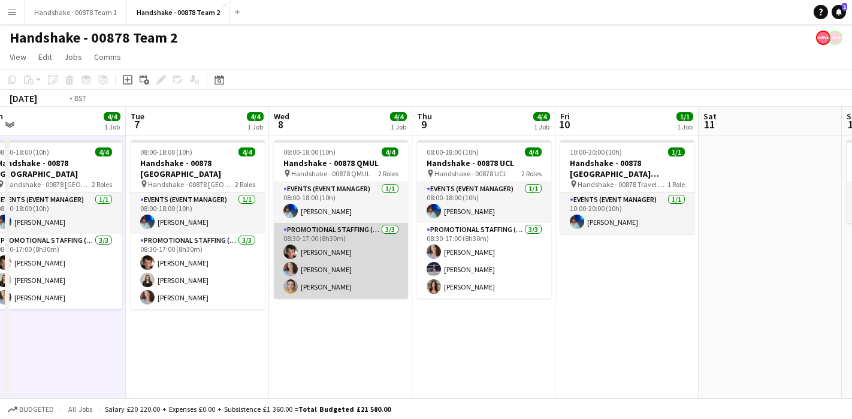
scroll to position [0, 456]
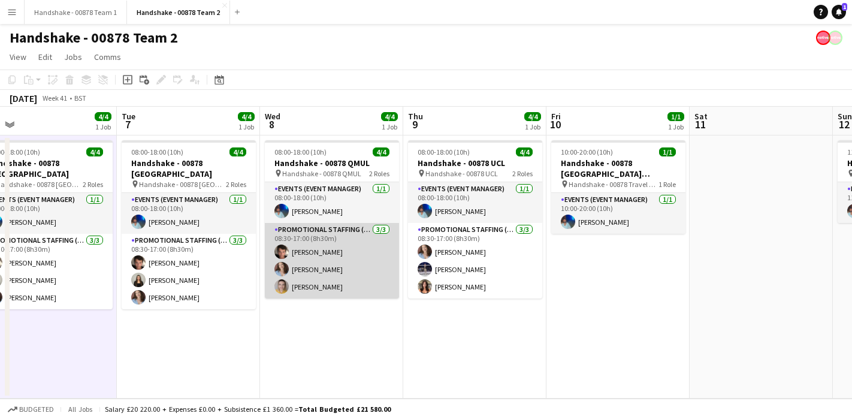
click at [284, 289] on app-user-avatar at bounding box center [281, 286] width 14 height 14
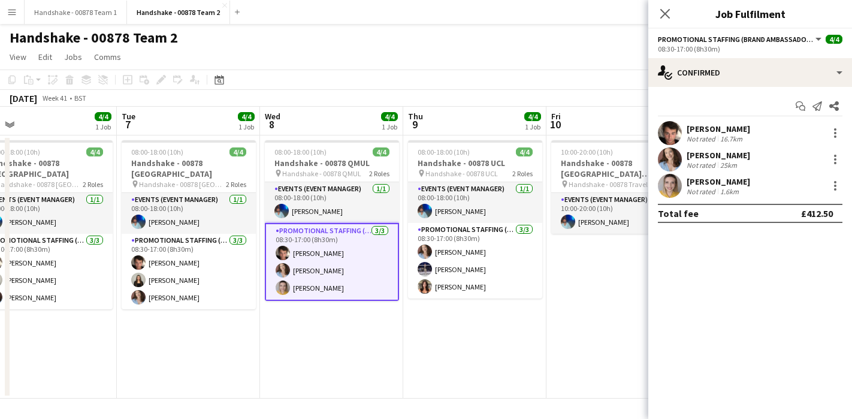
click at [662, 189] on app-user-avatar at bounding box center [670, 186] width 24 height 24
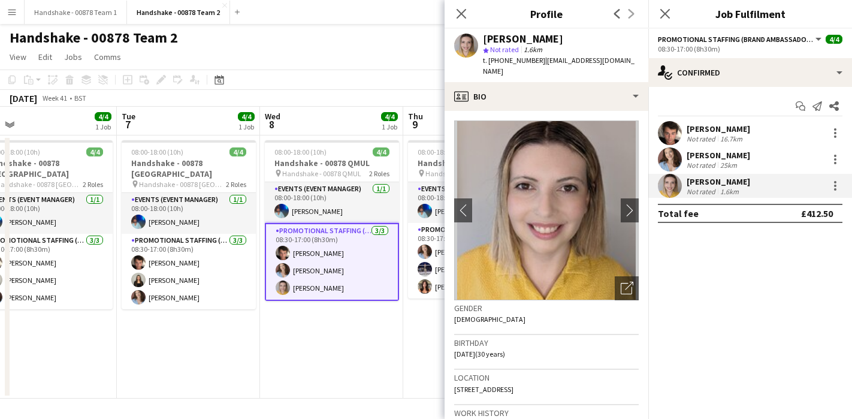
drag, startPoint x: 572, startPoint y: 43, endPoint x: 480, endPoint y: 43, distance: 92.2
click at [480, 43] on div "Larissa Bernardo star Not rated 1.6km t. +447478666760 | larissabernardop@gmail…" at bounding box center [546, 55] width 204 height 53
drag, startPoint x: 537, startPoint y: 63, endPoint x: 487, endPoint y: 65, distance: 49.1
click at [487, 65] on div "t. +447478666760 | larissabernardop@gmail.com" at bounding box center [561, 66] width 156 height 22
drag, startPoint x: 633, startPoint y: 63, endPoint x: 539, endPoint y: 64, distance: 94.0
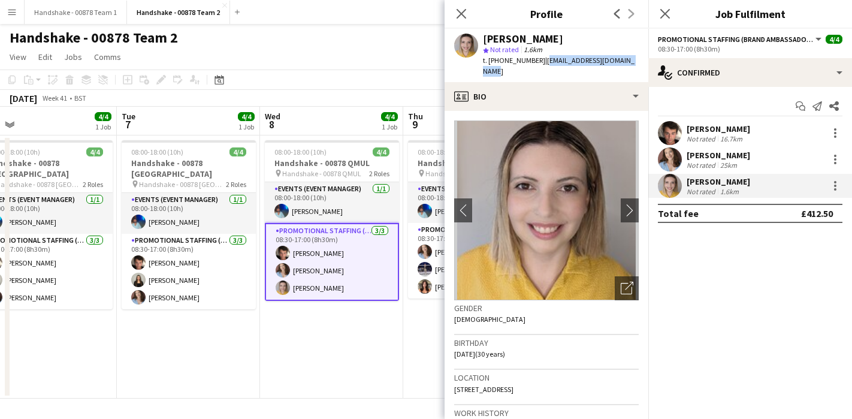
click at [539, 64] on div "Larissa Bernardo star Not rated 1.6km t. +447478666760 | larissabernardop@gmail…" at bounding box center [546, 55] width 204 height 53
click at [358, 373] on app-date-cell "08:00-18:00 (10h) 4/4 Handshake - 00878 QMUL pin Handshake - 00878 QMUL 2 Roles…" at bounding box center [331, 266] width 143 height 263
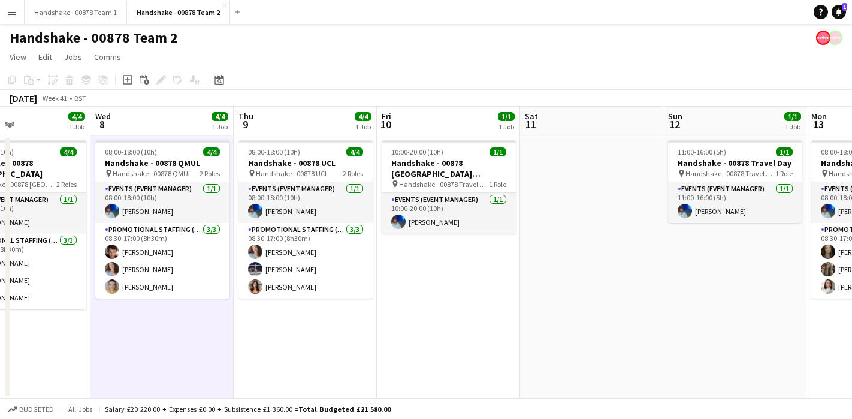
scroll to position [0, 371]
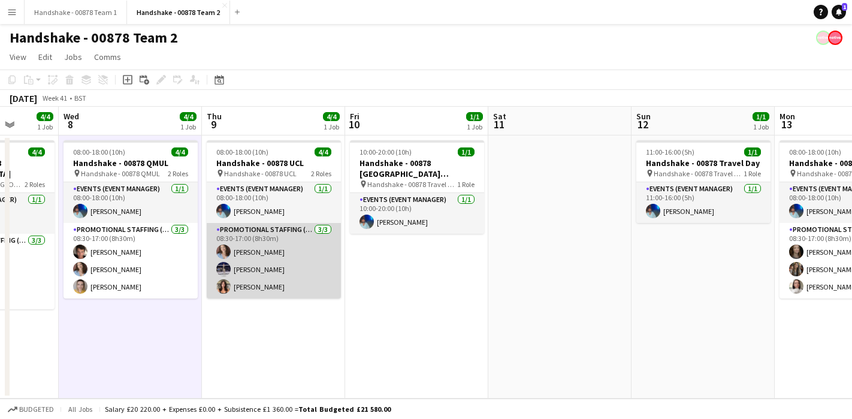
click at [229, 270] on app-user-avatar at bounding box center [223, 269] width 14 height 14
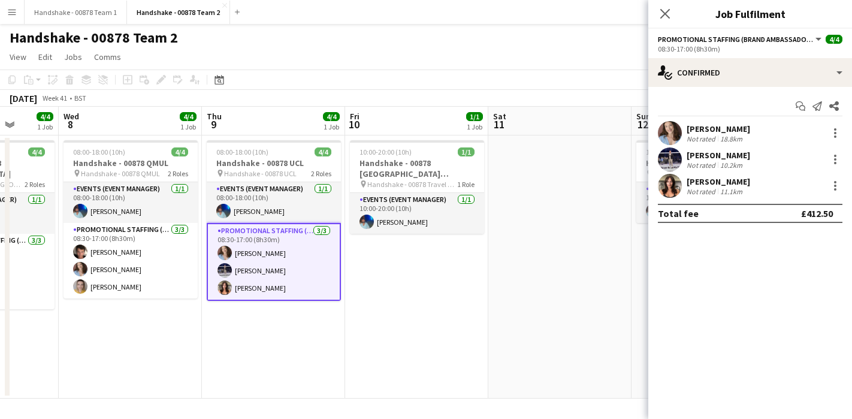
click at [678, 153] on app-user-avatar at bounding box center [670, 159] width 24 height 24
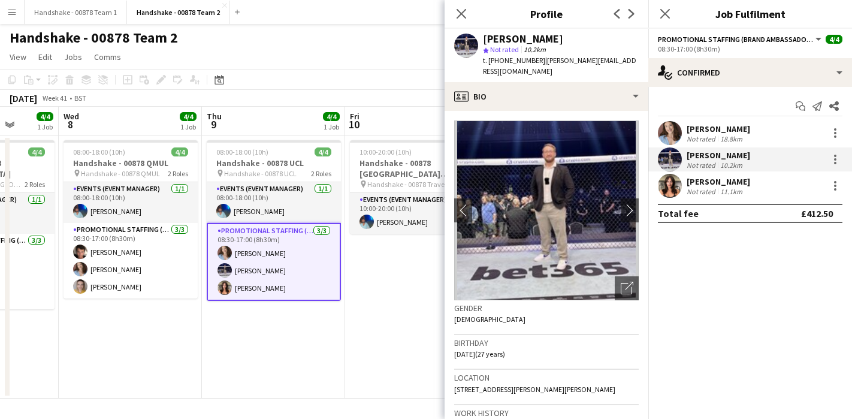
click at [558, 44] on div "star Not rated 10.2km" at bounding box center [561, 49] width 156 height 11
drag, startPoint x: 563, startPoint y: 43, endPoint x: 480, endPoint y: 40, distance: 82.7
click at [480, 40] on div "Brandon Cooper star Not rated 10.2km t. +4407985627989 | brandon.jack85@gmail.c…" at bounding box center [546, 55] width 204 height 53
drag, startPoint x: 538, startPoint y: 63, endPoint x: 489, endPoint y: 65, distance: 49.1
click at [489, 65] on div "t. +4407985627989 | brandon.jack85@gmail.com" at bounding box center [561, 66] width 156 height 22
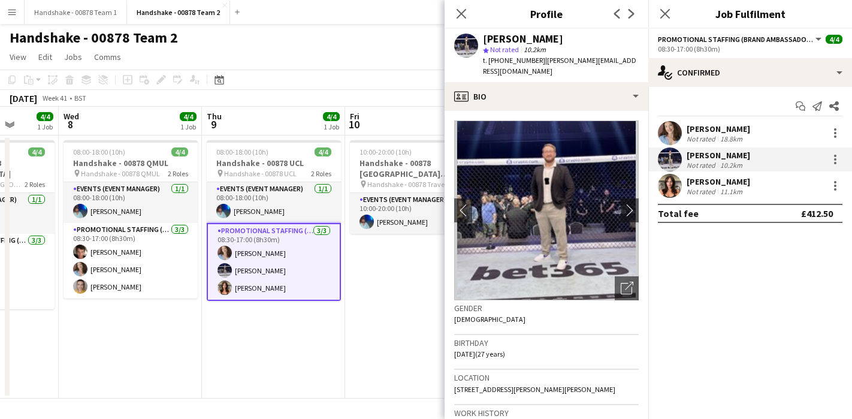
drag, startPoint x: 631, startPoint y: 63, endPoint x: 542, endPoint y: 64, distance: 89.2
click at [542, 64] on div "Brandon Cooper star Not rated 10.2km t. +4407985627989 | brandon.jack85@gmail.c…" at bounding box center [546, 55] width 204 height 53
click at [404, 293] on app-date-cell "10:00-20:00 (10h) 1/1 Handshake - 00878 Restock (Southend) pin Handshake - 0087…" at bounding box center [416, 266] width 143 height 263
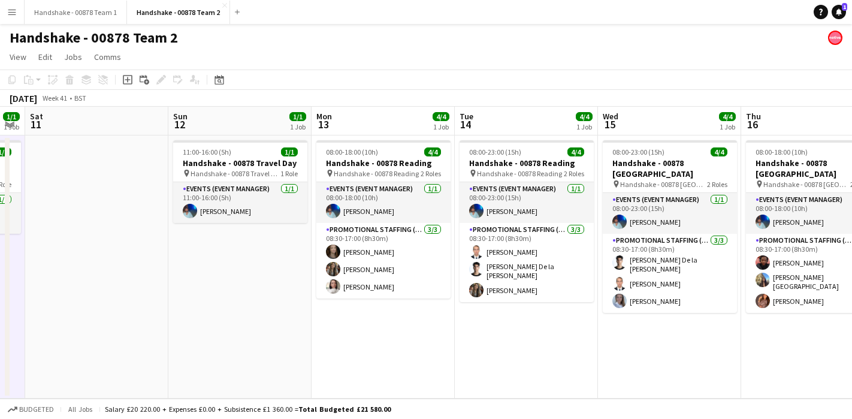
scroll to position [0, 416]
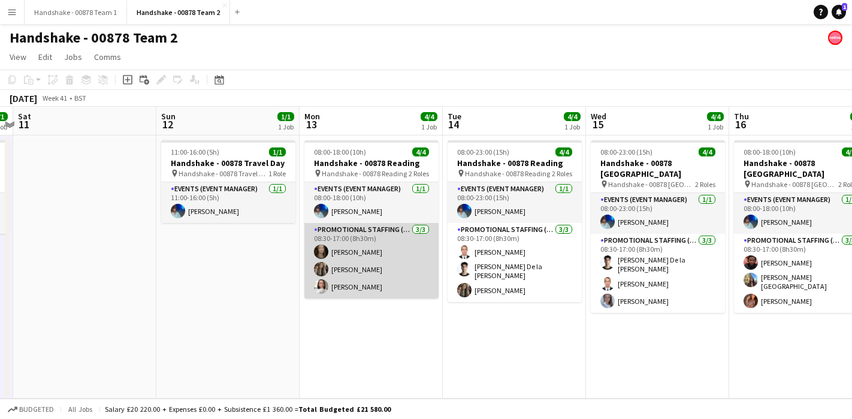
click at [326, 251] on app-user-avatar at bounding box center [321, 251] width 14 height 14
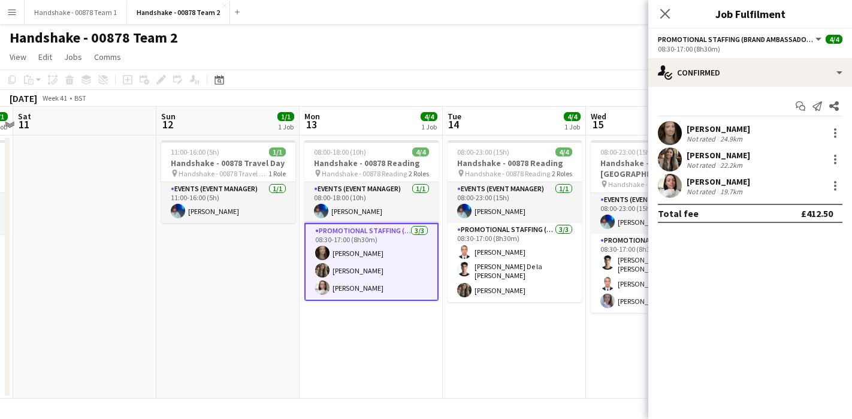
click at [665, 128] on app-user-avatar at bounding box center [670, 133] width 24 height 24
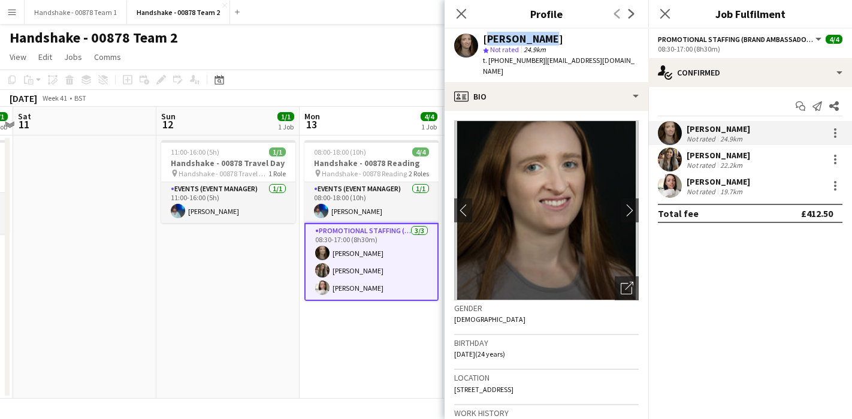
drag, startPoint x: 565, startPoint y: 37, endPoint x: 480, endPoint y: 37, distance: 85.0
click at [480, 37] on div "Belle Adams star Not rated 24.9km t. +4407902664610 | belleadams5678@aol.com" at bounding box center [546, 55] width 204 height 53
drag, startPoint x: 538, startPoint y: 62, endPoint x: 489, endPoint y: 62, distance: 49.7
click at [489, 62] on span "t. +4407902664610" at bounding box center [514, 60] width 62 height 9
click at [627, 55] on div "Belle Adams star Not rated 24.9km t. +4407902664610 | belleadams5678@aol.com" at bounding box center [546, 55] width 204 height 53
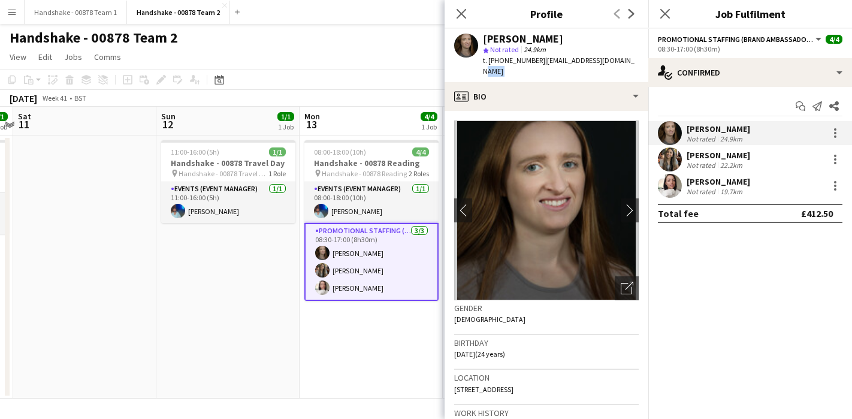
click at [627, 55] on div "Belle Adams star Not rated 24.9km t. +4407902664610 | belleadams5678@aol.com" at bounding box center [546, 55] width 204 height 53
click at [623, 66] on div "Belle Adams star Not rated 24.9km t. +4407902664610 | belleadams5678@aol.com" at bounding box center [546, 55] width 204 height 53
drag, startPoint x: 623, startPoint y: 60, endPoint x: 540, endPoint y: 60, distance: 82.6
click at [540, 60] on div "Belle Adams star Not rated 24.9km t. +4407902664610 | belleadams5678@aol.com" at bounding box center [546, 55] width 204 height 53
click at [675, 178] on app-user-avatar at bounding box center [670, 186] width 24 height 24
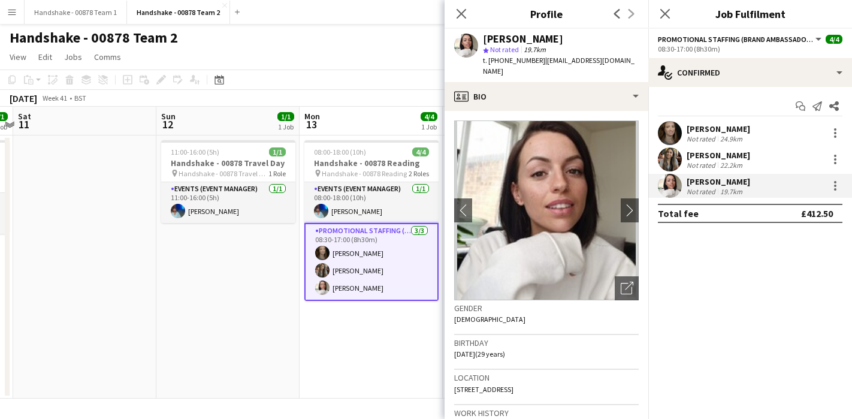
click at [473, 38] on app-user-avatar at bounding box center [466, 46] width 24 height 24
click at [473, 44] on app-user-avatar at bounding box center [466, 46] width 24 height 24
click at [467, 44] on app-user-avatar at bounding box center [466, 46] width 24 height 24
click at [467, 50] on app-user-avatar at bounding box center [466, 46] width 24 height 24
drag, startPoint x: 535, startPoint y: 32, endPoint x: 555, endPoint y: 40, distance: 21.8
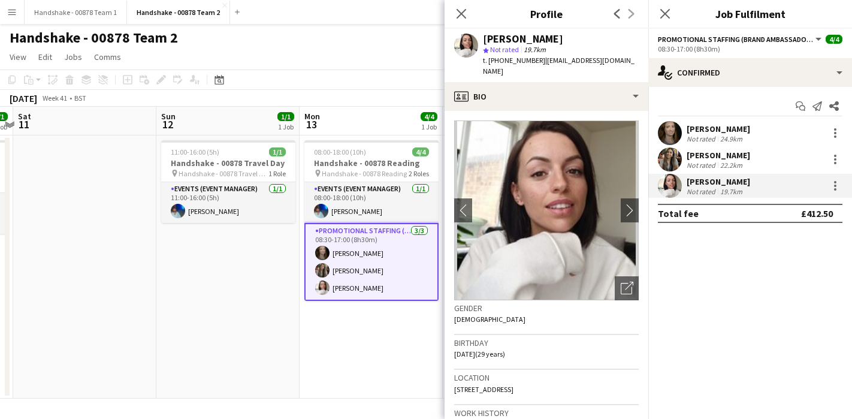
click at [555, 40] on div "Abigail Lenton star Not rated 19.7km t. +447813778717 | abbylenton@gmail.com" at bounding box center [546, 55] width 204 height 53
drag, startPoint x: 533, startPoint y: 59, endPoint x: 489, endPoint y: 60, distance: 43.7
click at [489, 60] on span "t. +447813778717" at bounding box center [514, 60] width 62 height 9
drag, startPoint x: 614, startPoint y: 62, endPoint x: 540, endPoint y: 65, distance: 73.7
click at [540, 65] on div "Abigail Lenton star Not rated 19.7km t. +447813778717 | abbylenton@gmail.com" at bounding box center [546, 55] width 204 height 53
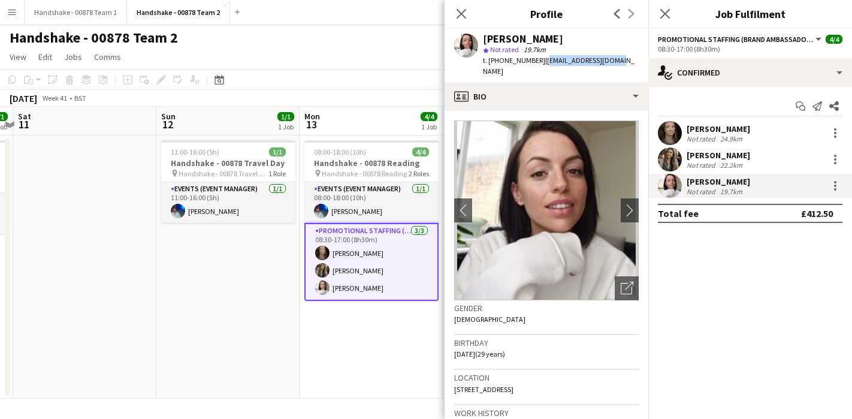
click at [364, 335] on app-date-cell "08:00-18:00 (10h) 4/4 Handshake - 00878 Reading pin Handshake - 00878 Reading 2…" at bounding box center [370, 266] width 143 height 263
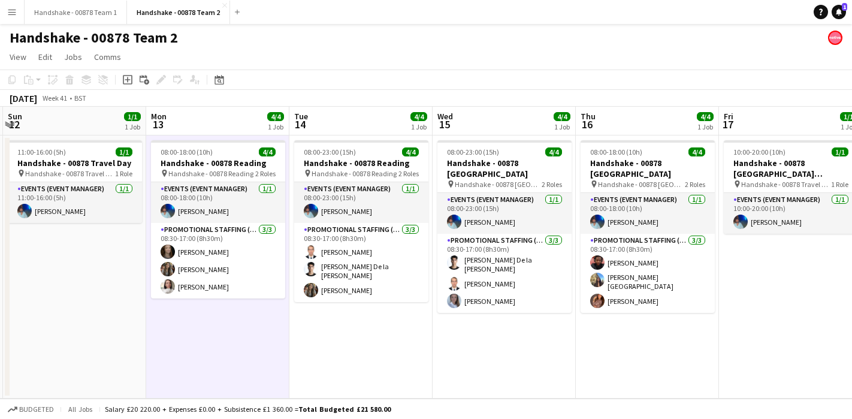
scroll to position [0, 441]
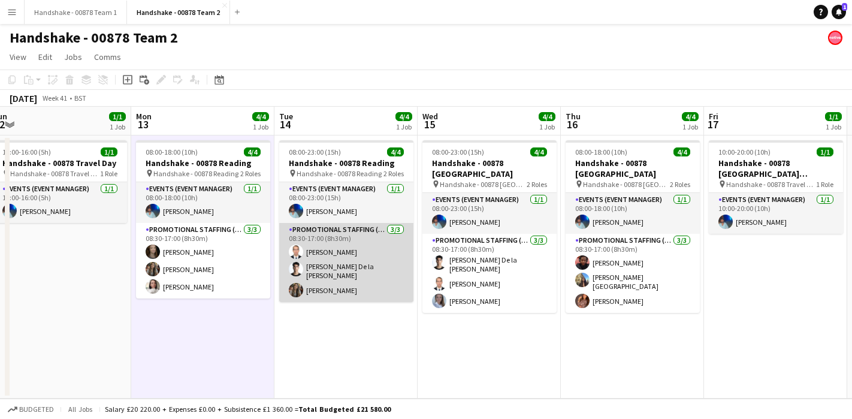
click at [296, 250] on app-user-avatar at bounding box center [296, 251] width 14 height 14
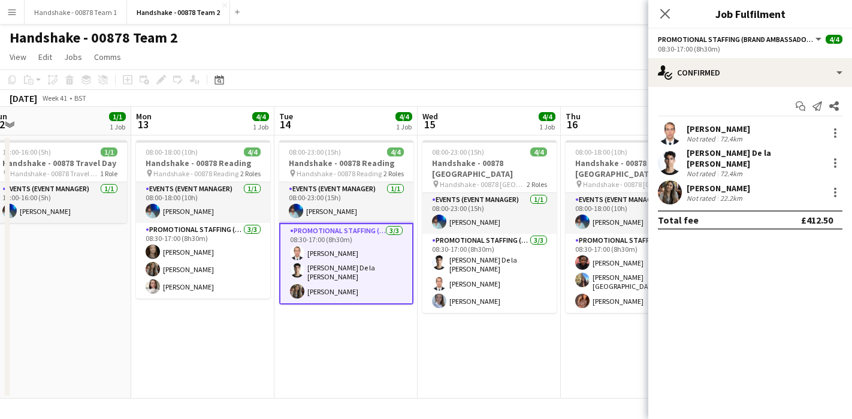
click at [675, 131] on app-user-avatar at bounding box center [670, 133] width 24 height 24
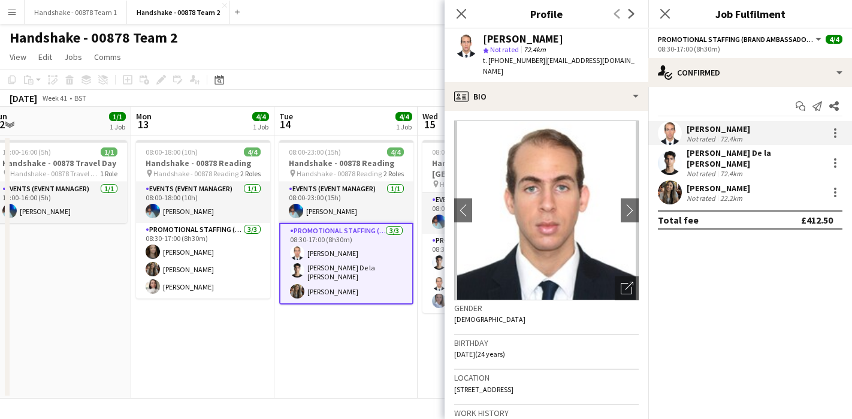
drag, startPoint x: 577, startPoint y: 37, endPoint x: 474, endPoint y: 38, distance: 102.4
click at [474, 38] on div "Angel Gervacio Bido star Not rated 72.4km t. +447743312052 | joelghost08@gmail.…" at bounding box center [546, 55] width 204 height 53
click at [671, 162] on app-user-avatar at bounding box center [670, 163] width 24 height 24
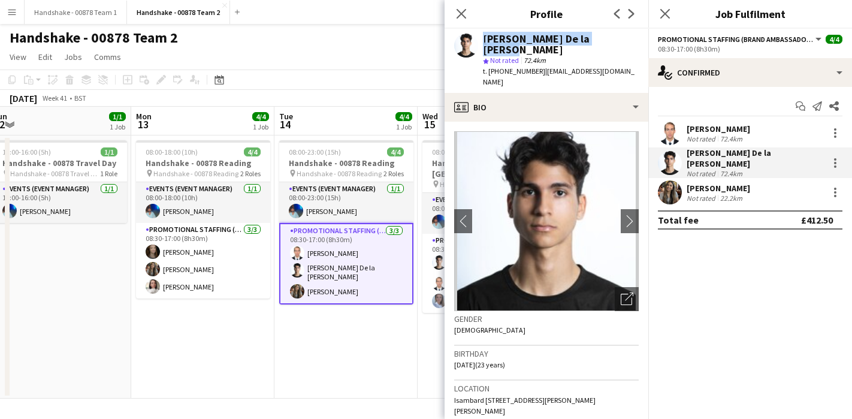
drag, startPoint x: 608, startPoint y: 38, endPoint x: 465, endPoint y: 43, distance: 143.2
click at [465, 43] on div "Adrian De la Rosa Sanchez star Not rated 72.4km t. +447935116862 | 08adrian2@gm…" at bounding box center [546, 61] width 204 height 64
drag, startPoint x: 534, startPoint y: 63, endPoint x: 489, endPoint y: 63, distance: 44.3
click at [489, 66] on span "t. +447935116862" at bounding box center [514, 70] width 62 height 9
drag, startPoint x: 613, startPoint y: 61, endPoint x: 538, endPoint y: 63, distance: 74.3
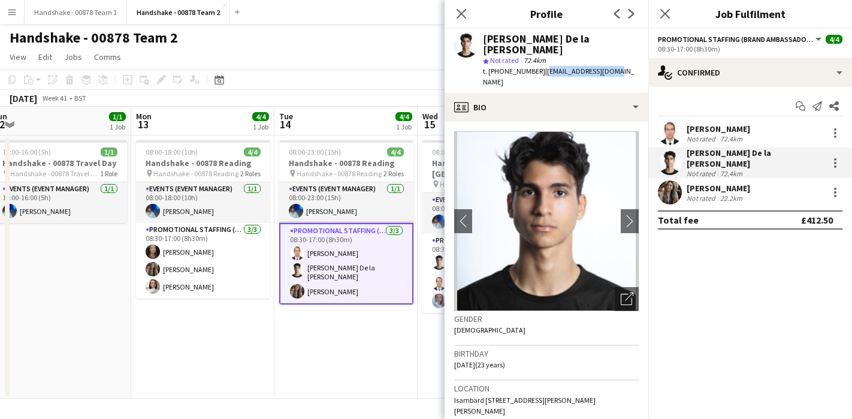
click at [538, 63] on div "Adrian De la Rosa Sanchez star Not rated 72.4km t. +447935116862 | 08adrian2@gm…" at bounding box center [546, 61] width 204 height 64
click at [299, 266] on app-user-avatar at bounding box center [297, 270] width 14 height 14
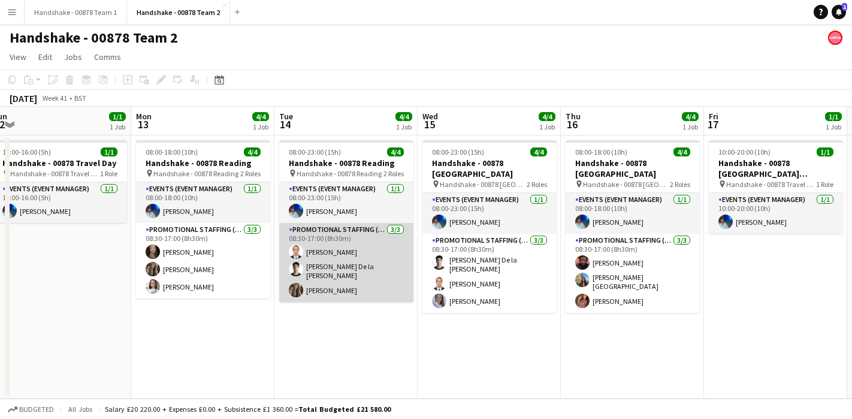
click at [299, 251] on app-user-avatar at bounding box center [296, 251] width 14 height 14
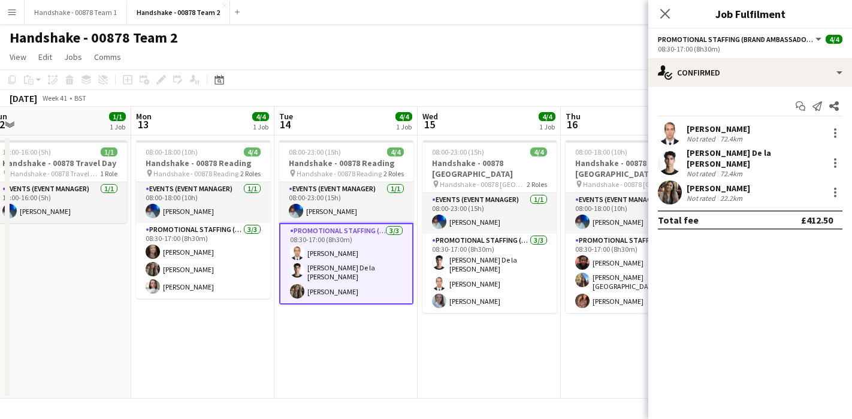
click at [659, 127] on app-user-avatar at bounding box center [670, 133] width 24 height 24
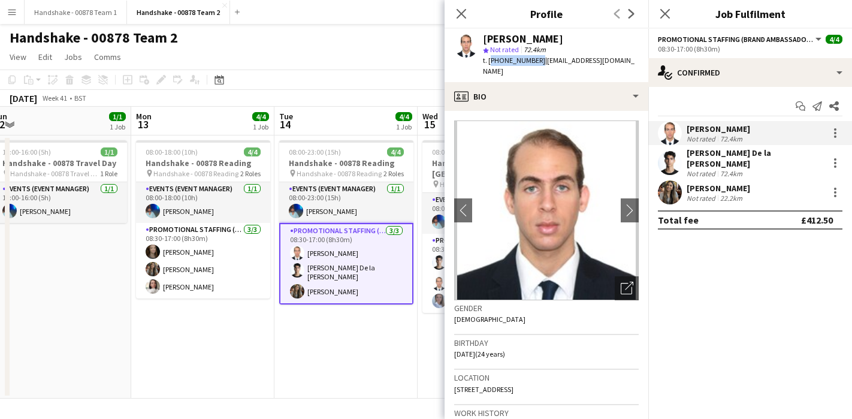
drag, startPoint x: 534, startPoint y: 63, endPoint x: 489, endPoint y: 61, distance: 44.4
click at [489, 61] on span "t. +447743312052" at bounding box center [514, 60] width 62 height 9
drag, startPoint x: 600, startPoint y: 61, endPoint x: 538, endPoint y: 62, distance: 61.7
click at [538, 62] on span "| joelghost08@gmail.com" at bounding box center [559, 66] width 152 height 20
click at [343, 344] on app-date-cell "08:00-23:00 (15h) 4/4 Handshake - 00878 Reading pin Handshake - 00878 Reading 2…" at bounding box center [345, 266] width 143 height 263
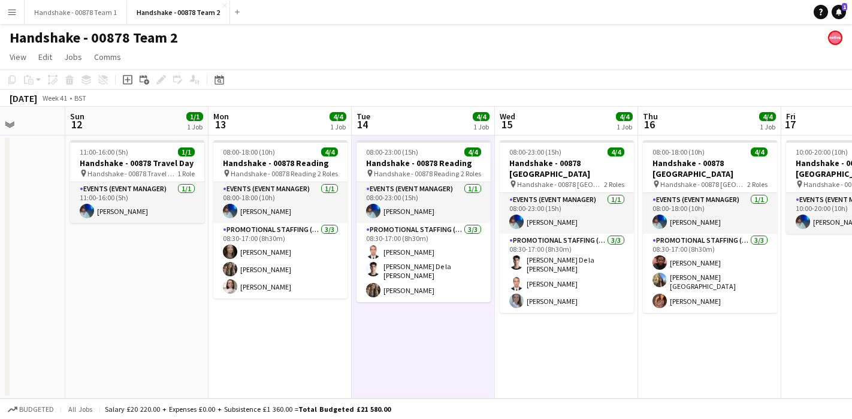
scroll to position [0, 425]
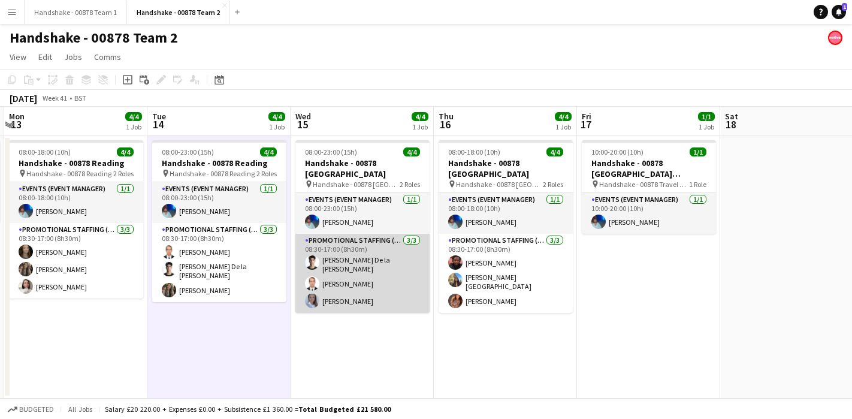
click at [311, 299] on app-user-avatar at bounding box center [312, 300] width 14 height 14
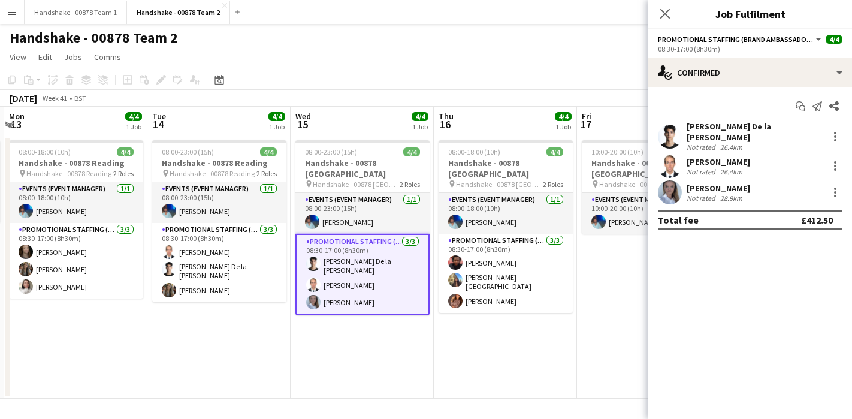
click at [673, 183] on app-user-avatar at bounding box center [670, 192] width 24 height 24
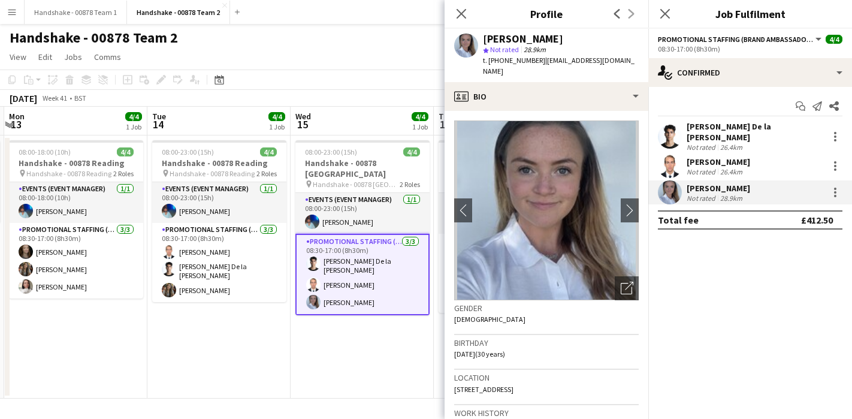
drag, startPoint x: 571, startPoint y: 41, endPoint x: 478, endPoint y: 38, distance: 92.9
click at [478, 38] on div "Ashleigh Fountain star Not rated 28.9km t. +447502343434 | ashleigh.fountain@ho…" at bounding box center [546, 55] width 204 height 53
drag, startPoint x: 535, startPoint y: 60, endPoint x: 488, endPoint y: 61, distance: 47.3
click at [488, 61] on span "t. +447502343434" at bounding box center [514, 60] width 62 height 9
drag, startPoint x: 635, startPoint y: 58, endPoint x: 540, endPoint y: 63, distance: 94.7
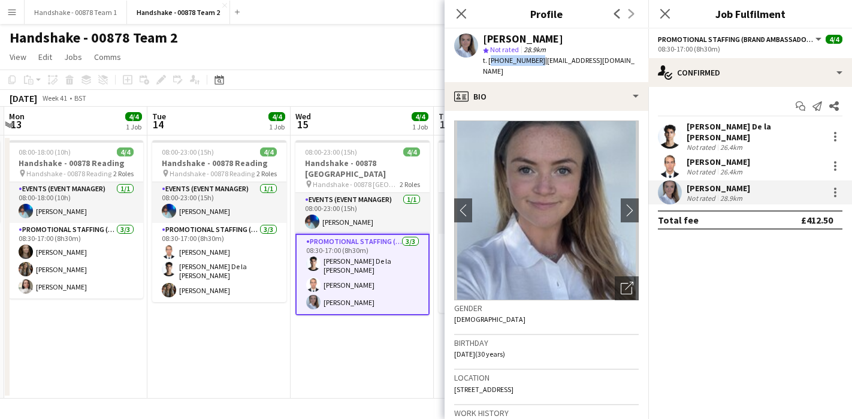
click at [540, 63] on div "Ashleigh Fountain star Not rated 28.9km t. +447502343434 | ashleigh.fountain@ho…" at bounding box center [546, 55] width 204 height 53
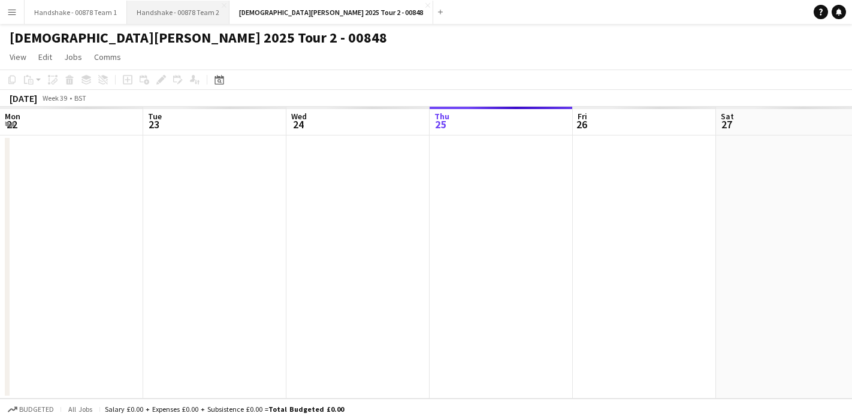
scroll to position [0, 412]
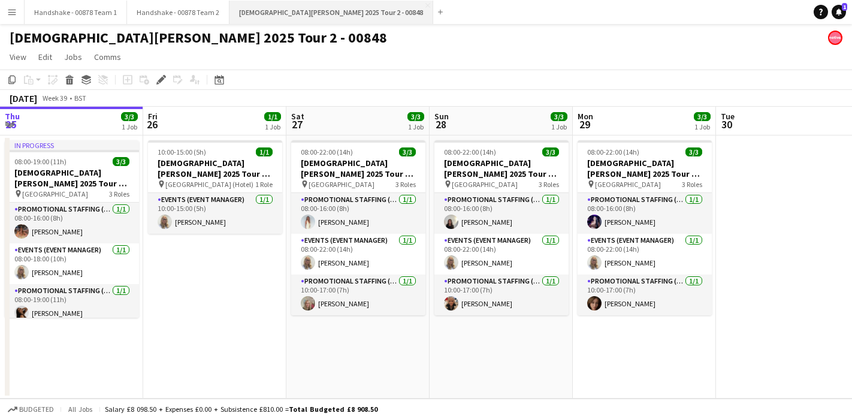
scroll to position [0, 412]
